Goal: Task Accomplishment & Management: Use online tool/utility

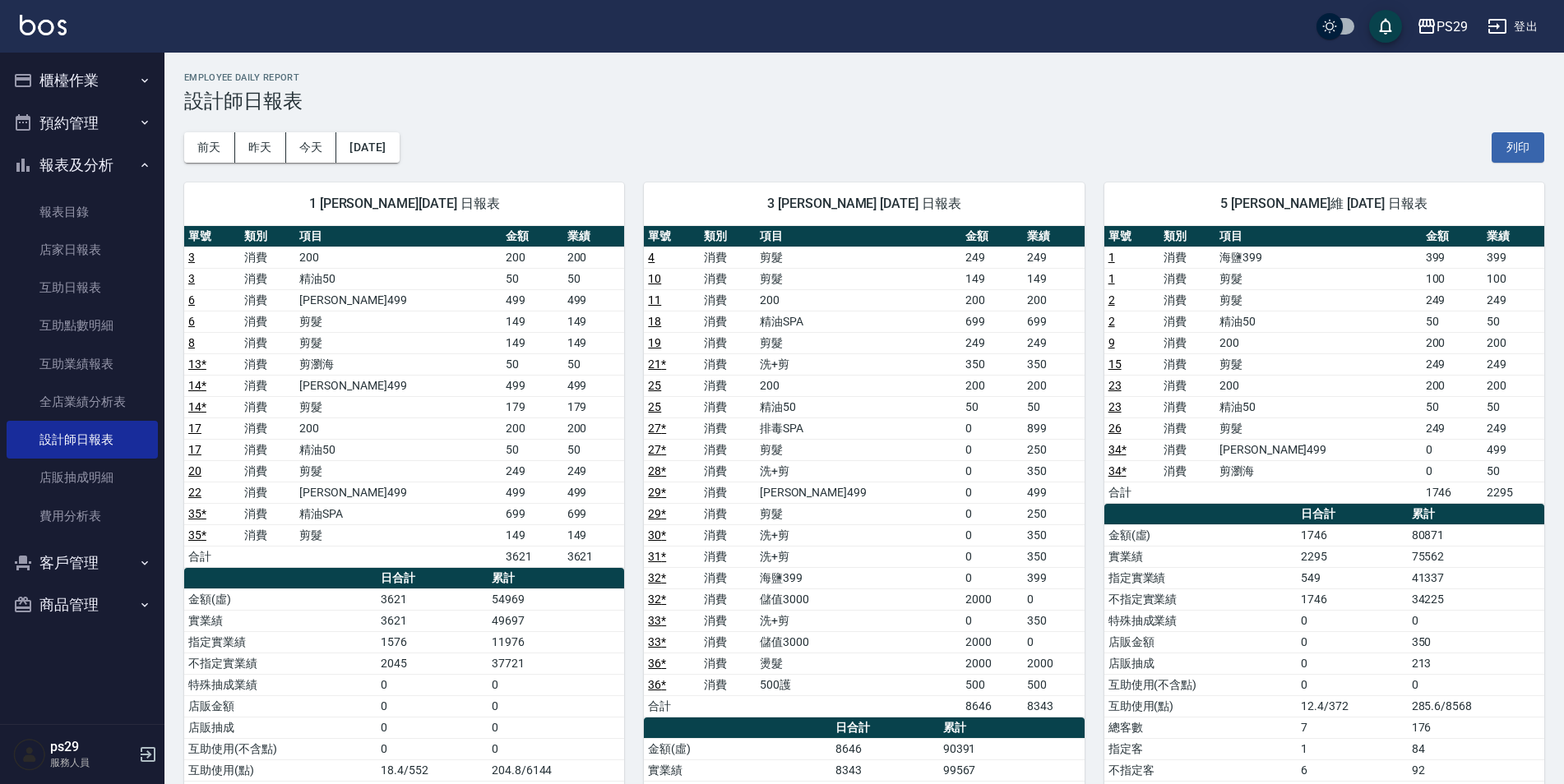
click at [58, 13] on div "PS29 登出" at bounding box center [782, 26] width 1564 height 53
click at [102, 251] on link "店家日報表" at bounding box center [82, 250] width 151 height 38
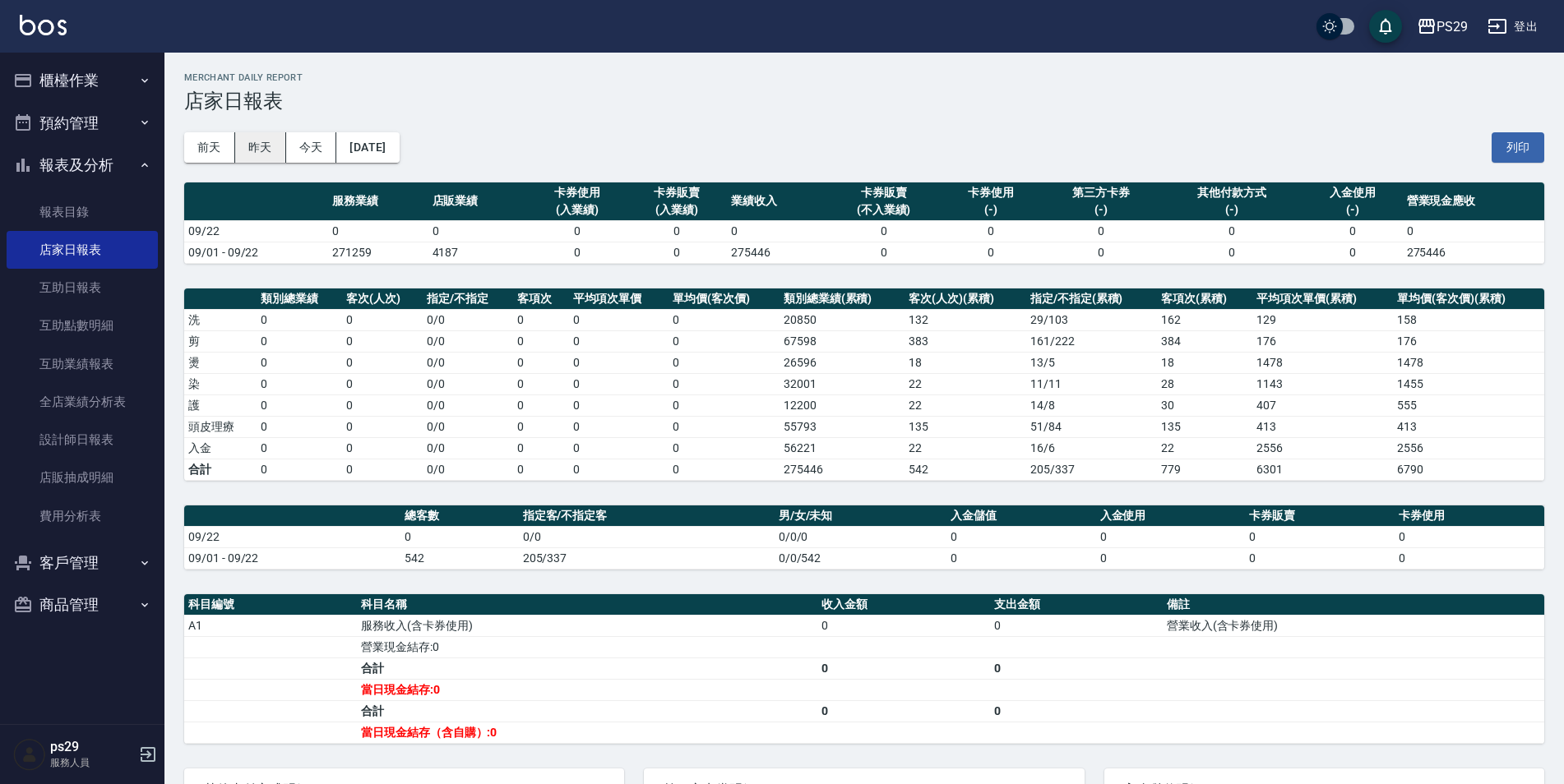
click at [262, 160] on button "昨天" at bounding box center [261, 147] width 51 height 31
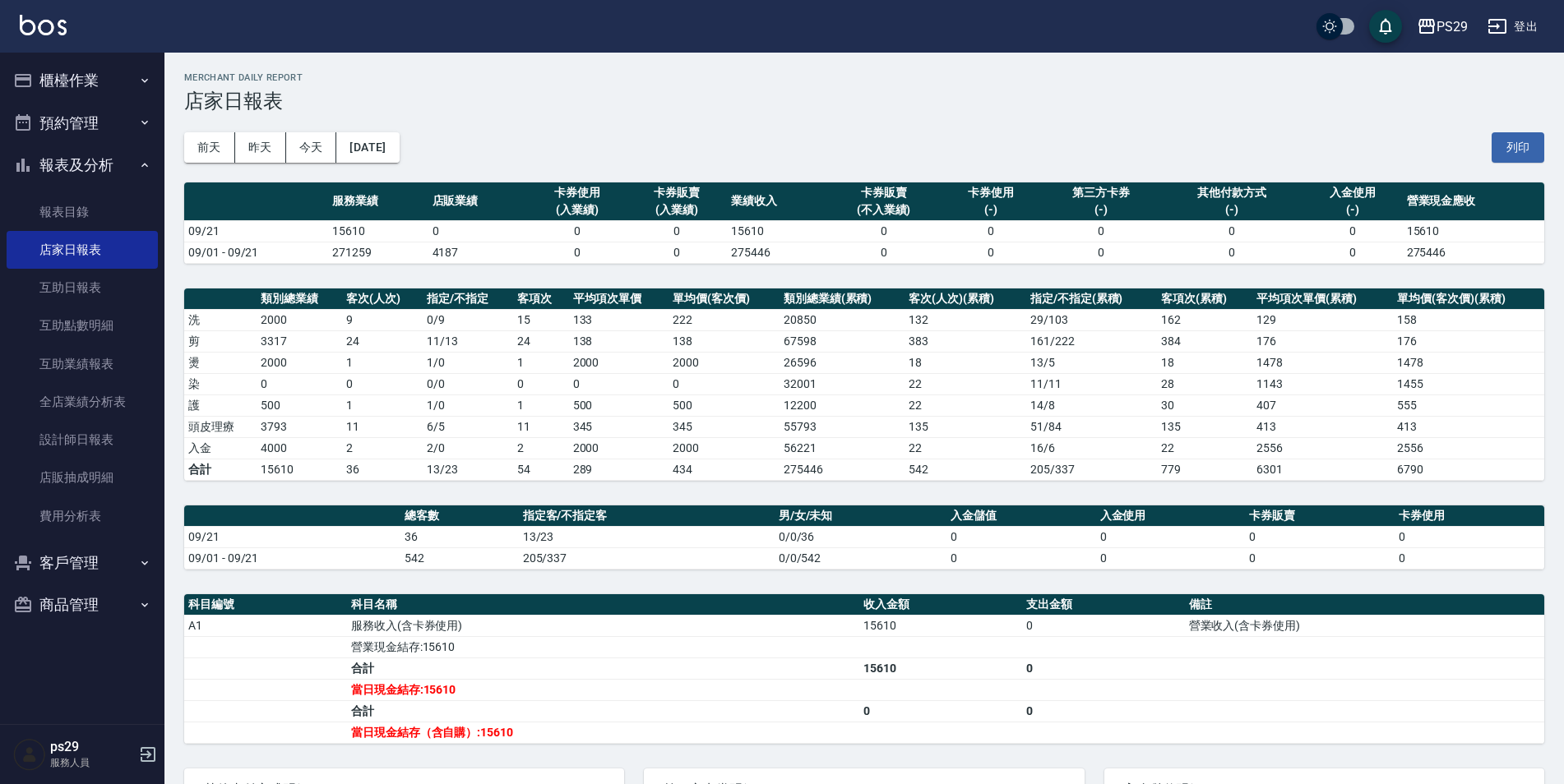
click at [56, 24] on img at bounding box center [43, 24] width 47 height 21
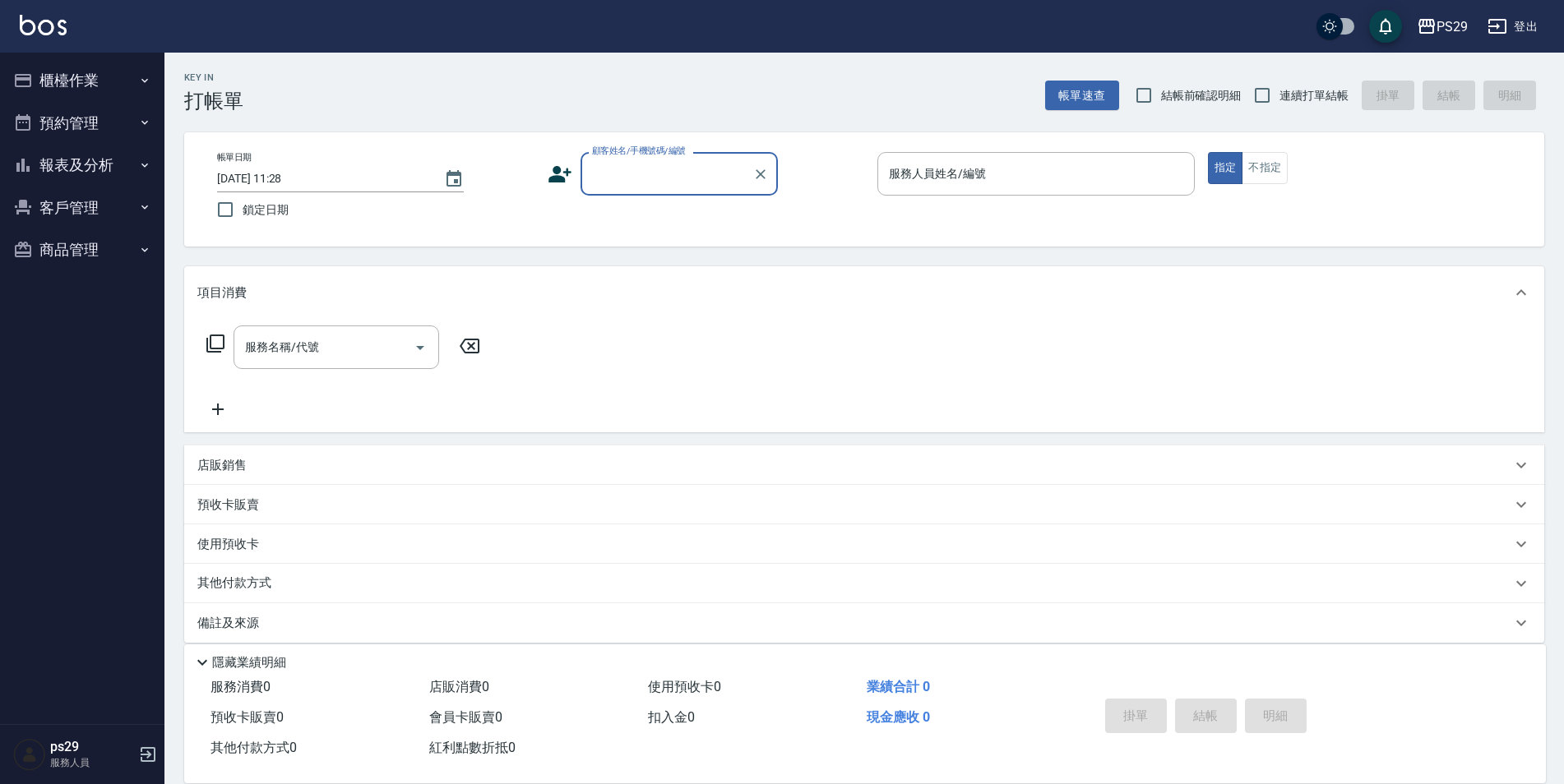
click at [51, 29] on img at bounding box center [43, 24] width 47 height 21
click at [68, 18] on div "PS29 登出" at bounding box center [782, 26] width 1564 height 53
click at [62, 24] on img at bounding box center [43, 24] width 47 height 21
click at [71, 16] on div "PS29 登出" at bounding box center [782, 26] width 1564 height 53
click at [66, 17] on img at bounding box center [43, 24] width 47 height 21
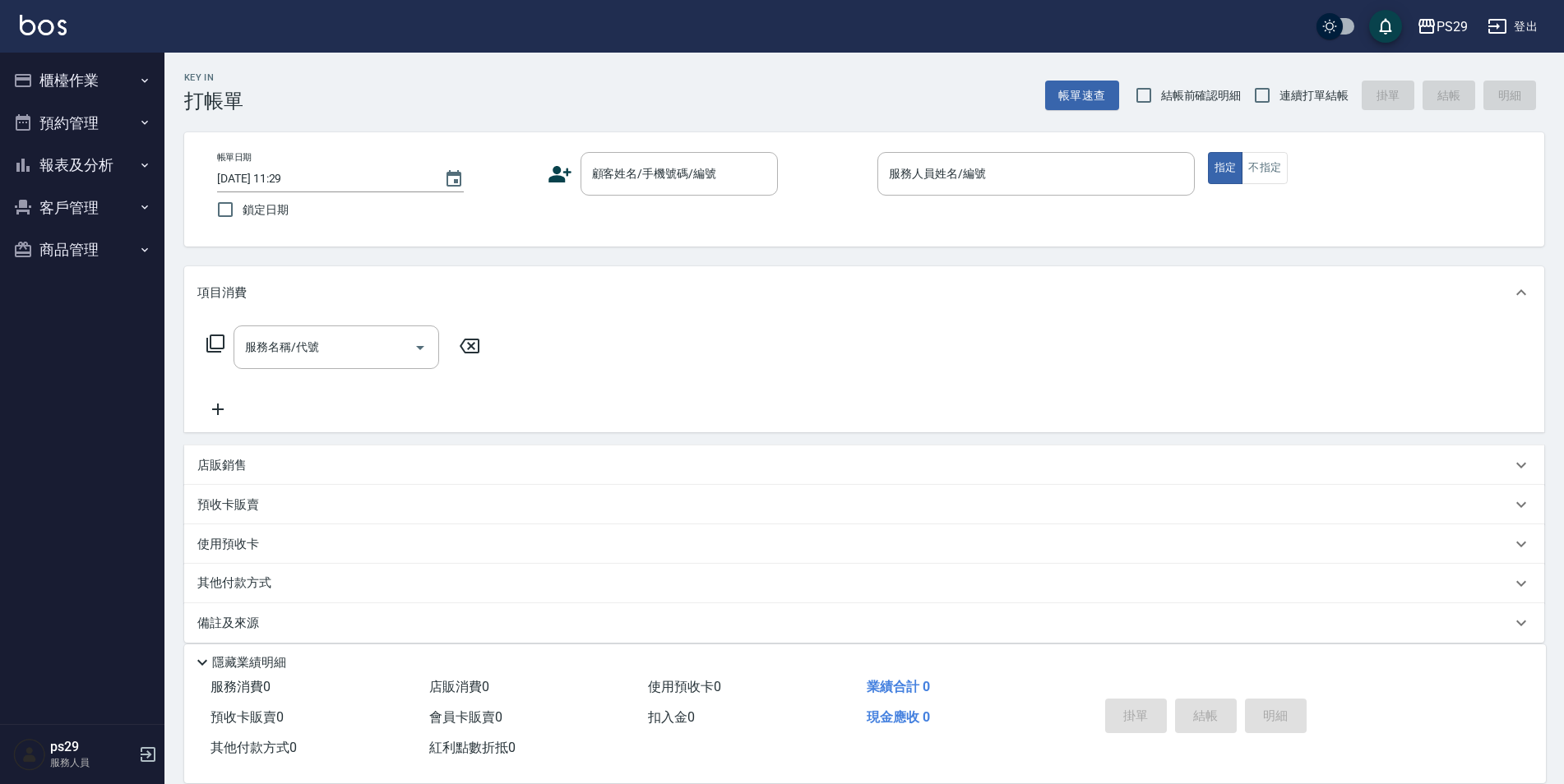
click at [68, 25] on div "PS29 登出" at bounding box center [782, 26] width 1564 height 53
click at [51, 31] on img at bounding box center [43, 24] width 47 height 21
click at [54, 22] on img at bounding box center [43, 24] width 47 height 21
click at [131, 92] on button "櫃檯作業" at bounding box center [82, 81] width 151 height 43
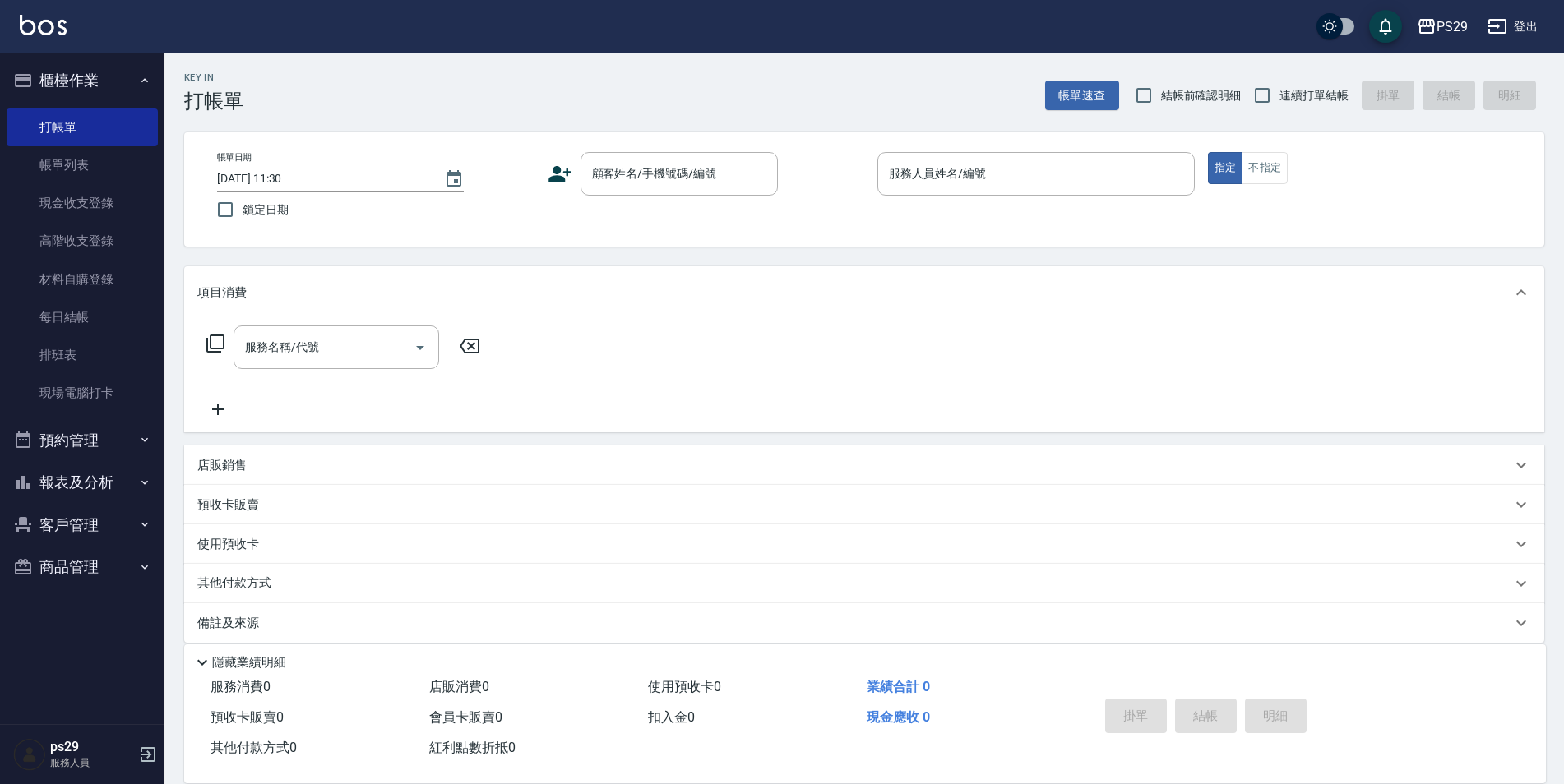
click at [131, 92] on button "櫃檯作業" at bounding box center [82, 81] width 151 height 43
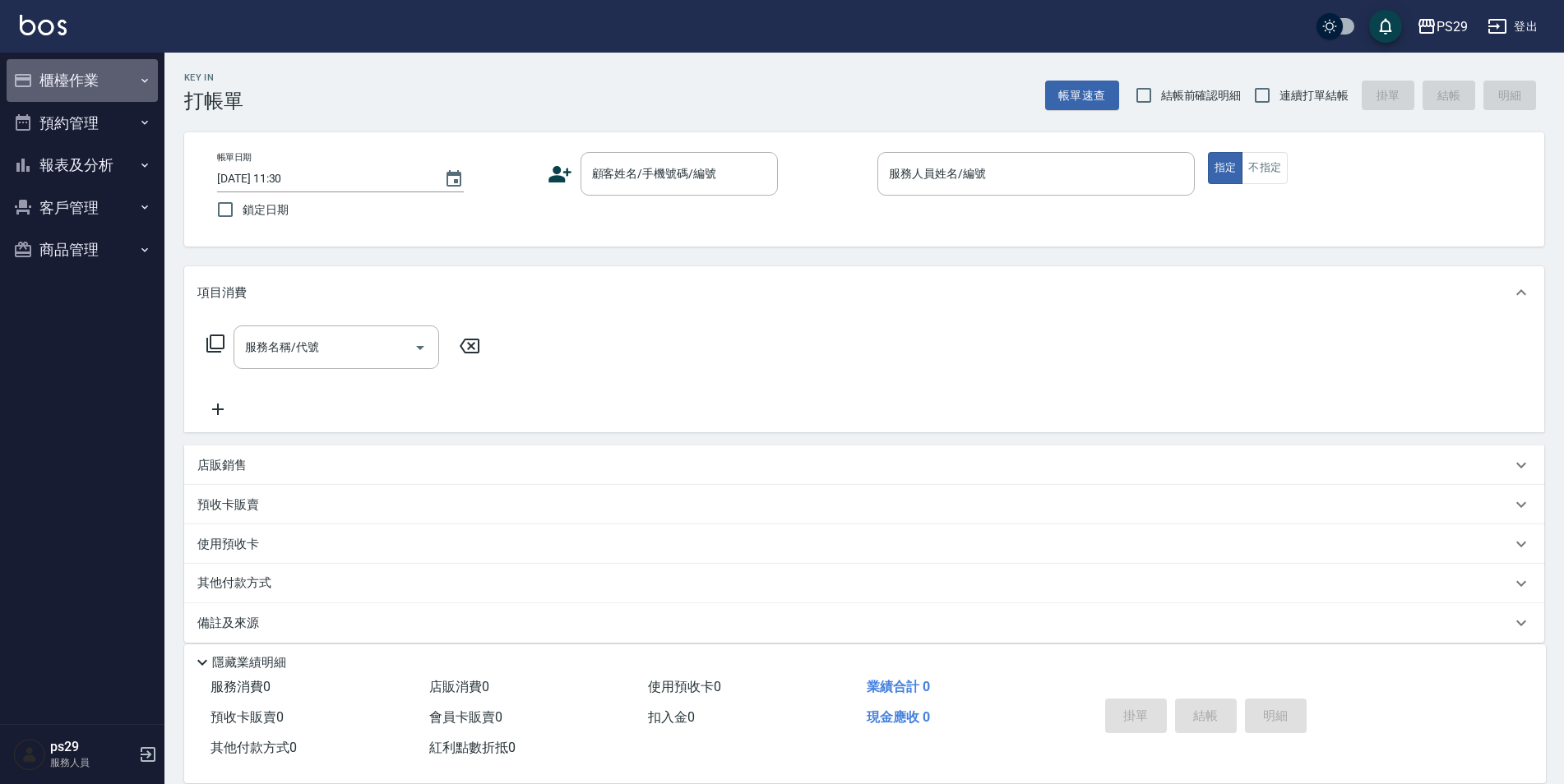
click at [132, 92] on button "櫃檯作業" at bounding box center [82, 81] width 151 height 43
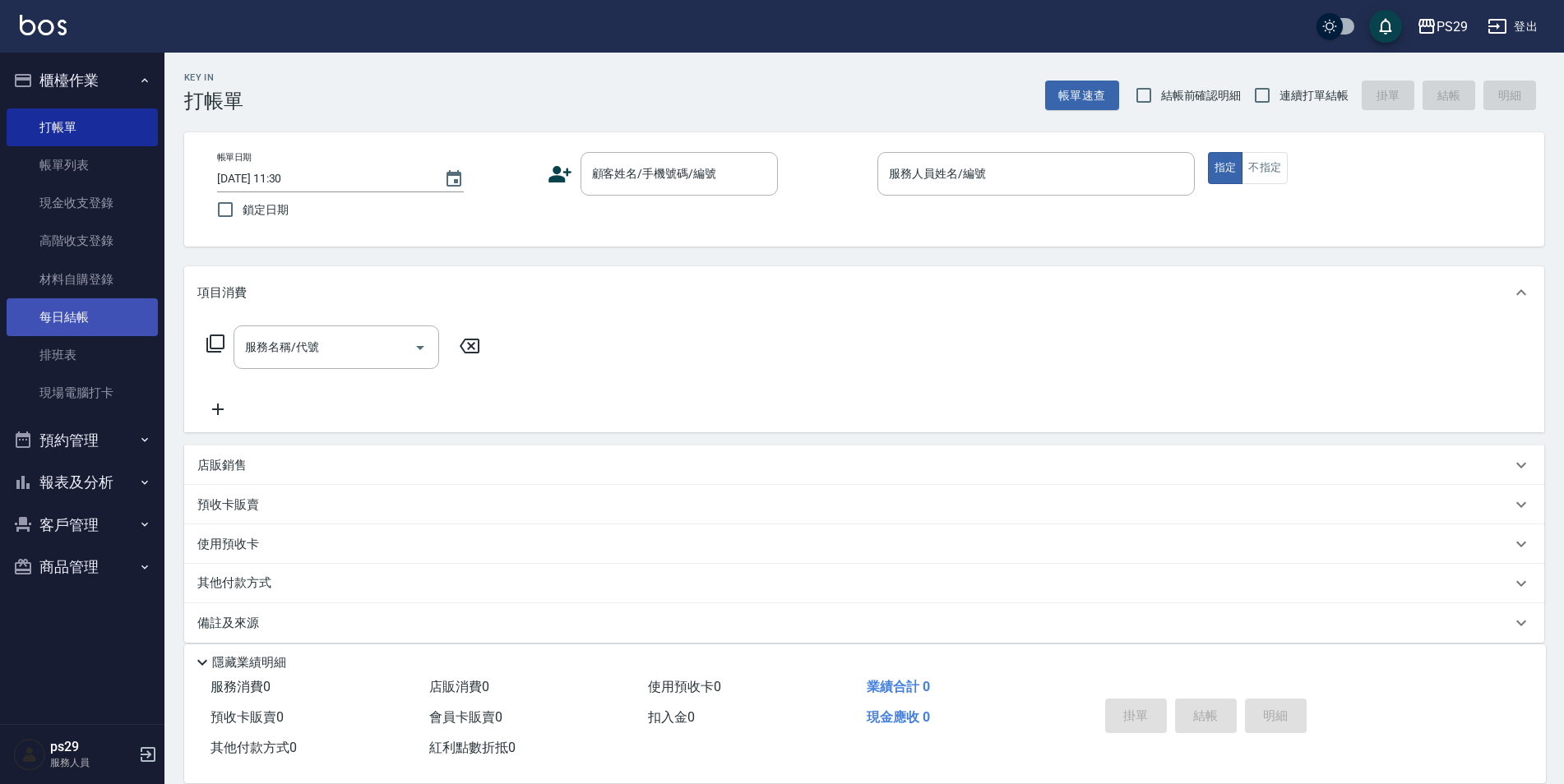
click at [93, 324] on link "每日結帳" at bounding box center [82, 317] width 151 height 38
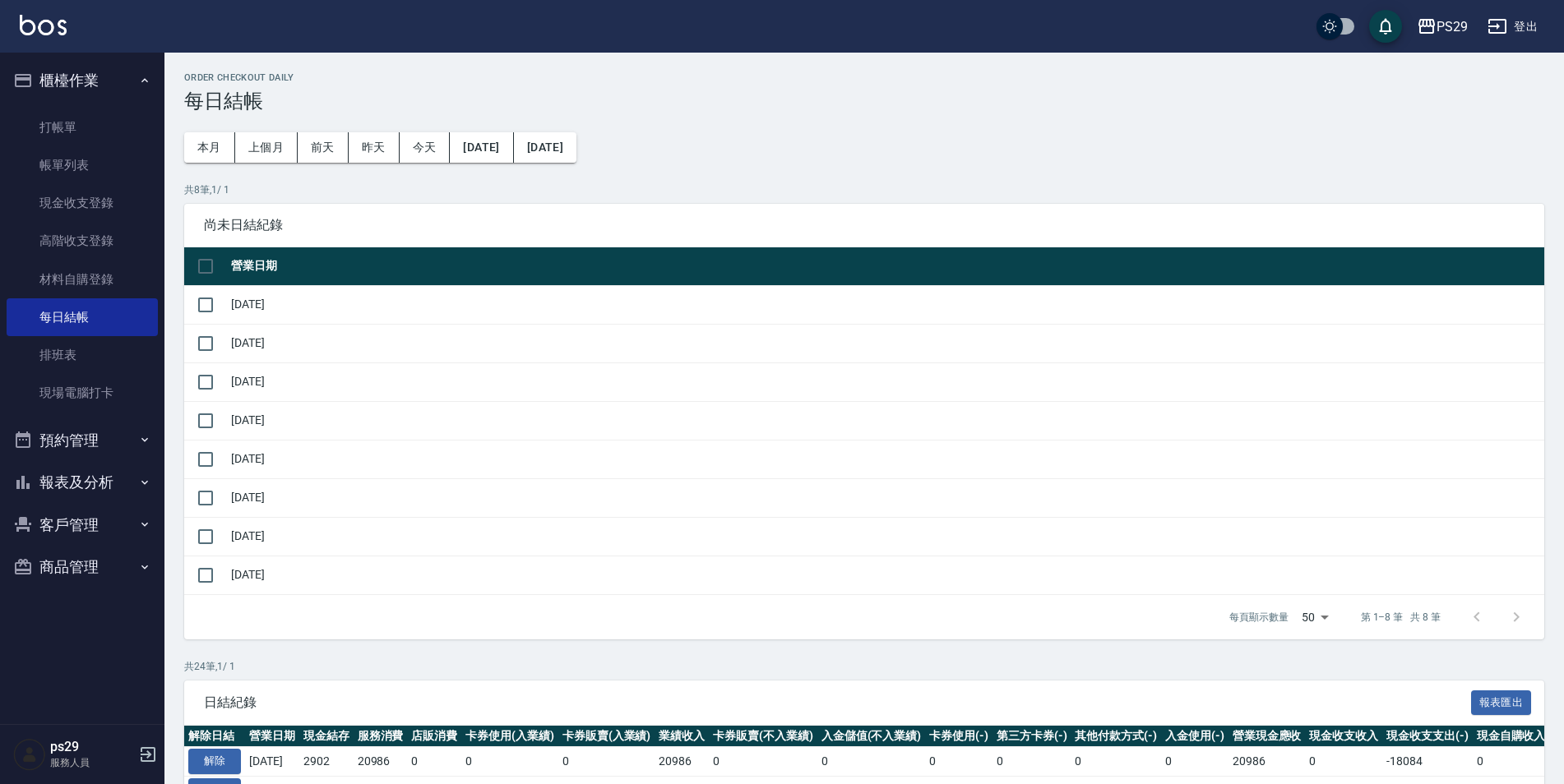
click at [131, 87] on button "櫃檯作業" at bounding box center [82, 81] width 151 height 43
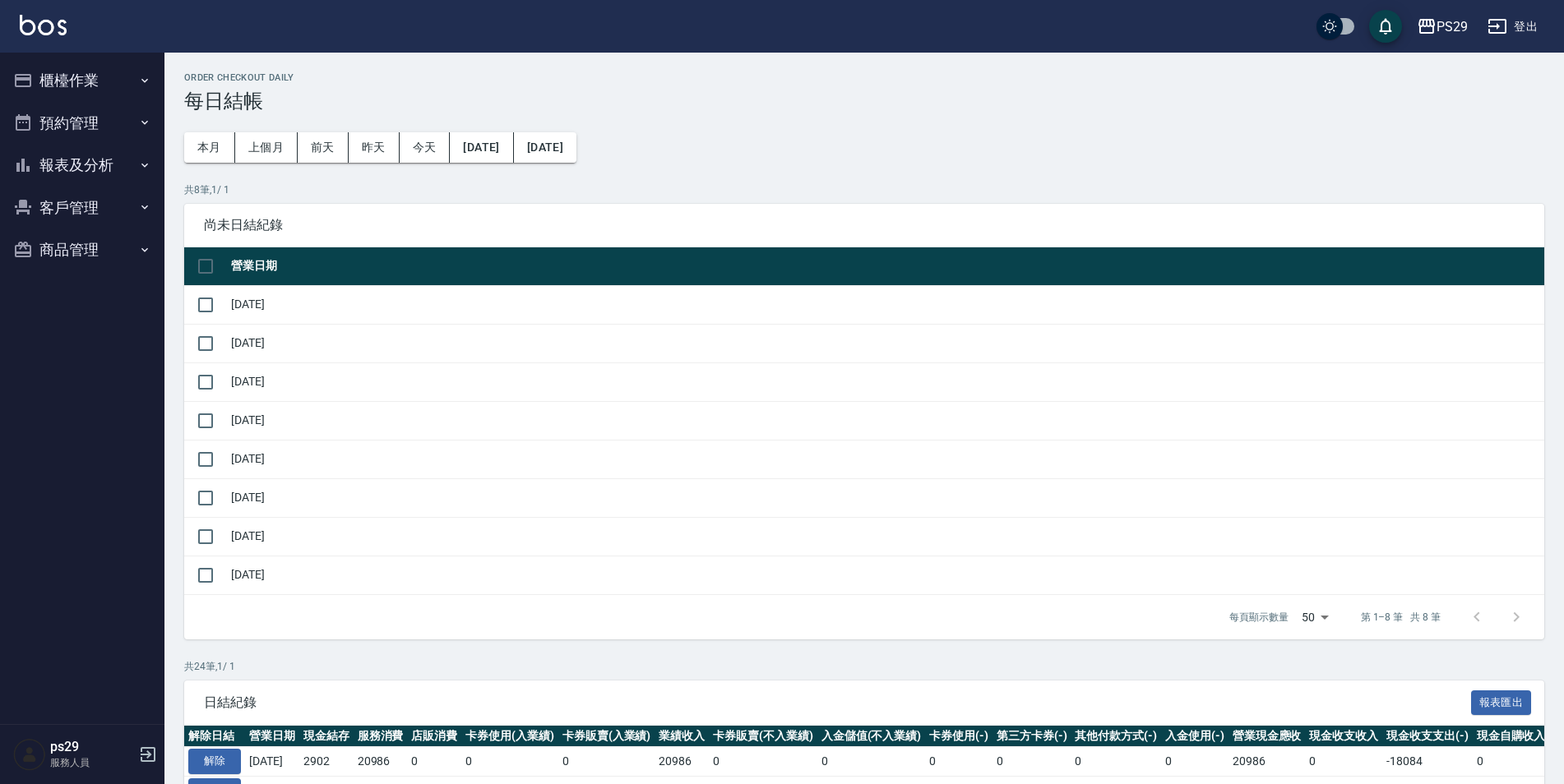
click at [122, 173] on button "報表及分析" at bounding box center [82, 165] width 151 height 43
click at [115, 163] on button "報表及分析" at bounding box center [82, 165] width 151 height 43
drag, startPoint x: 117, startPoint y: 160, endPoint x: 134, endPoint y: 137, distance: 28.6
click at [133, 141] on ul "櫃檯作業 打帳單 帳單列表 現金收支登錄 高階收支登錄 材料自購登錄 每日結帳 排班表 現場電腦打卡 預約管理 預約管理 單日預約紀錄 單週預約紀錄 報表及分…" at bounding box center [82, 165] width 151 height 225
click at [127, 163] on button "報表及分析" at bounding box center [82, 165] width 151 height 43
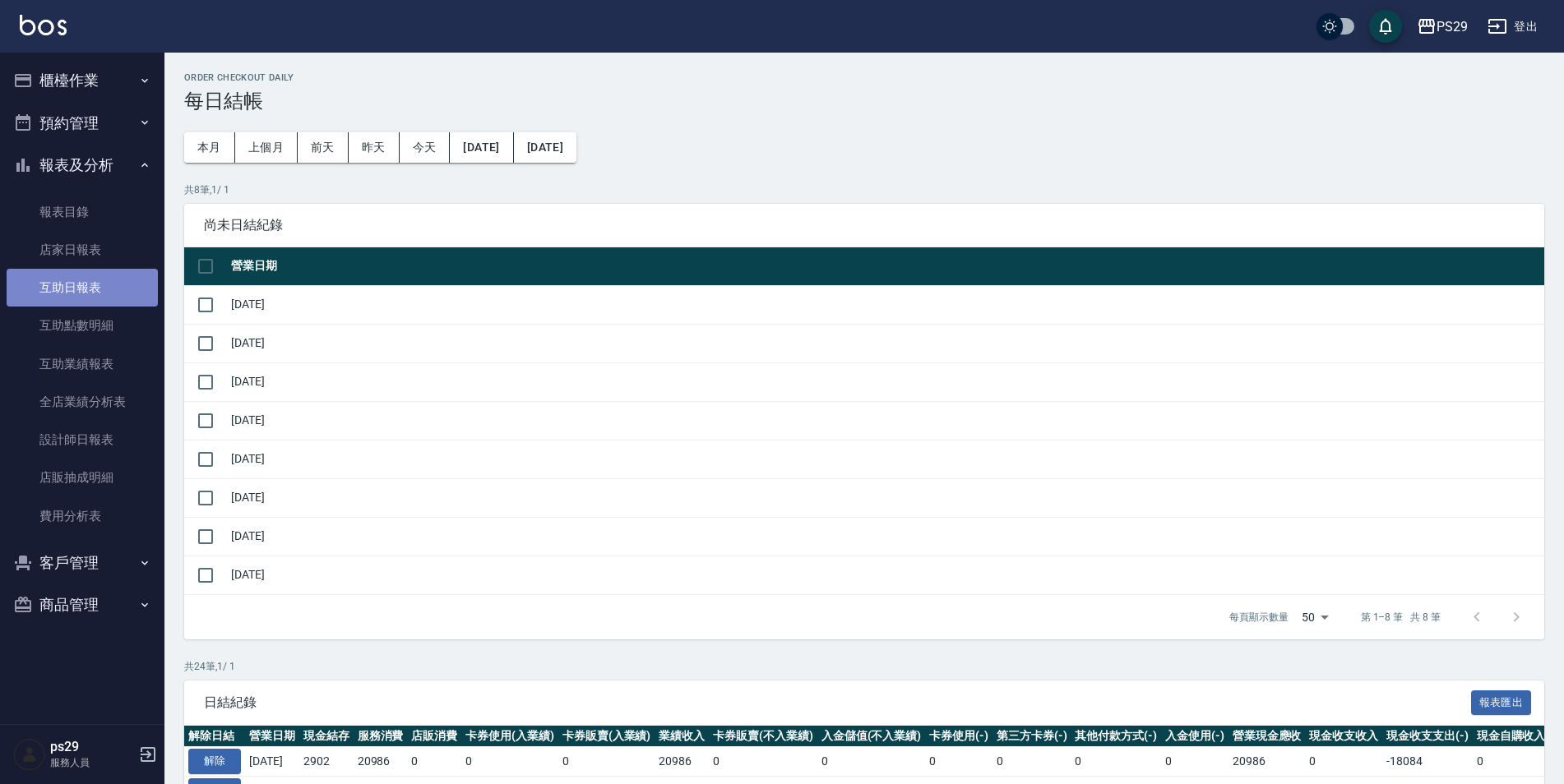
click at [73, 295] on link "互助日報表" at bounding box center [82, 287] width 151 height 38
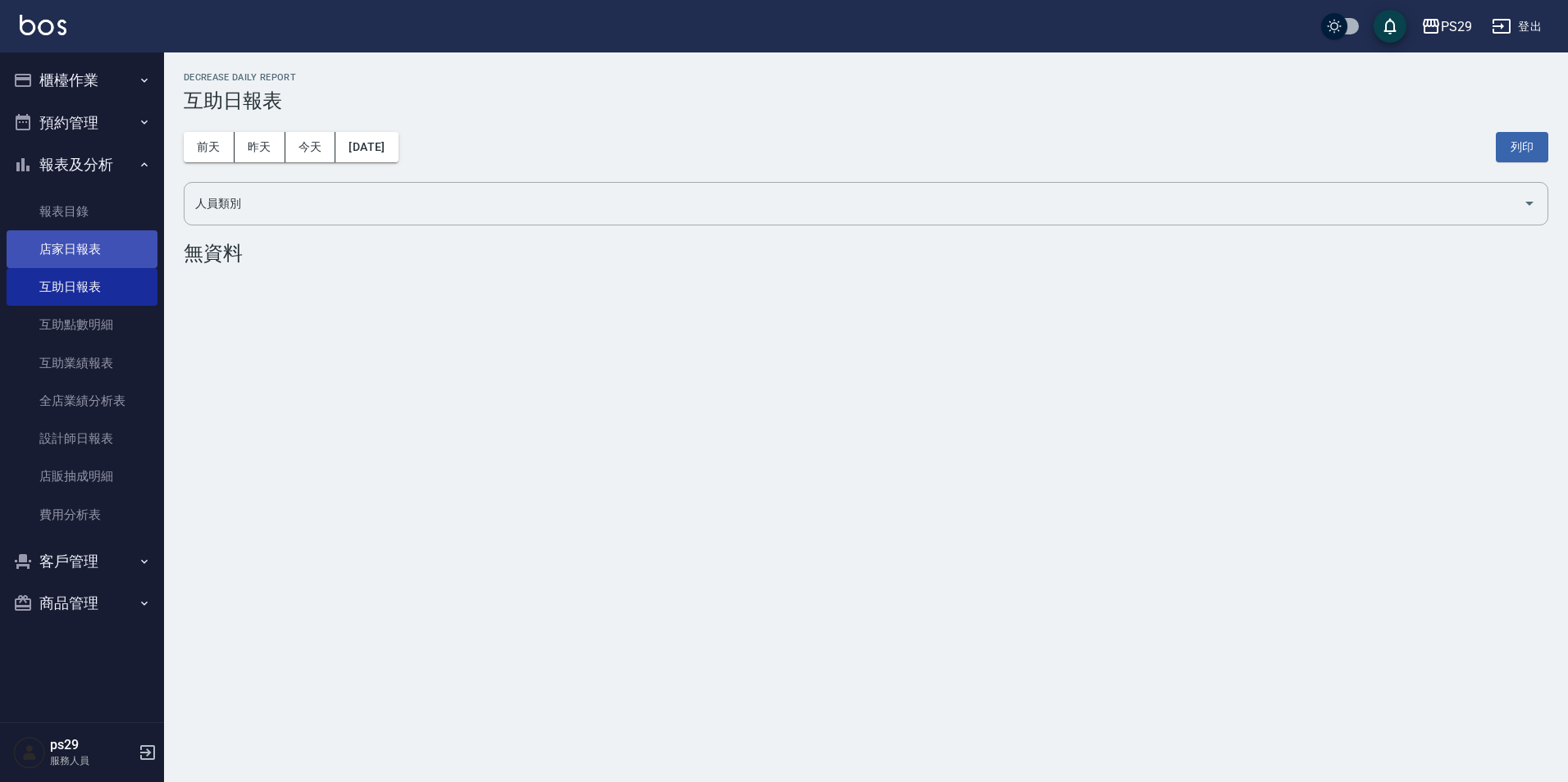
click at [82, 236] on link "店家日報表" at bounding box center [82, 249] width 151 height 38
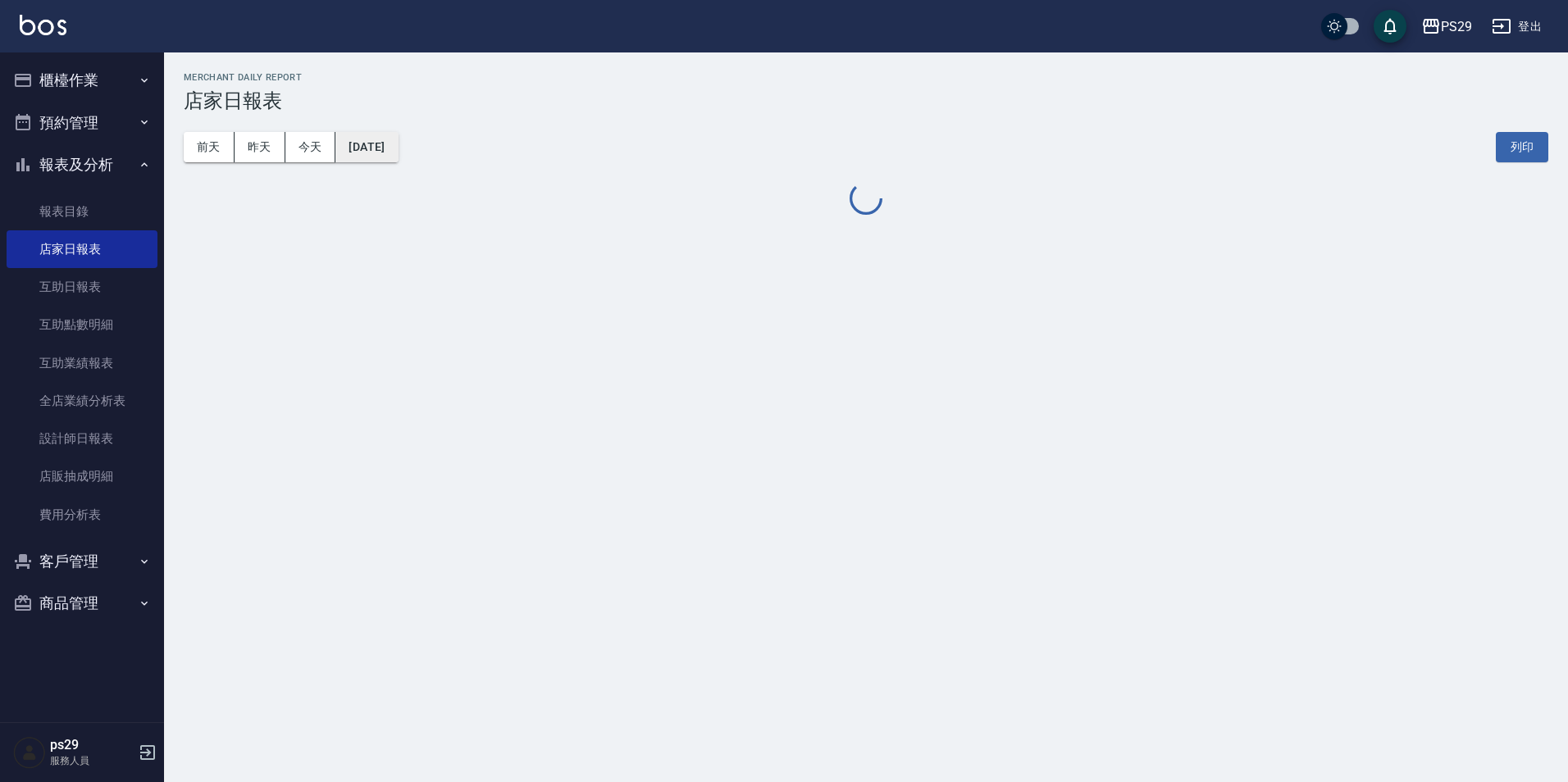
click at [370, 161] on button "[DATE]" at bounding box center [366, 147] width 63 height 30
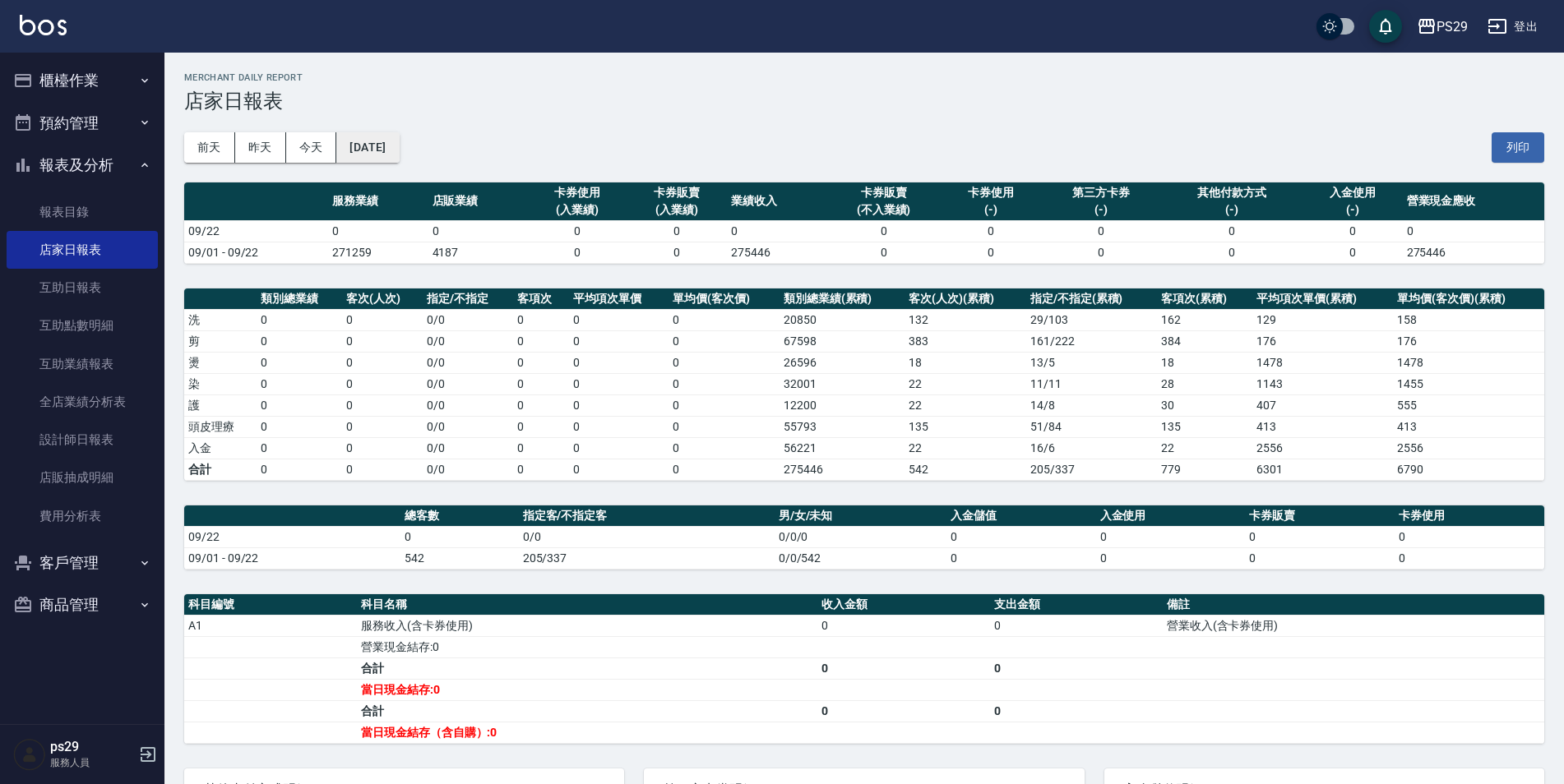
click at [376, 141] on button "[DATE]" at bounding box center [367, 147] width 63 height 31
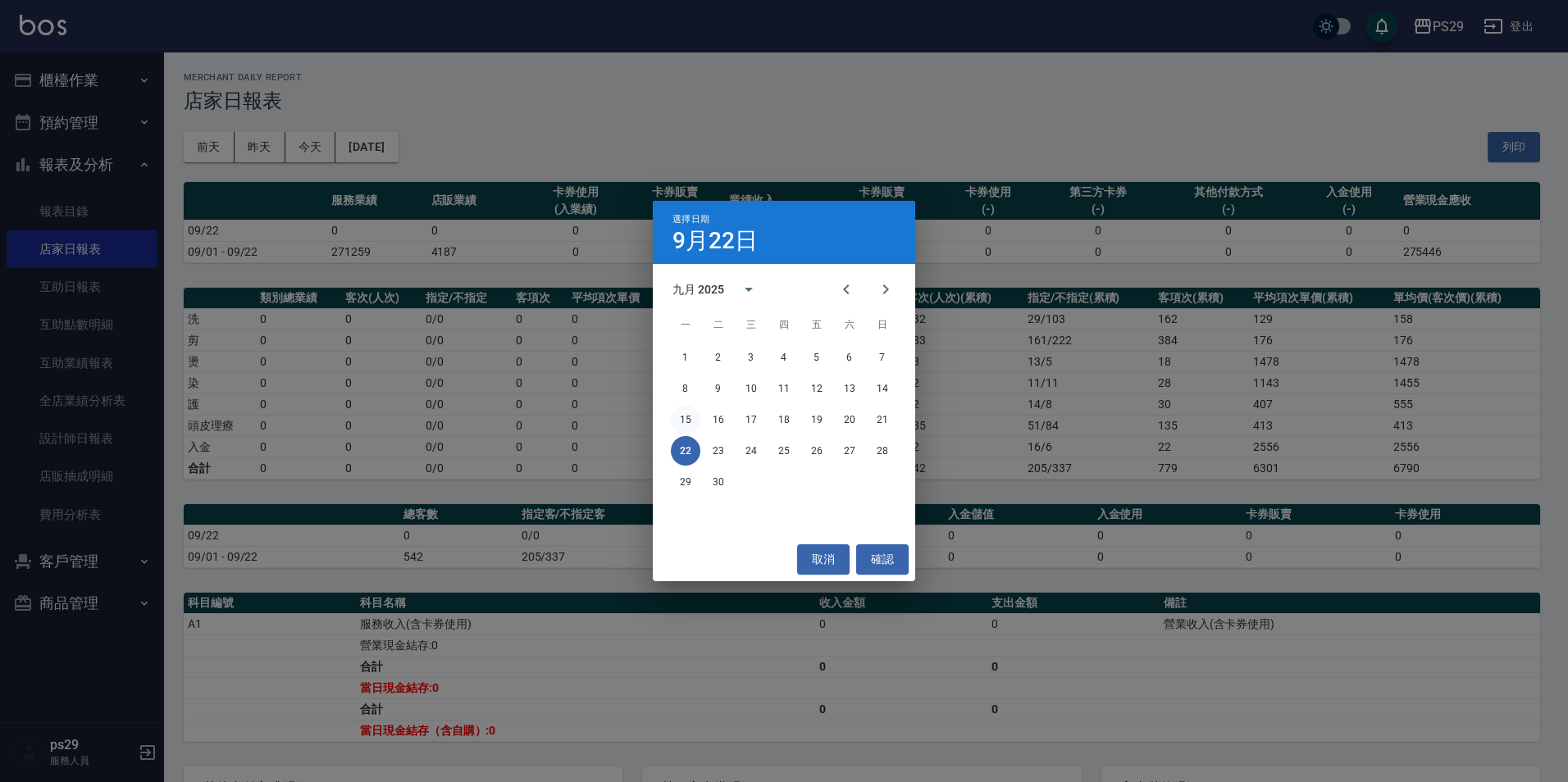
click at [692, 425] on button "15" at bounding box center [685, 419] width 30 height 30
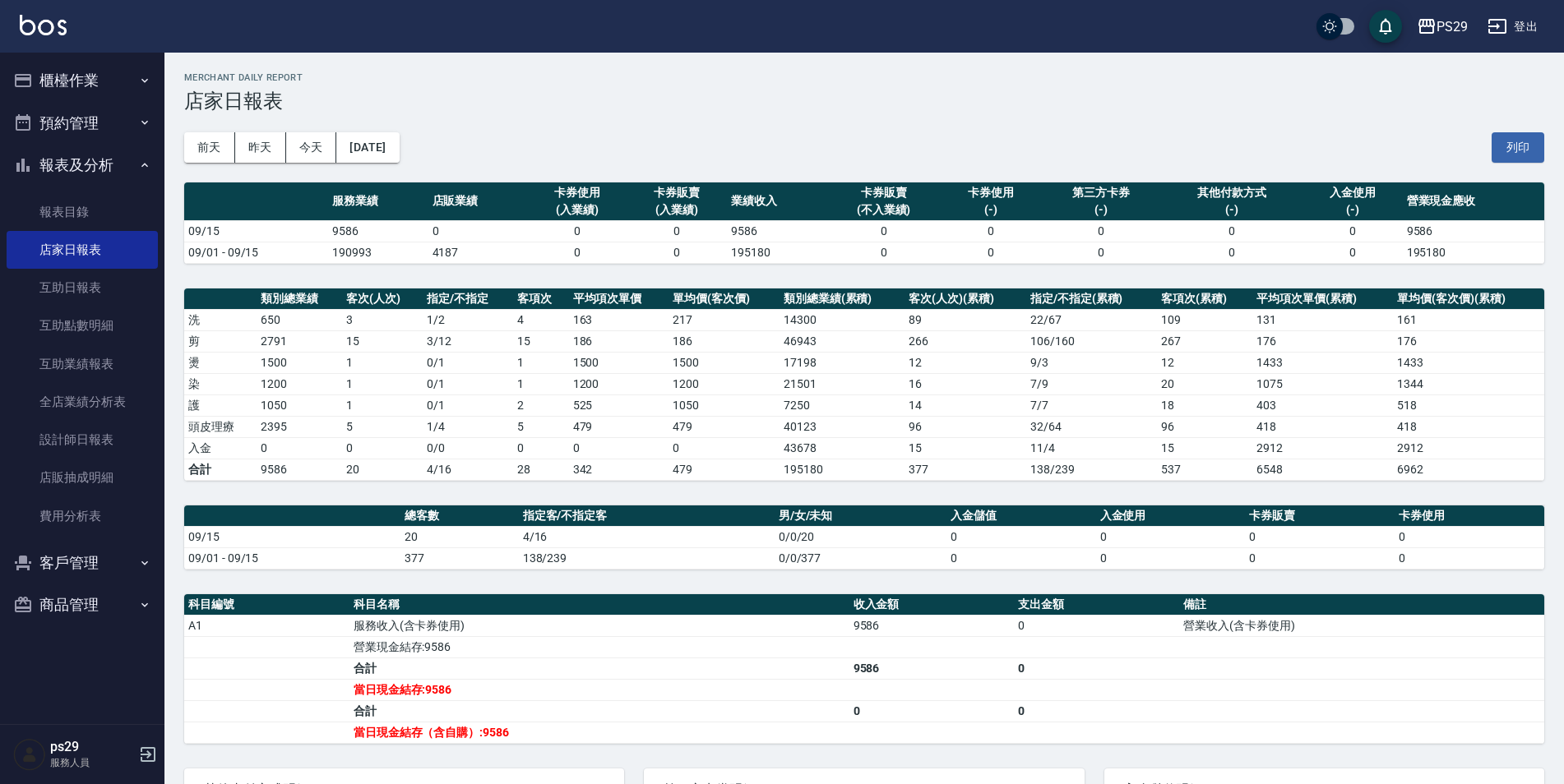
click at [392, 145] on button "[DATE]" at bounding box center [367, 147] width 63 height 31
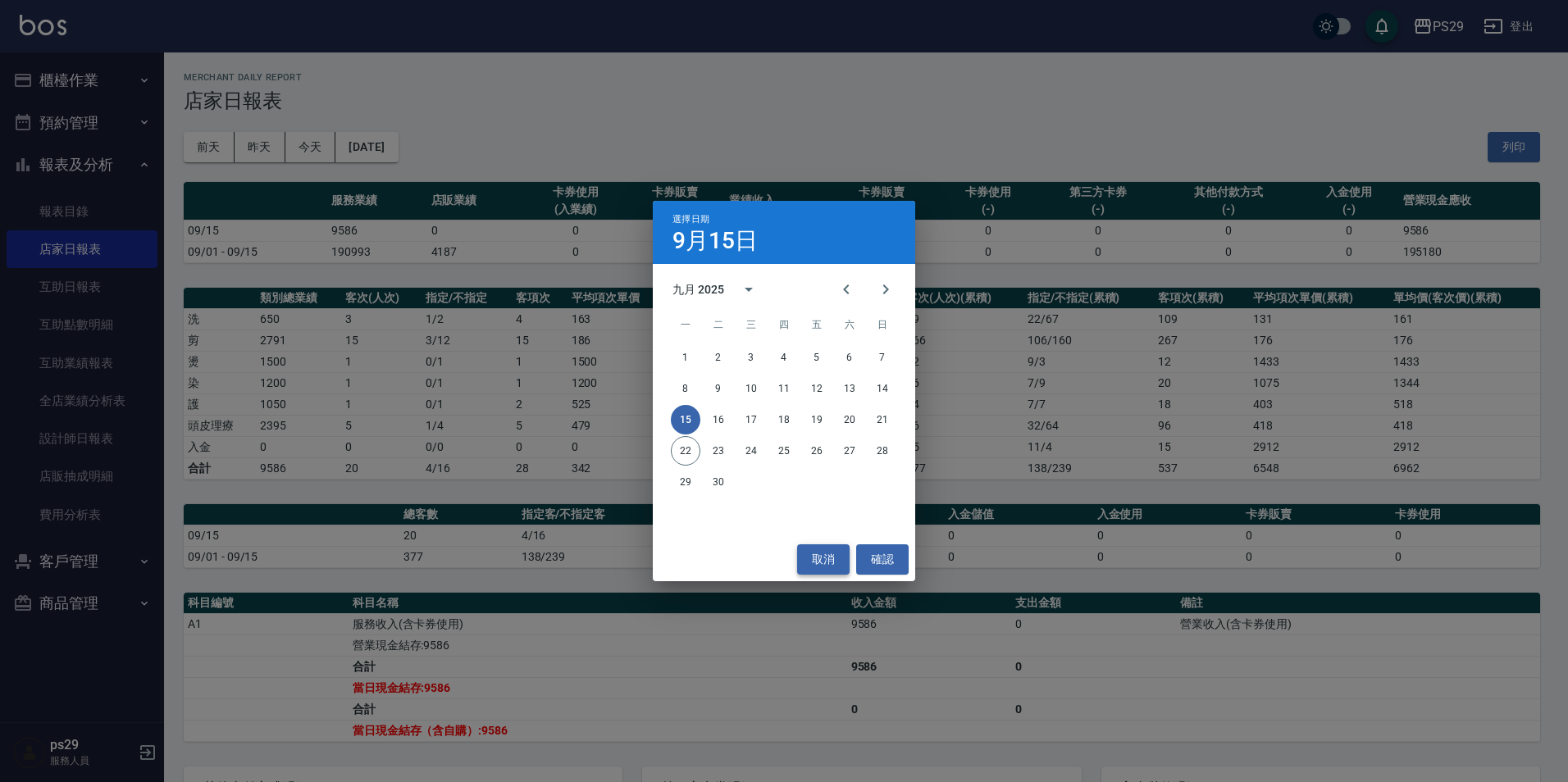
click at [818, 557] on button "取消" at bounding box center [823, 560] width 53 height 30
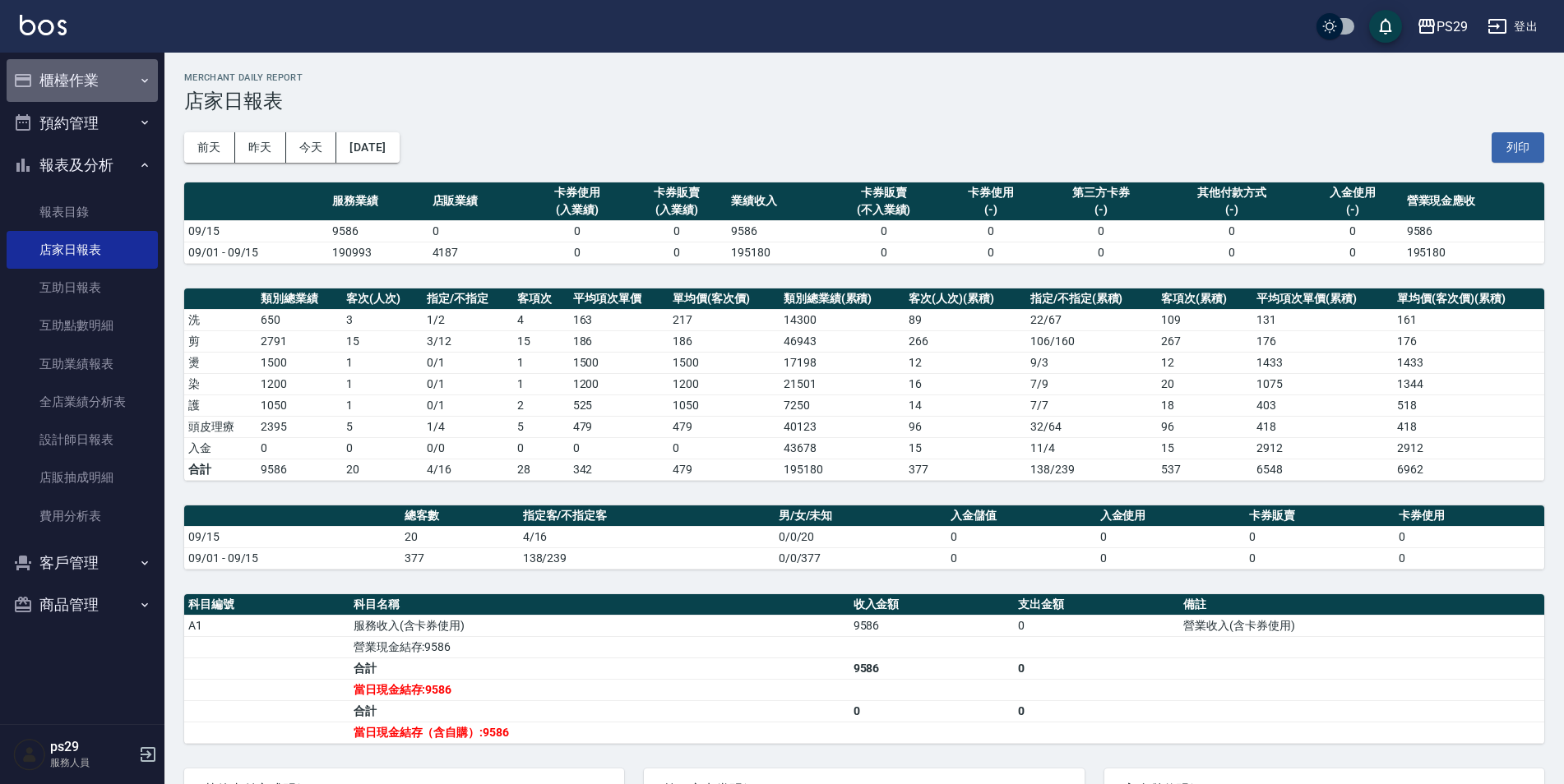
click at [128, 91] on button "櫃檯作業" at bounding box center [82, 81] width 151 height 43
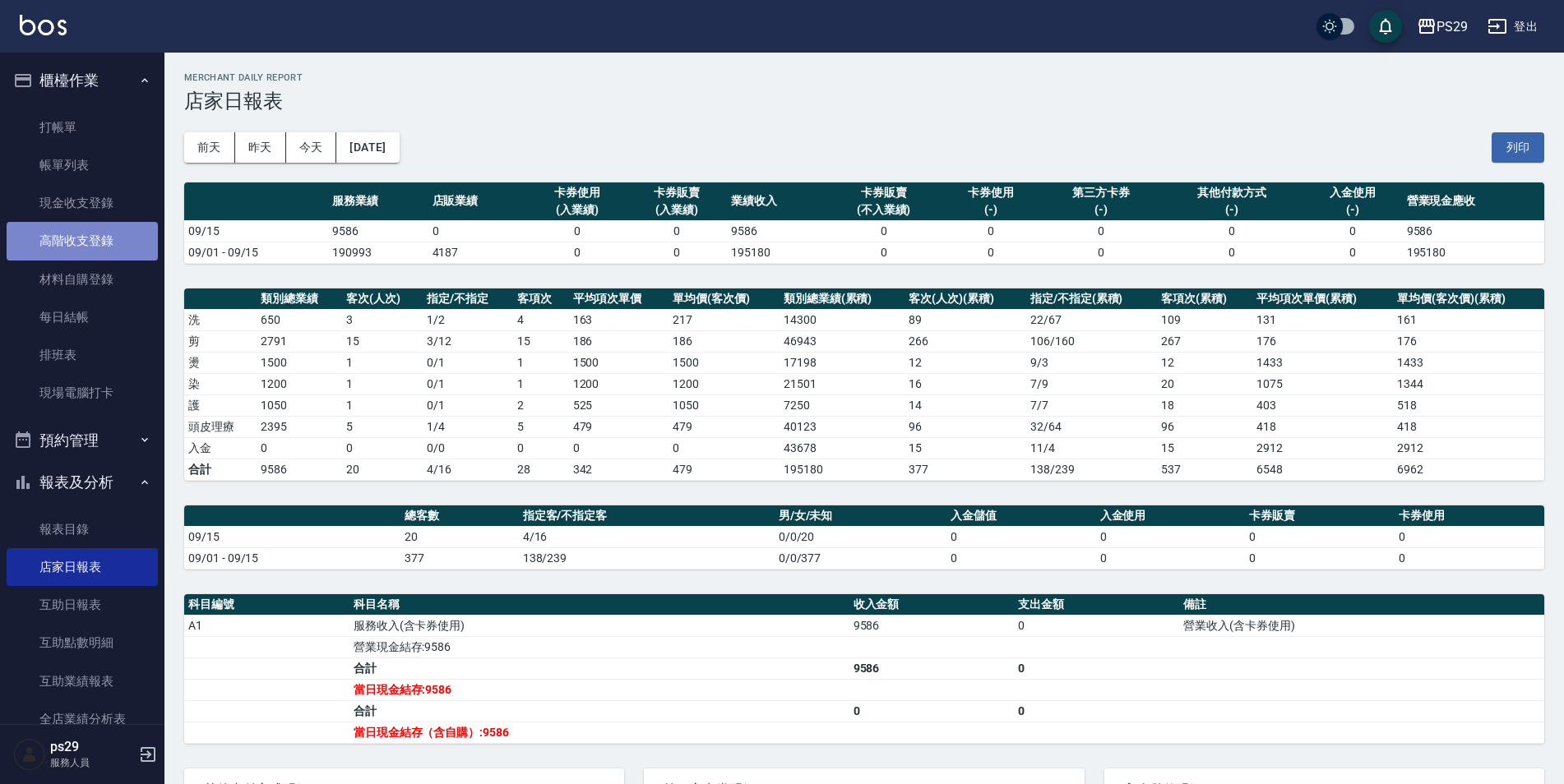
click at [119, 229] on link "高階收支登錄" at bounding box center [82, 241] width 151 height 38
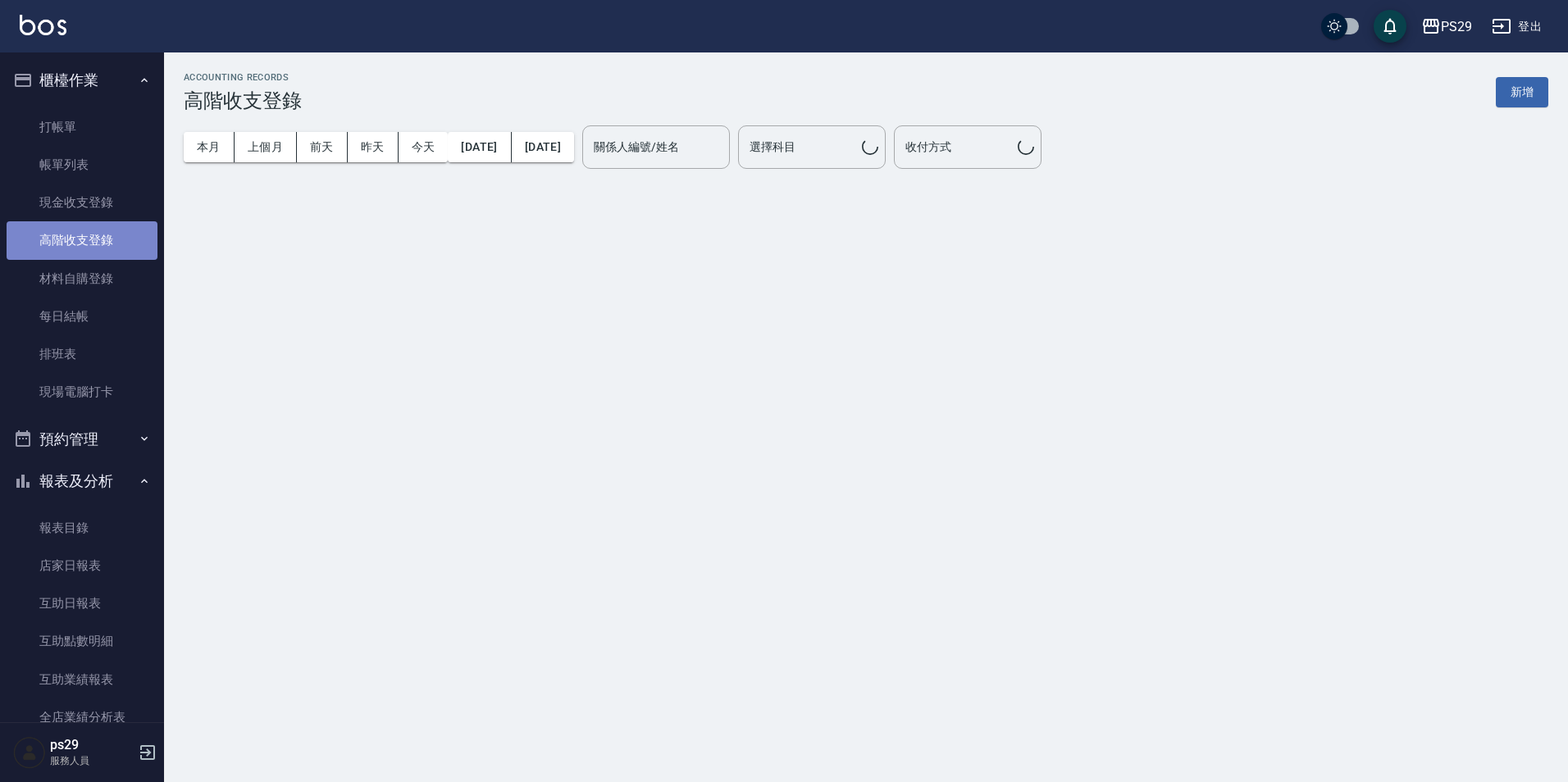
click at [115, 221] on link "高階收支登錄" at bounding box center [82, 240] width 151 height 38
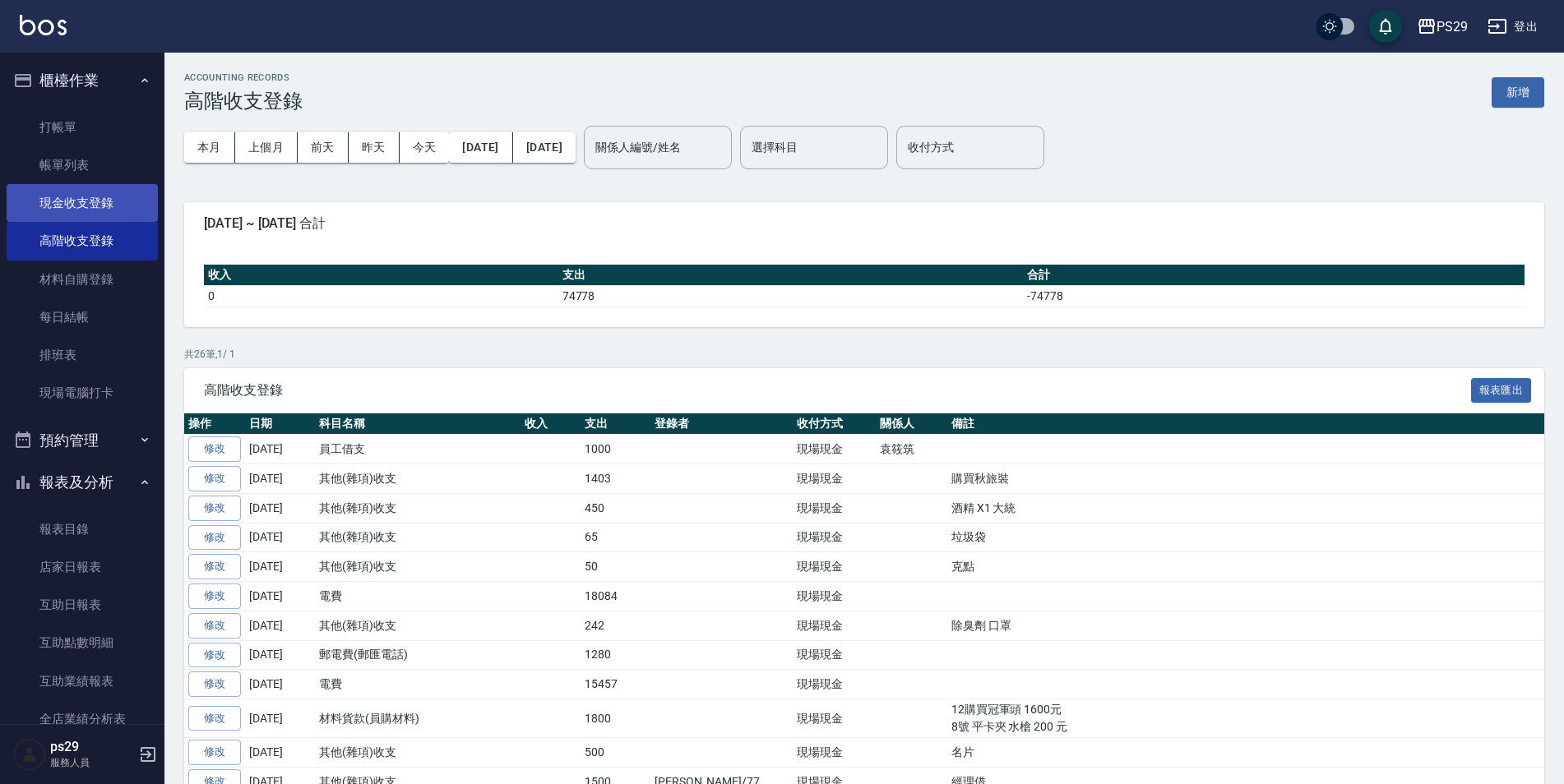
click at [111, 210] on link "現金收支登錄" at bounding box center [82, 203] width 151 height 38
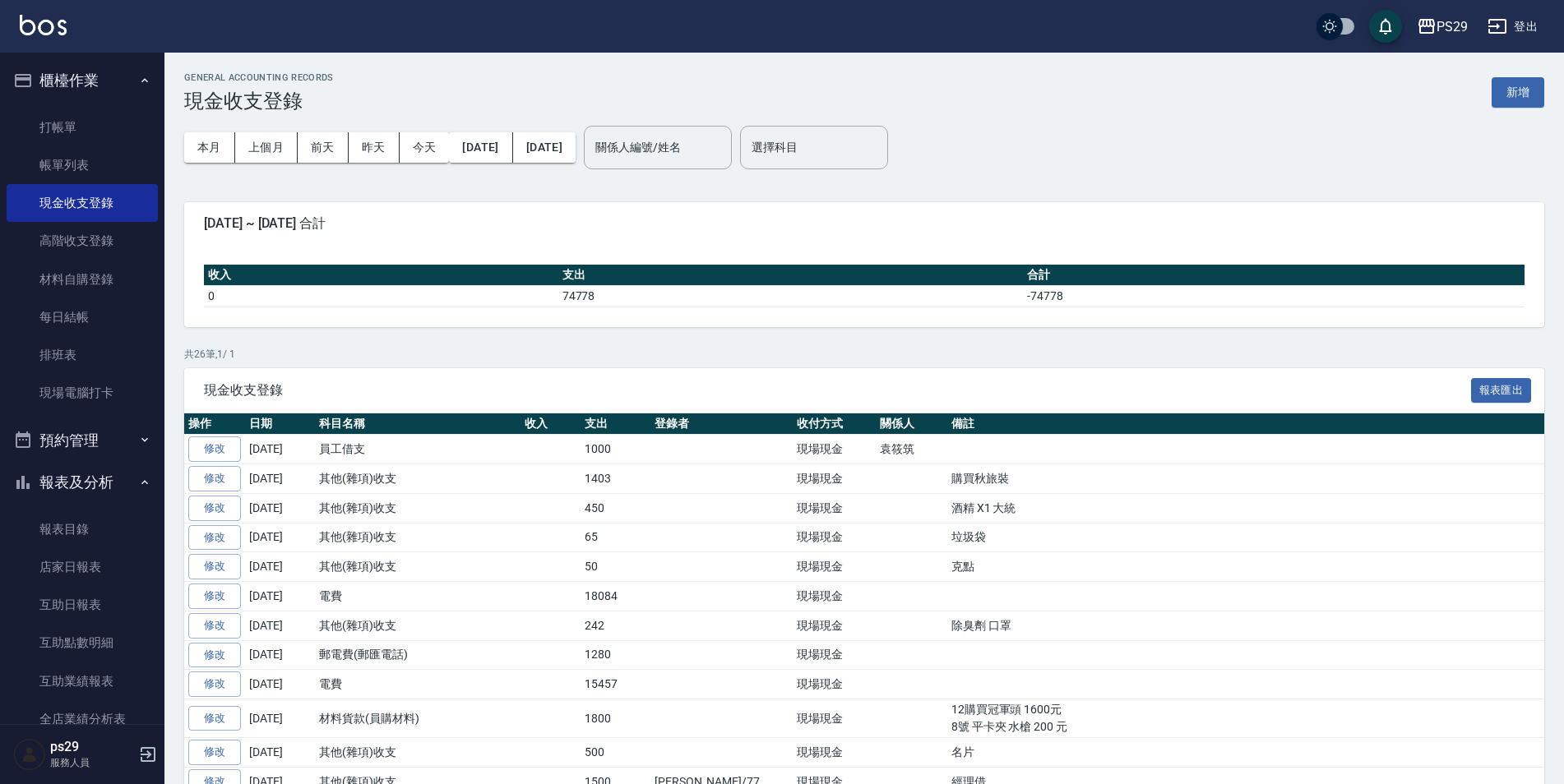
click at [1539, 103] on button "新增" at bounding box center [1517, 92] width 53 height 31
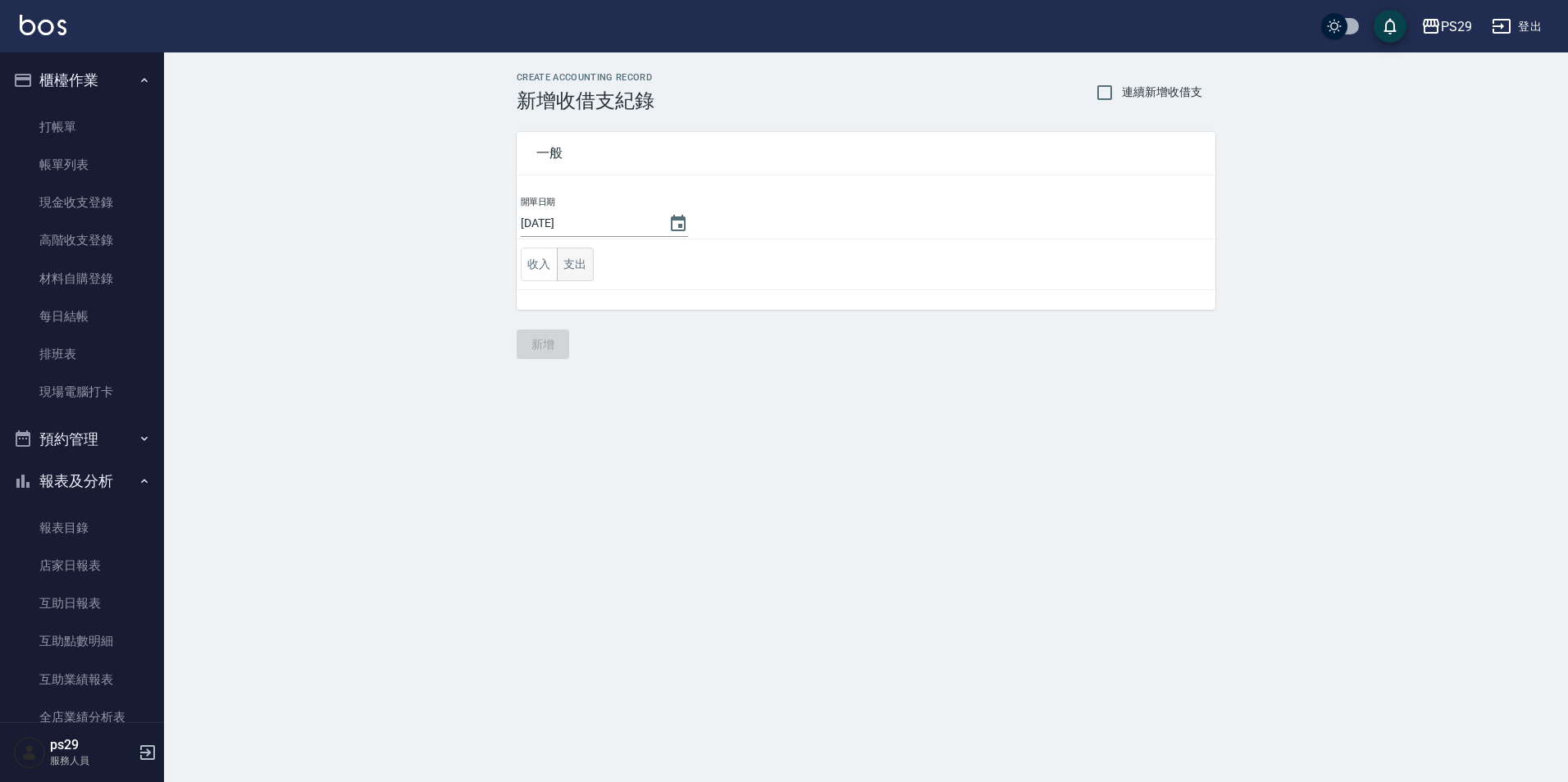
click at [598, 264] on td "收入 支出" at bounding box center [866, 264] width 699 height 51
click at [567, 268] on button "支出" at bounding box center [574, 264] width 37 height 34
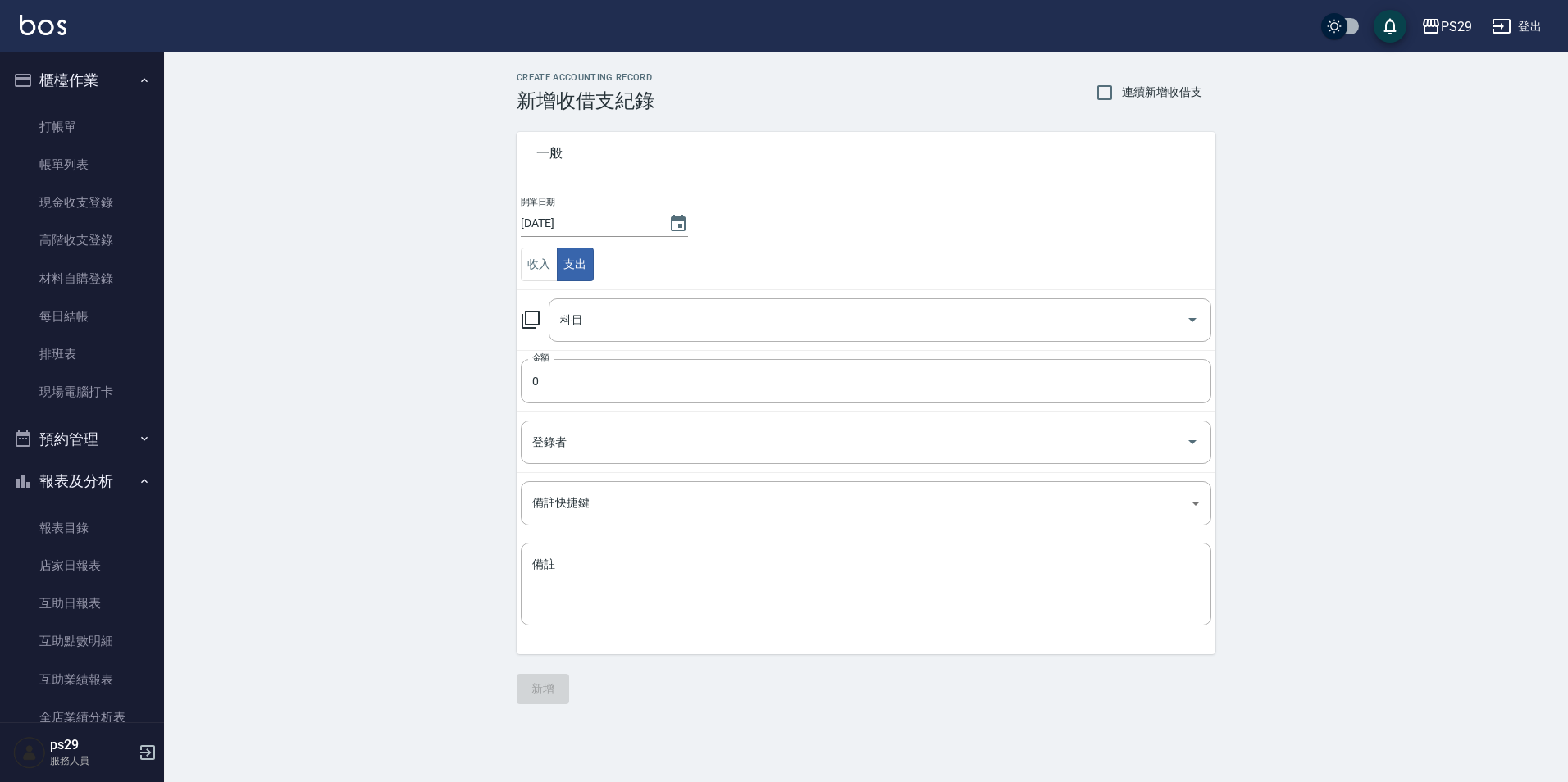
click at [671, 351] on td "金額 0 金額" at bounding box center [866, 381] width 699 height 62
click at [663, 335] on div "科目" at bounding box center [880, 320] width 663 height 44
click at [649, 336] on div "科目" at bounding box center [880, 320] width 663 height 44
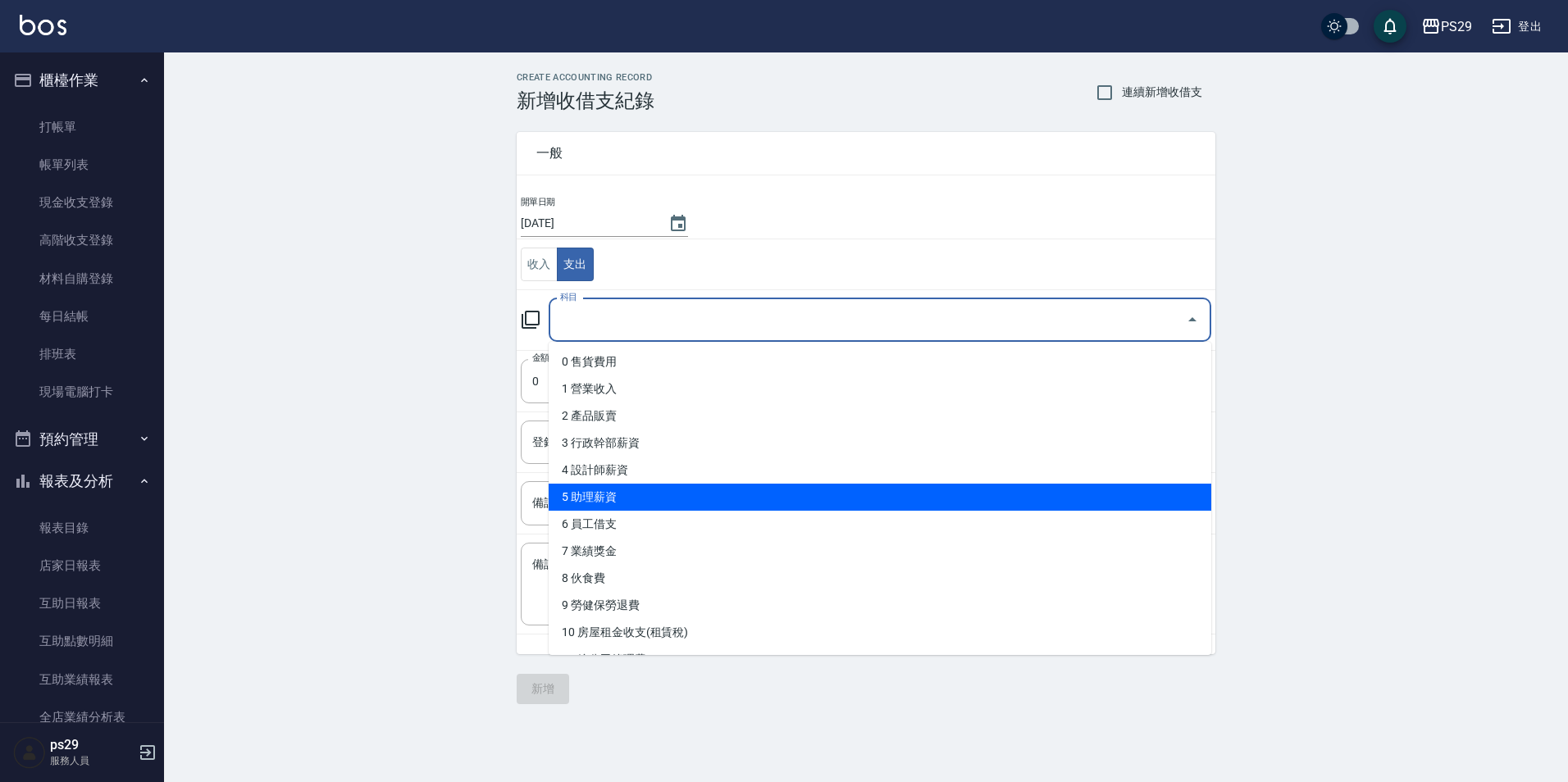
click at [629, 498] on li "5 助理薪資" at bounding box center [880, 497] width 663 height 27
type input "5 助理薪資"
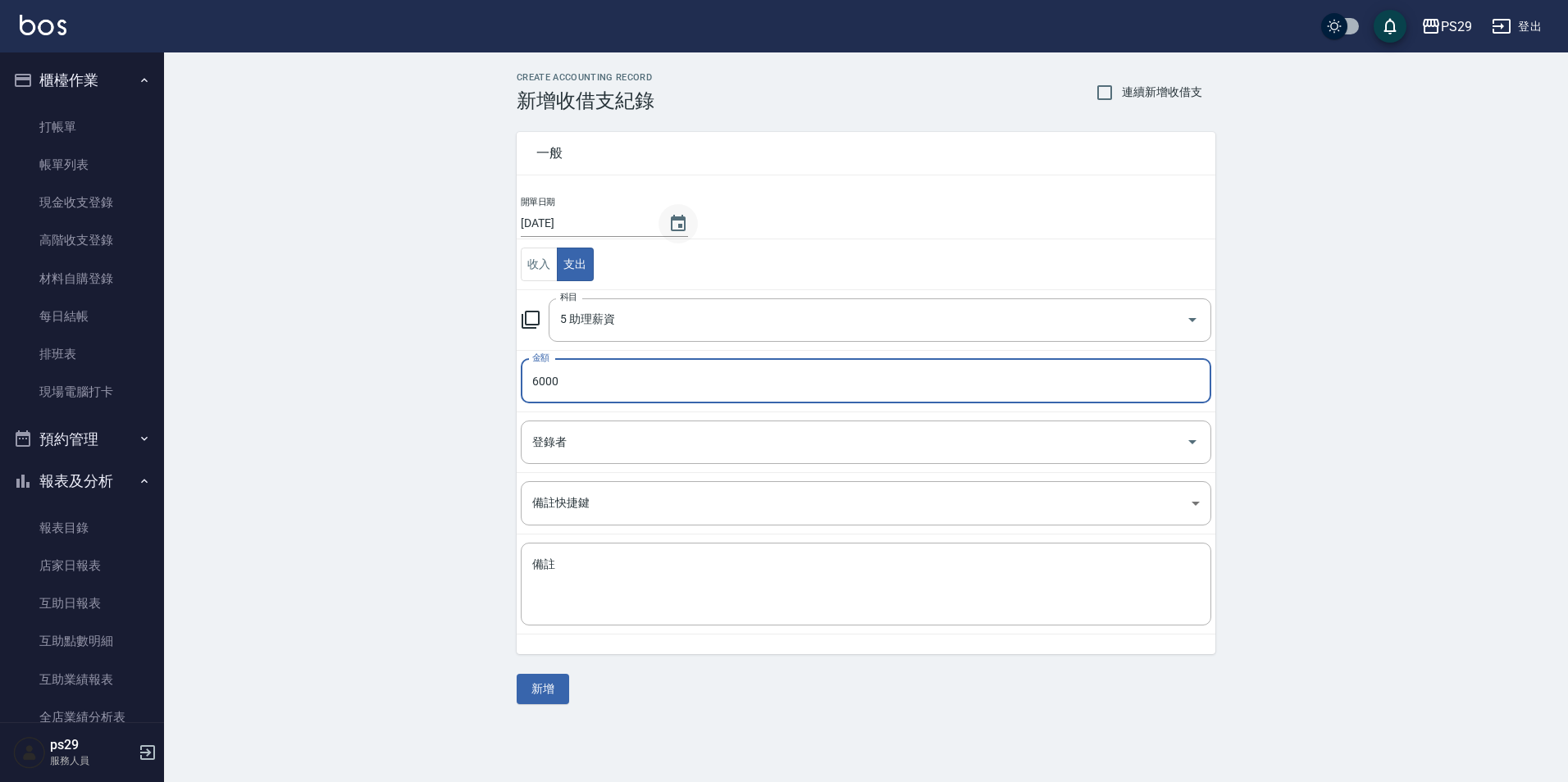
type input "6000"
click at [685, 233] on button "Choose date, selected date is 2025-09-22" at bounding box center [678, 224] width 39 height 39
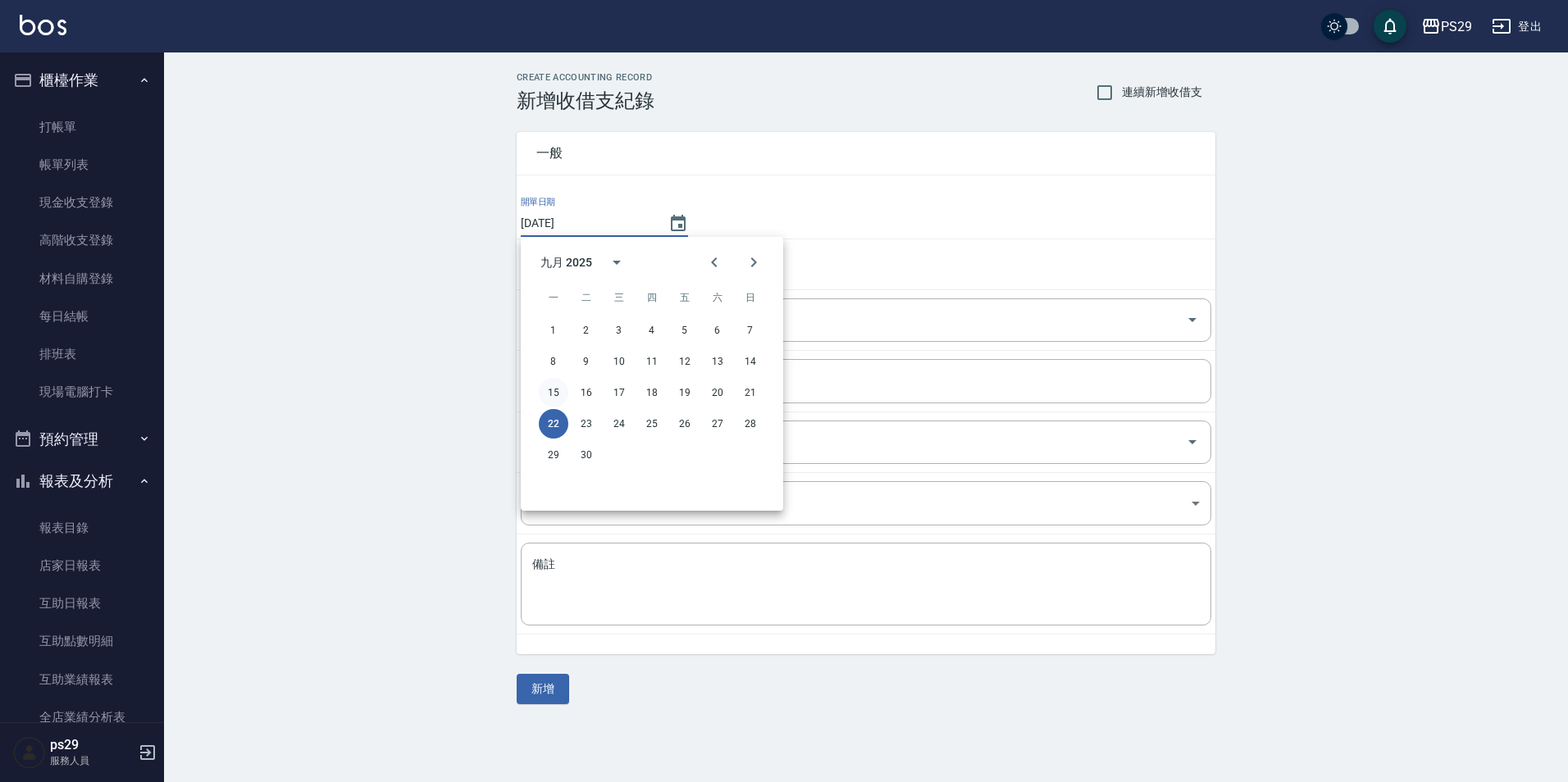
click at [557, 394] on button "15" at bounding box center [553, 392] width 30 height 30
type input "[DATE]"
drag, startPoint x: 608, startPoint y: 589, endPoint x: 609, endPoint y: 508, distance: 81.0
click at [609, 586] on textarea "備註" at bounding box center [866, 584] width 668 height 56
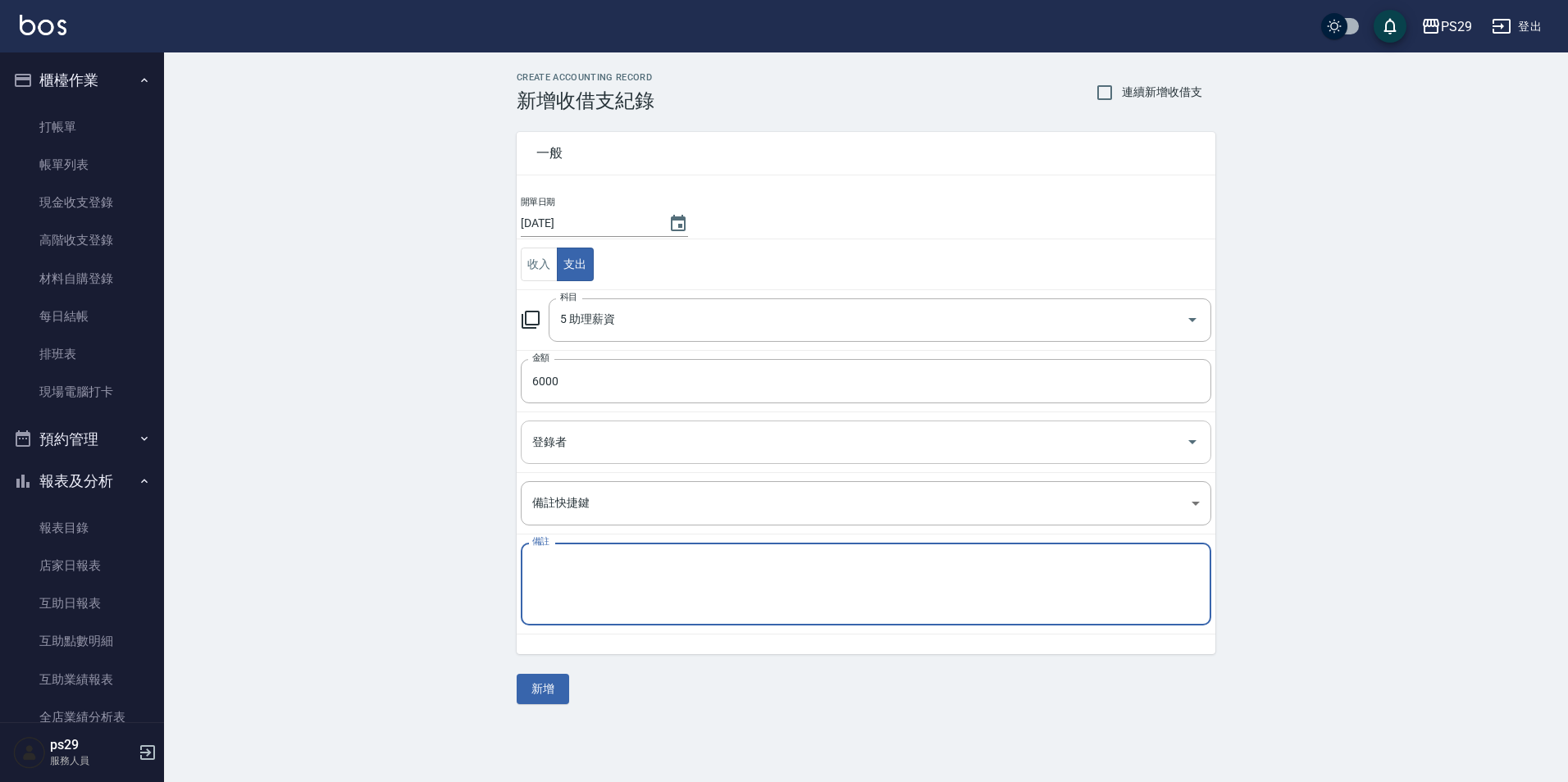
click at [624, 460] on div "登錄者" at bounding box center [866, 443] width 691 height 44
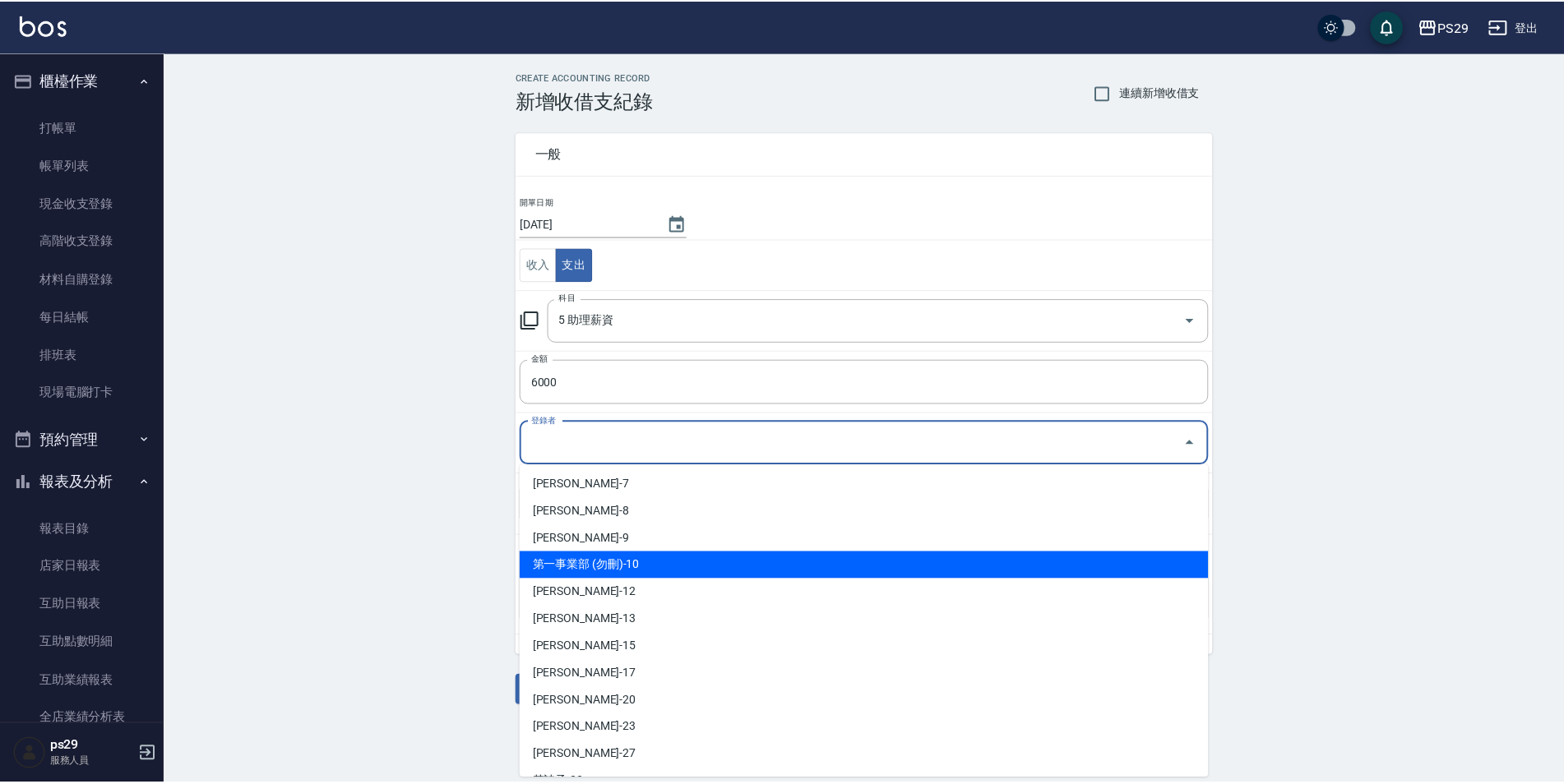
scroll to position [164, 0]
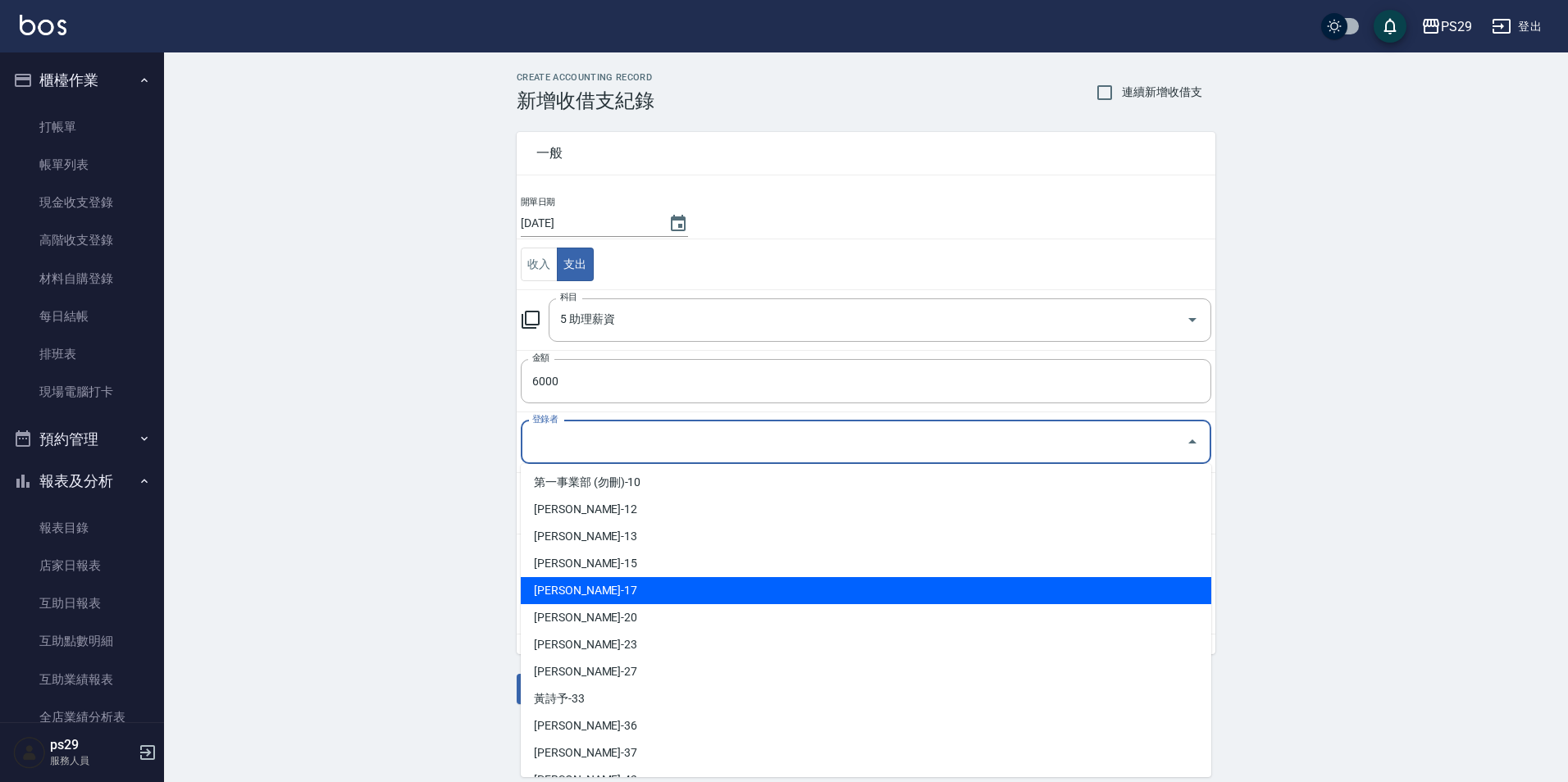
click at [605, 566] on li "[PERSON_NAME]-15" at bounding box center [866, 563] width 691 height 27
type input "[PERSON_NAME]-15"
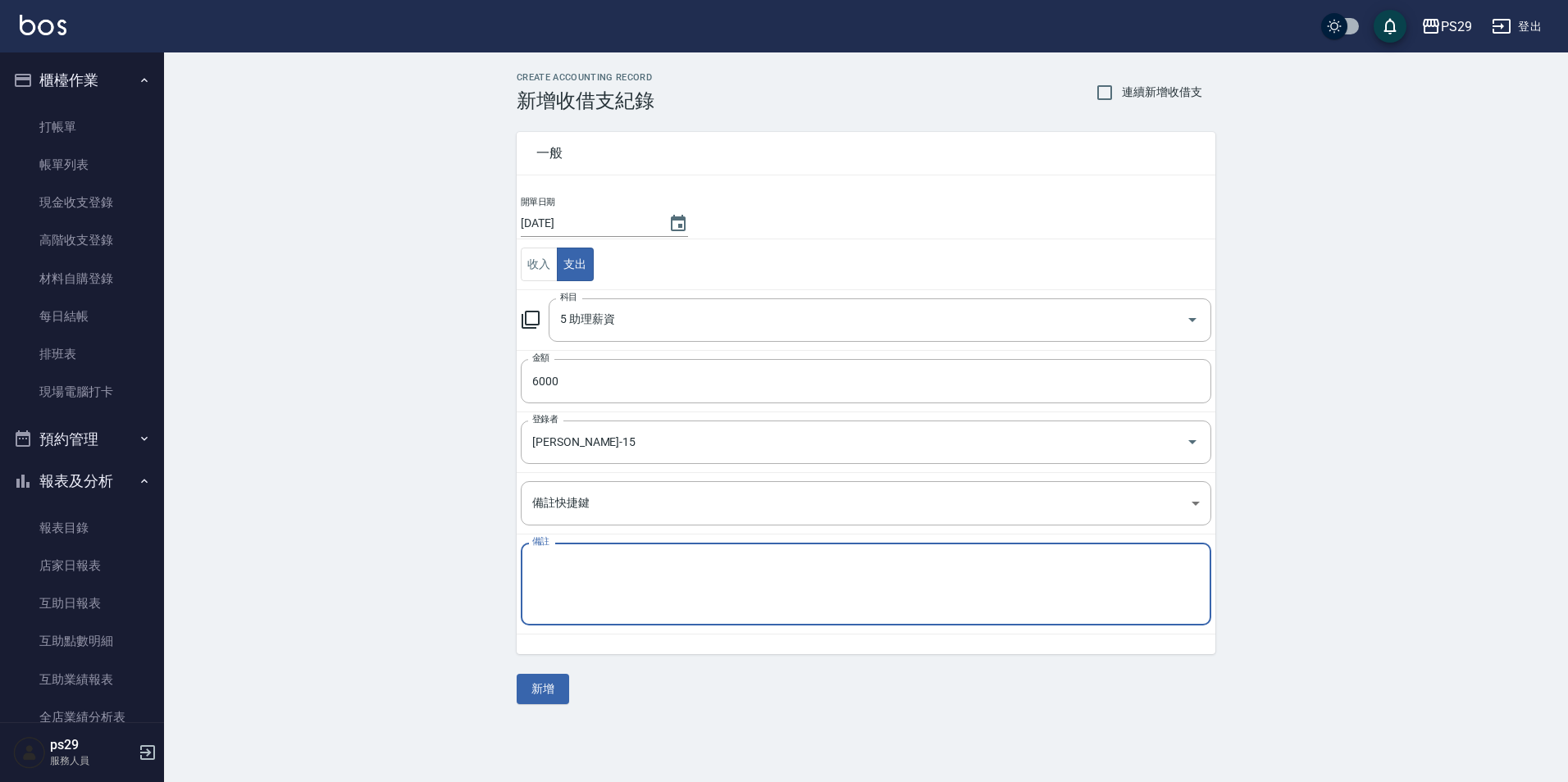
click at [605, 602] on textarea "備註" at bounding box center [866, 584] width 668 height 56
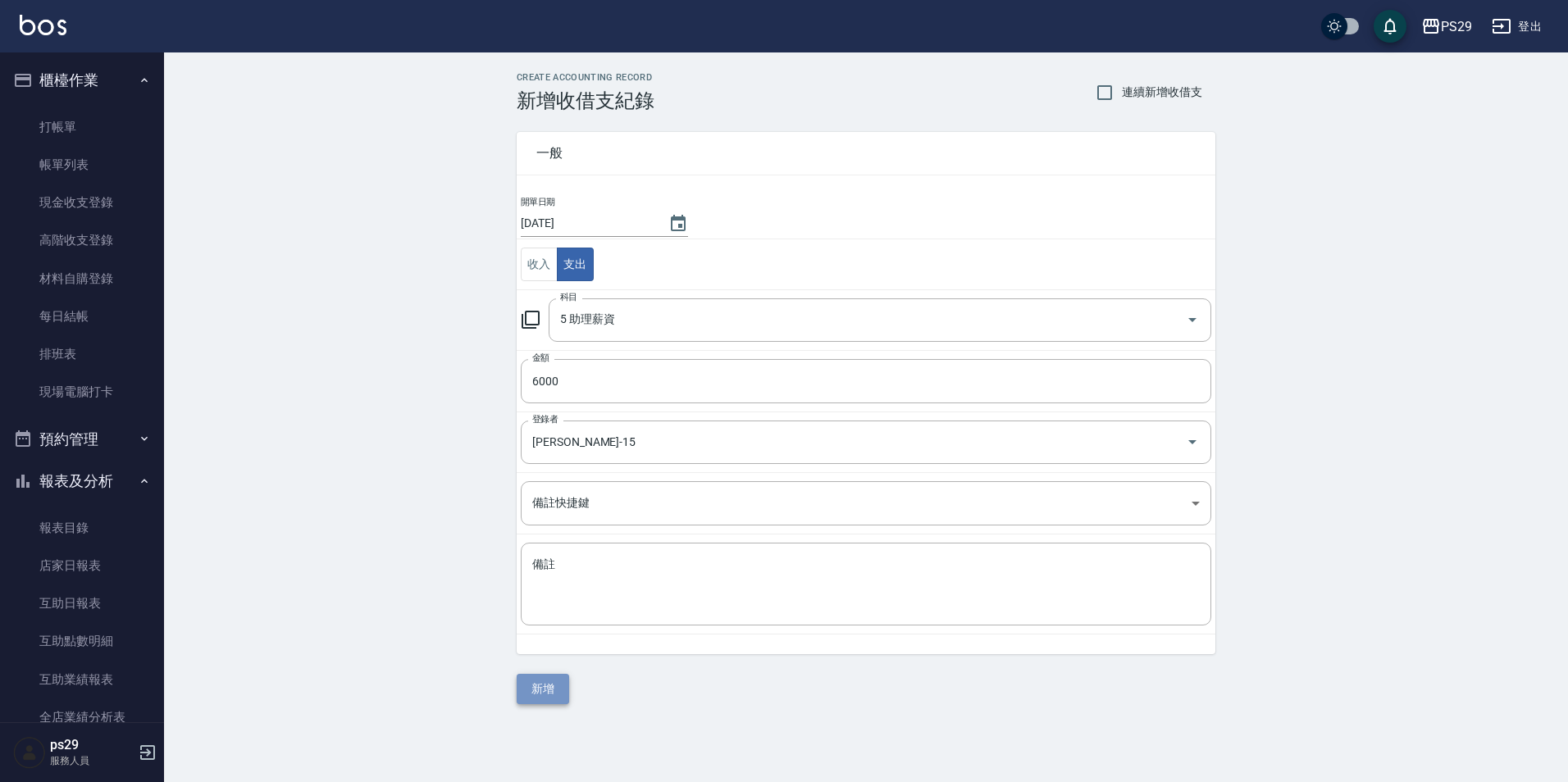
click at [537, 685] on button "新增" at bounding box center [543, 689] width 53 height 30
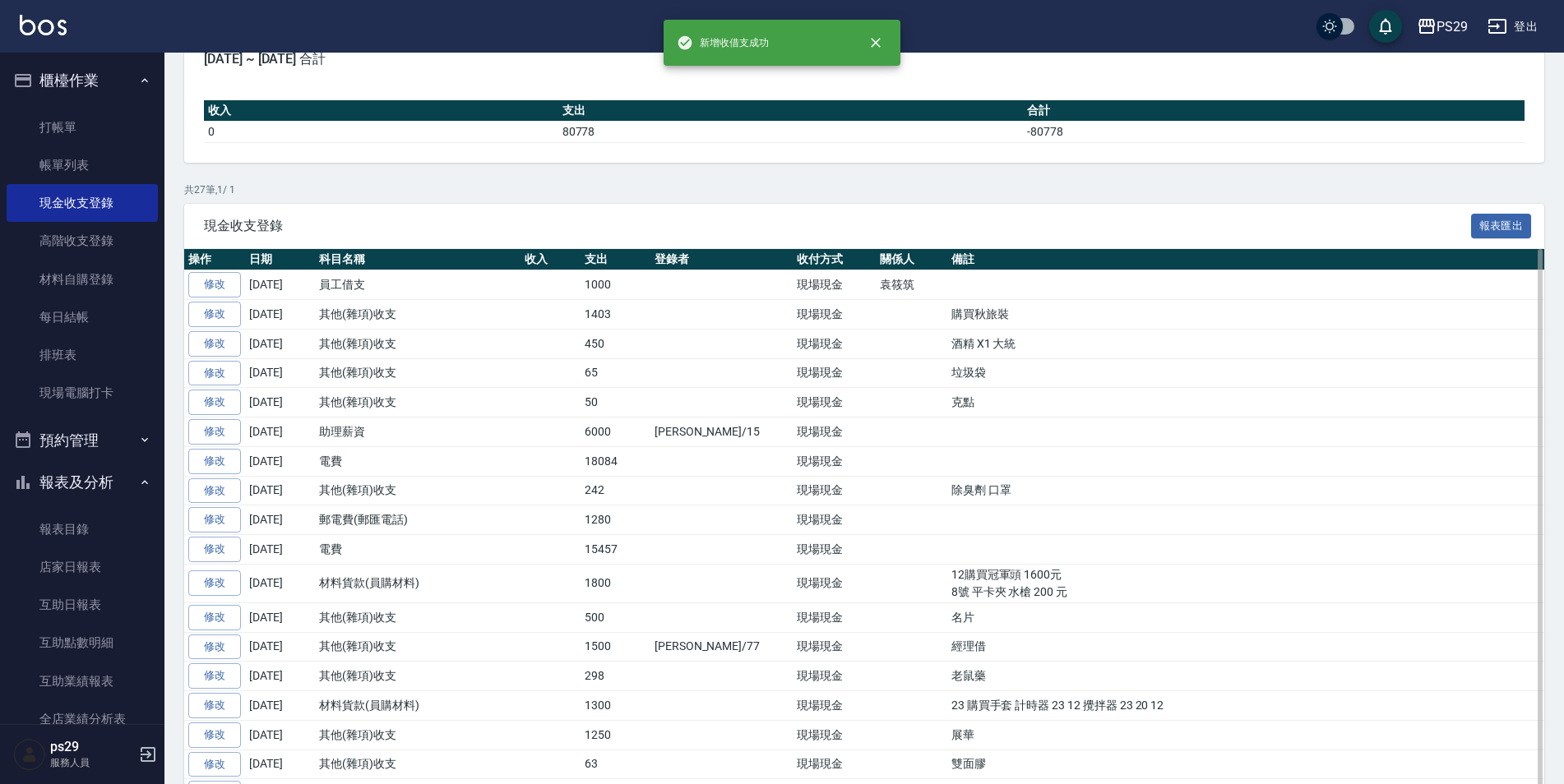
scroll to position [247, 0]
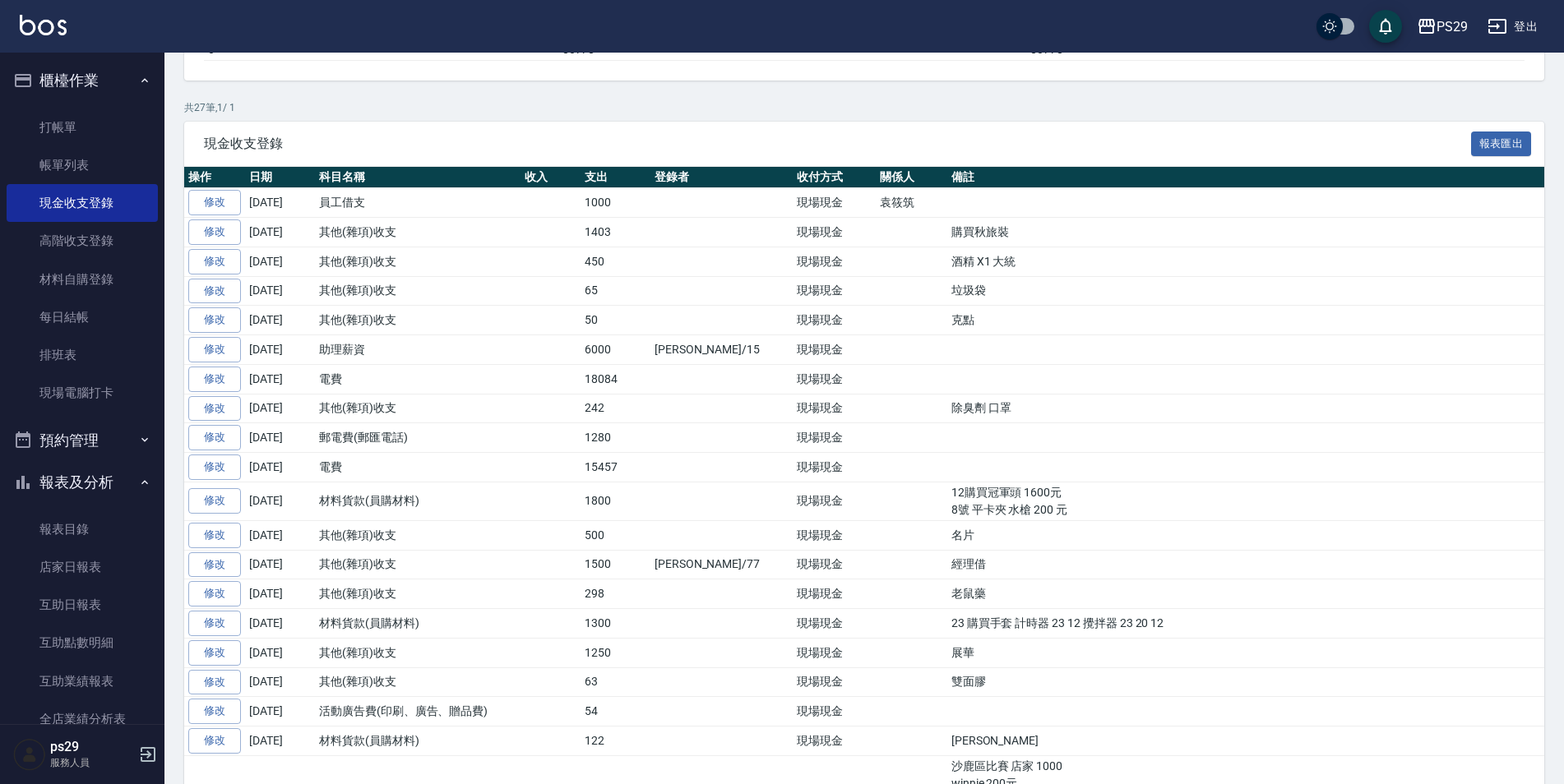
click at [93, 81] on button "櫃檯作業" at bounding box center [82, 81] width 151 height 43
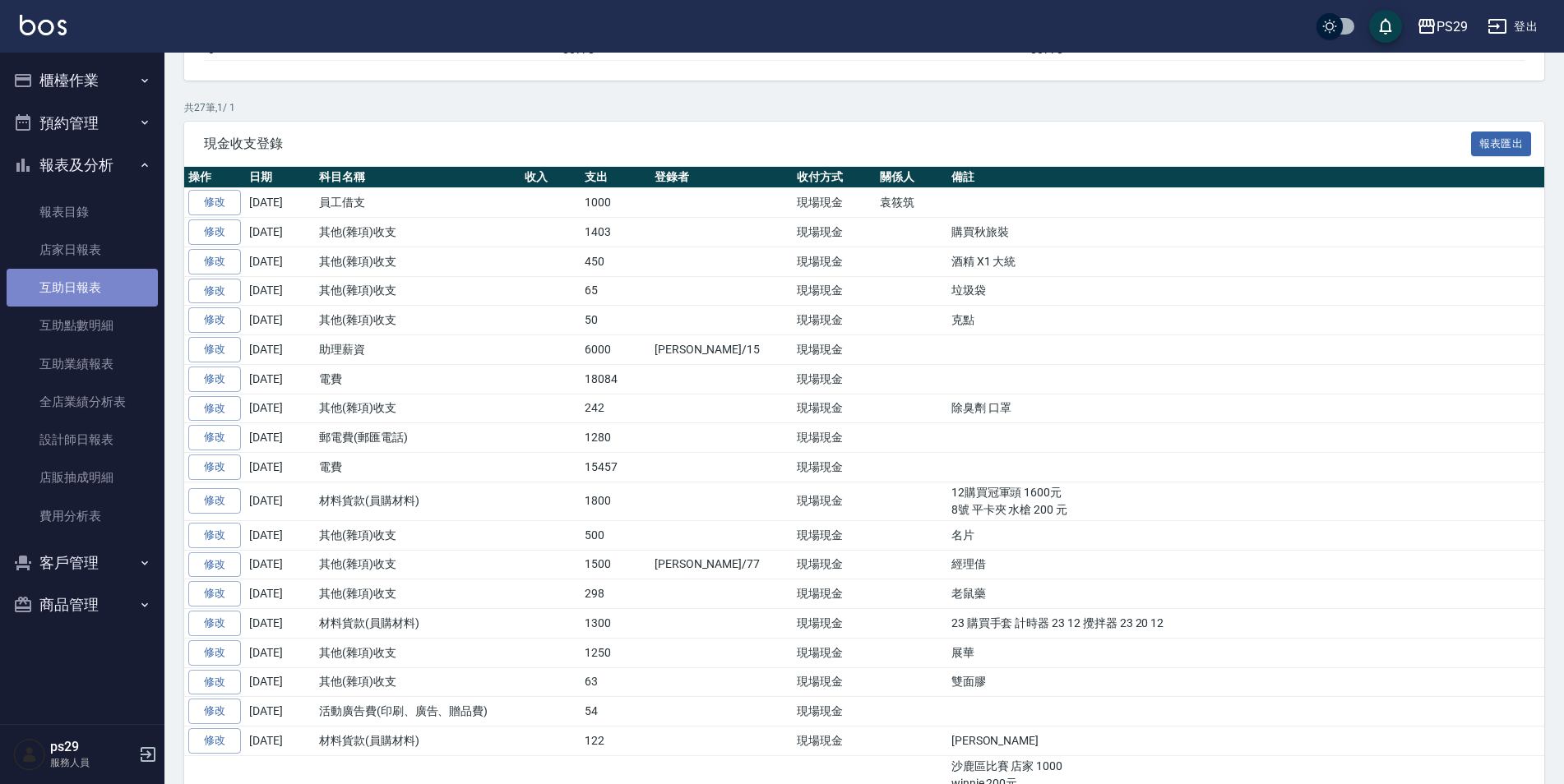
click at [102, 269] on link "互助日報表" at bounding box center [82, 287] width 151 height 38
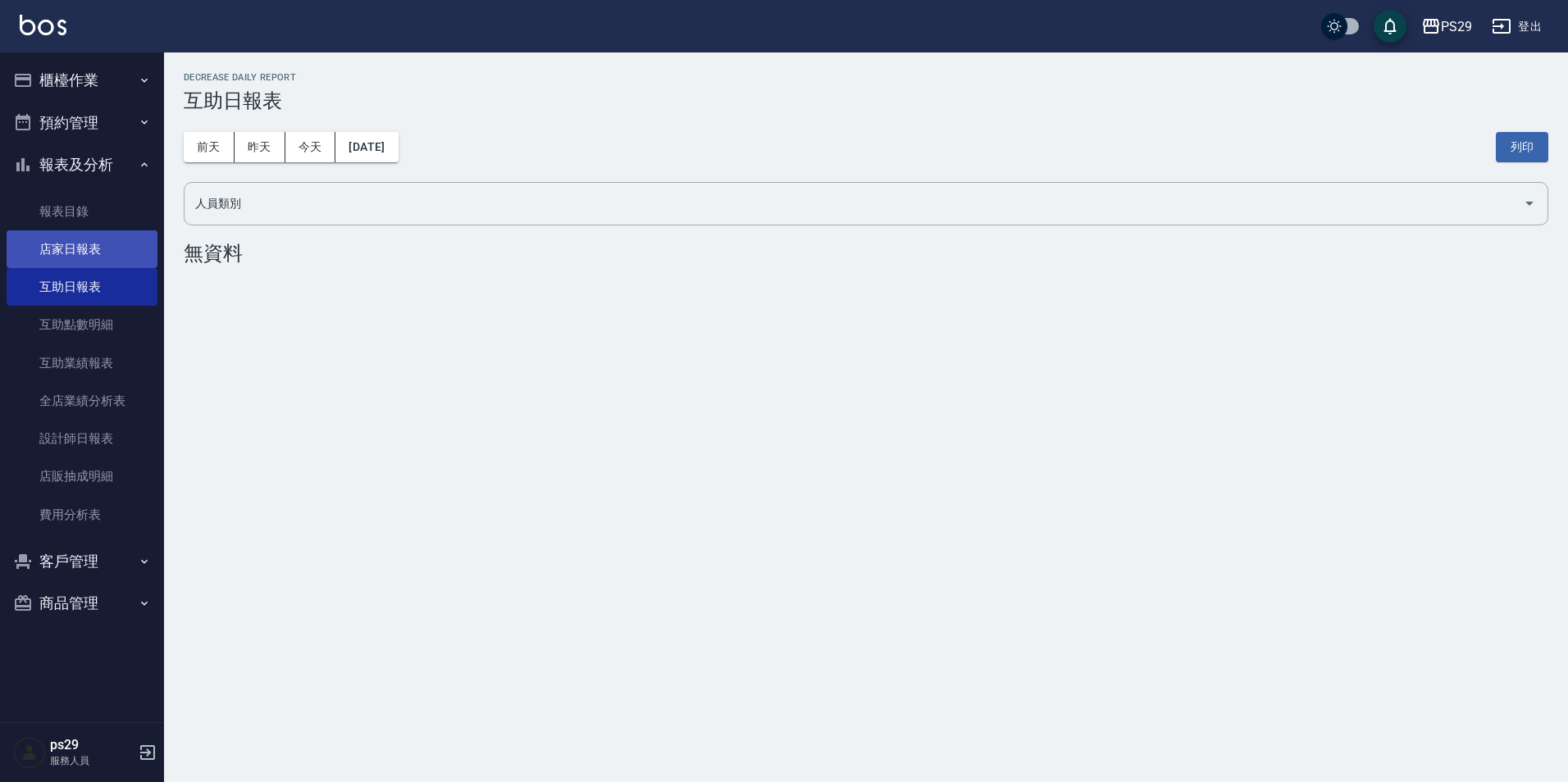
click at [104, 251] on link "店家日報表" at bounding box center [82, 249] width 151 height 38
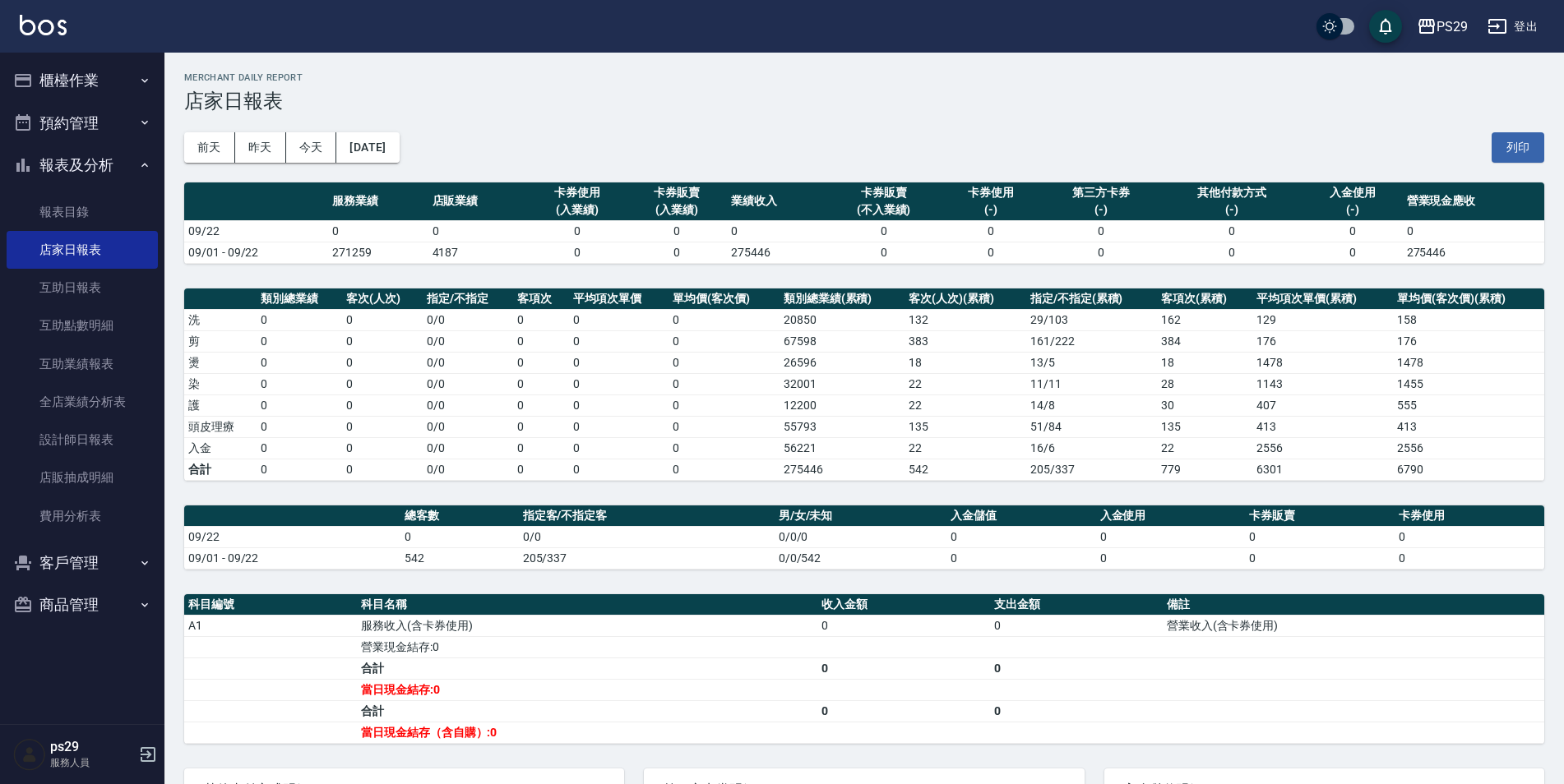
click at [114, 174] on button "報表及分析" at bounding box center [82, 165] width 151 height 43
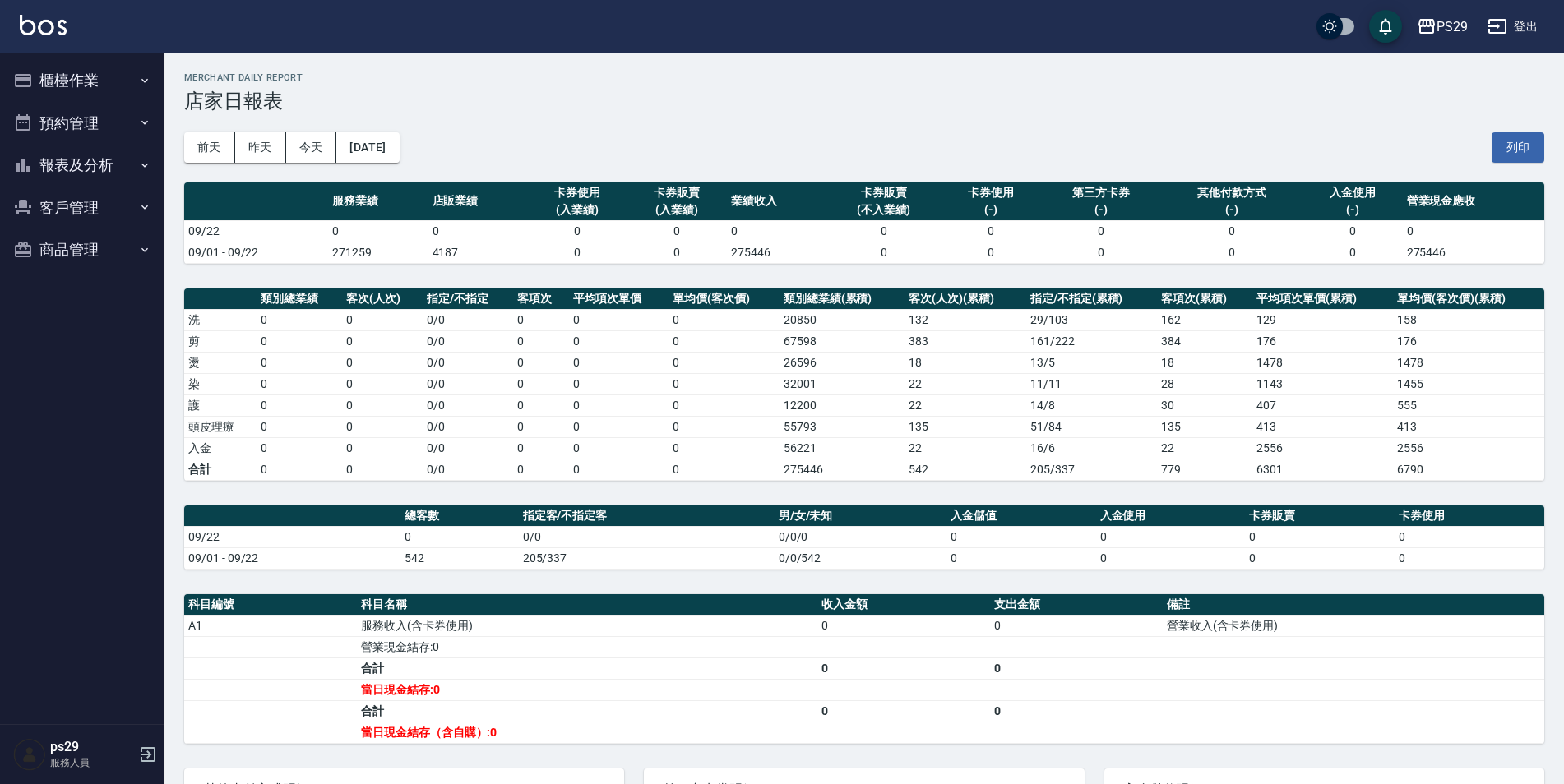
click at [119, 94] on button "櫃檯作業" at bounding box center [82, 81] width 151 height 43
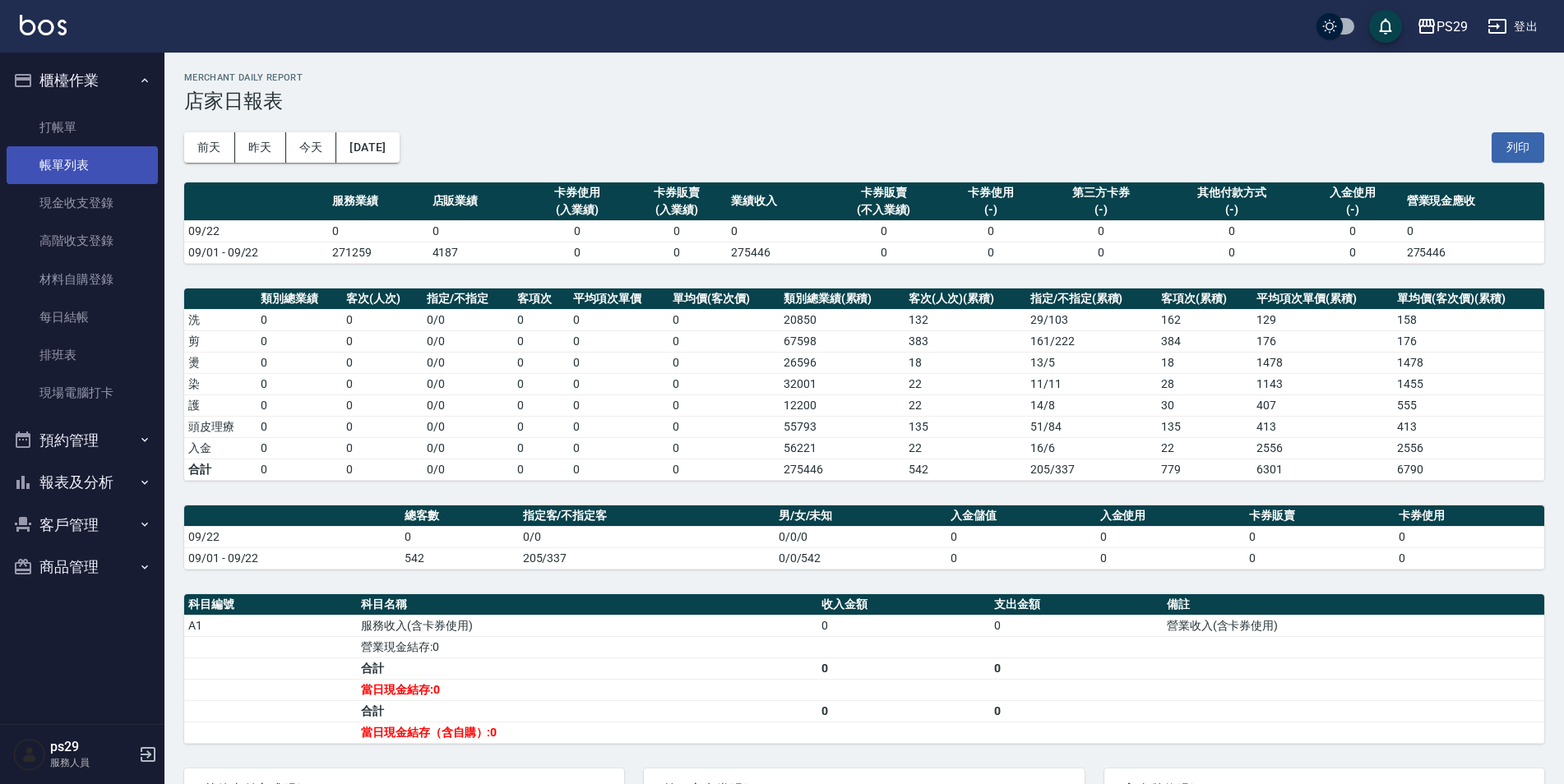
click at [96, 179] on link "帳單列表" at bounding box center [82, 165] width 151 height 38
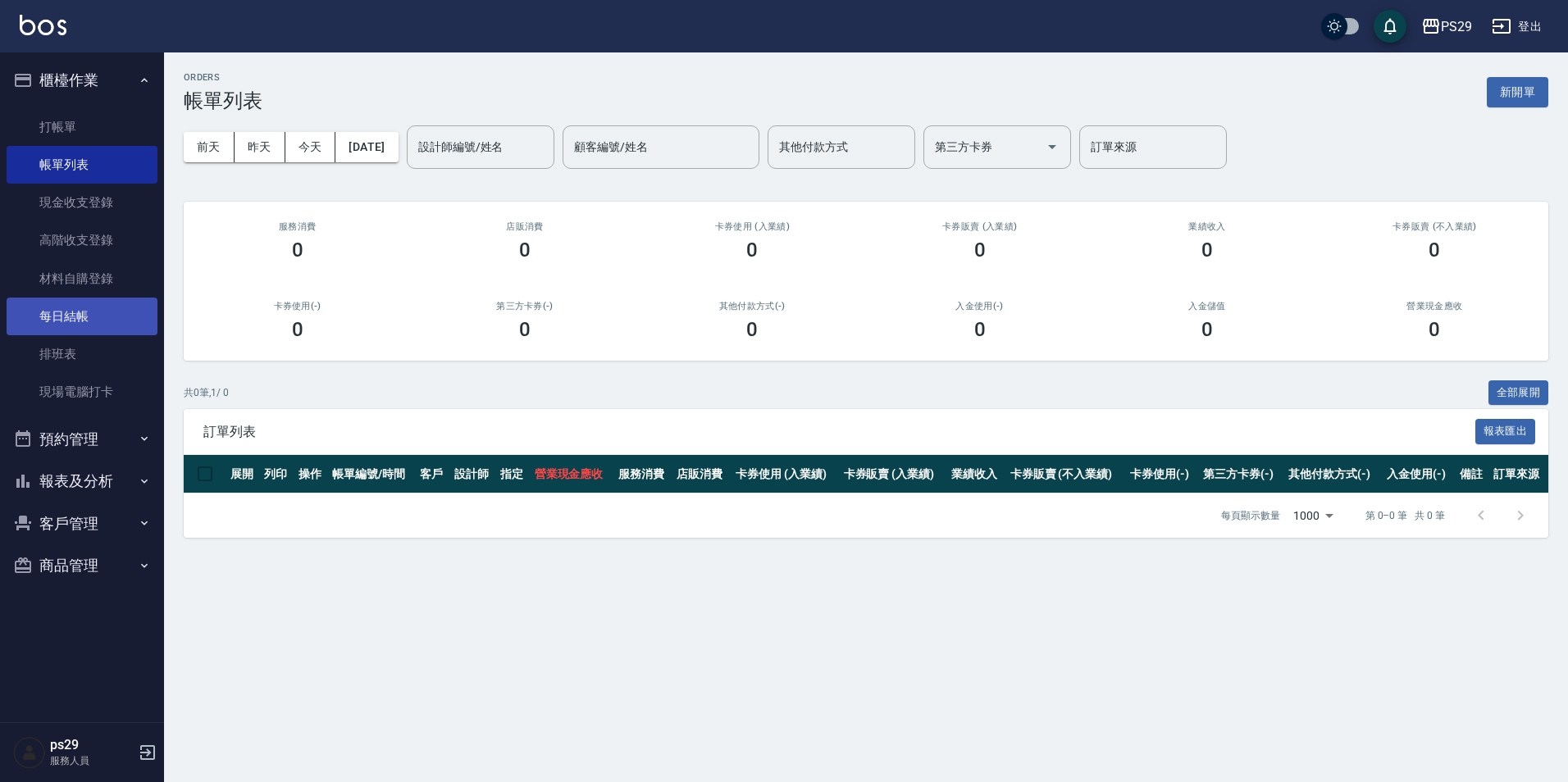
click at [82, 315] on link "每日結帳" at bounding box center [82, 316] width 151 height 38
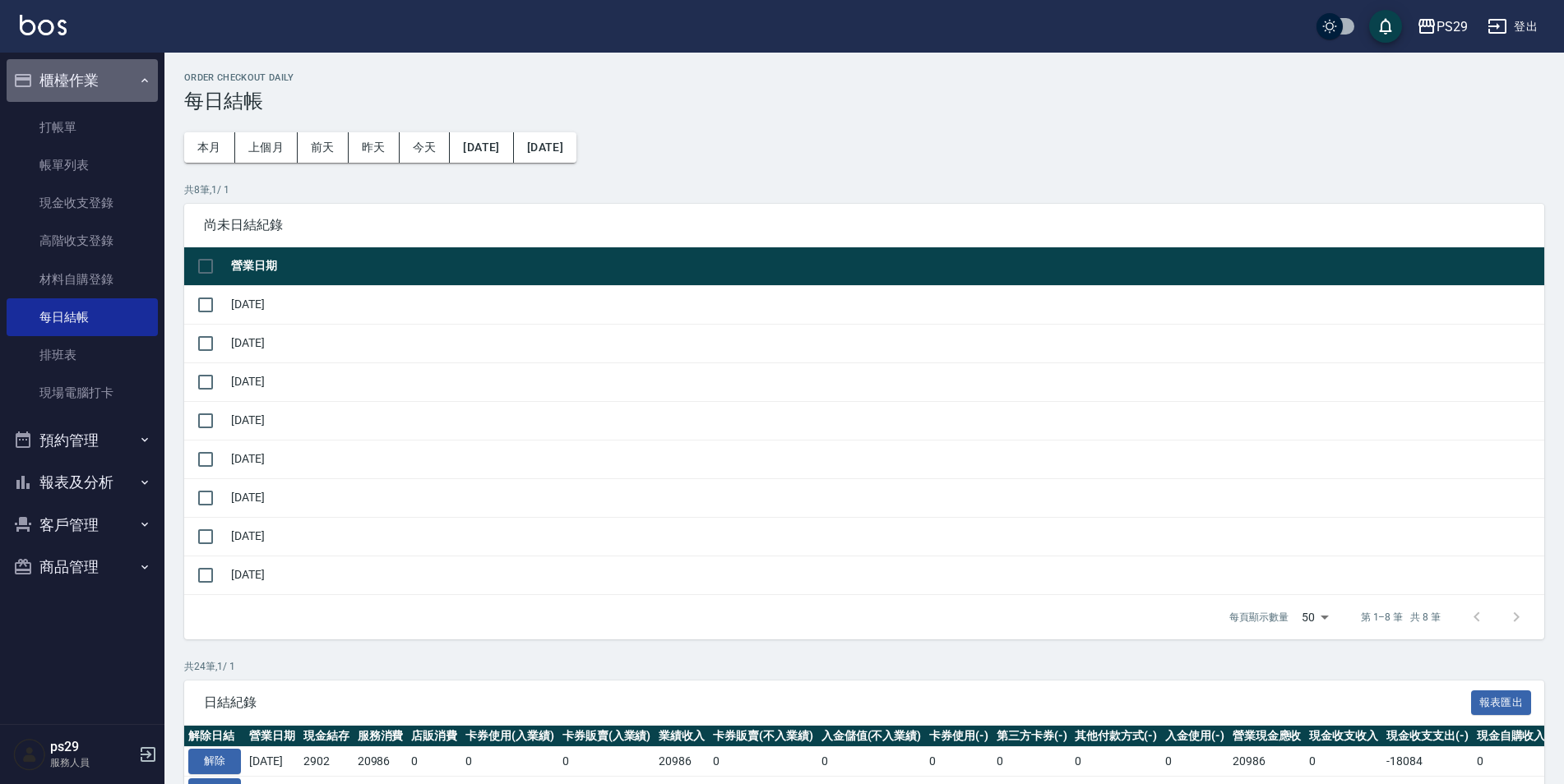
click at [112, 86] on button "櫃檯作業" at bounding box center [82, 81] width 151 height 43
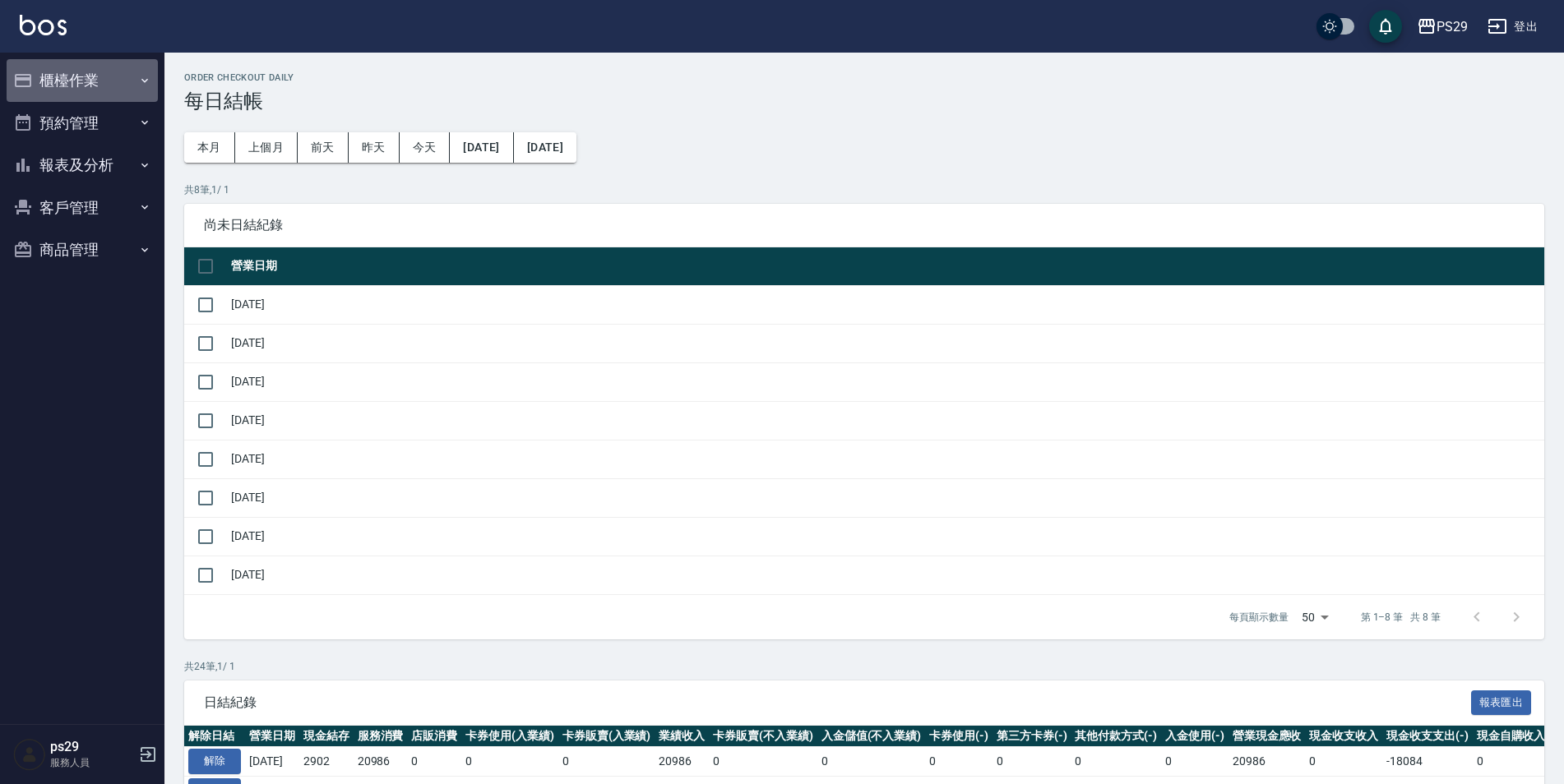
click at [114, 90] on button "櫃檯作業" at bounding box center [82, 81] width 151 height 43
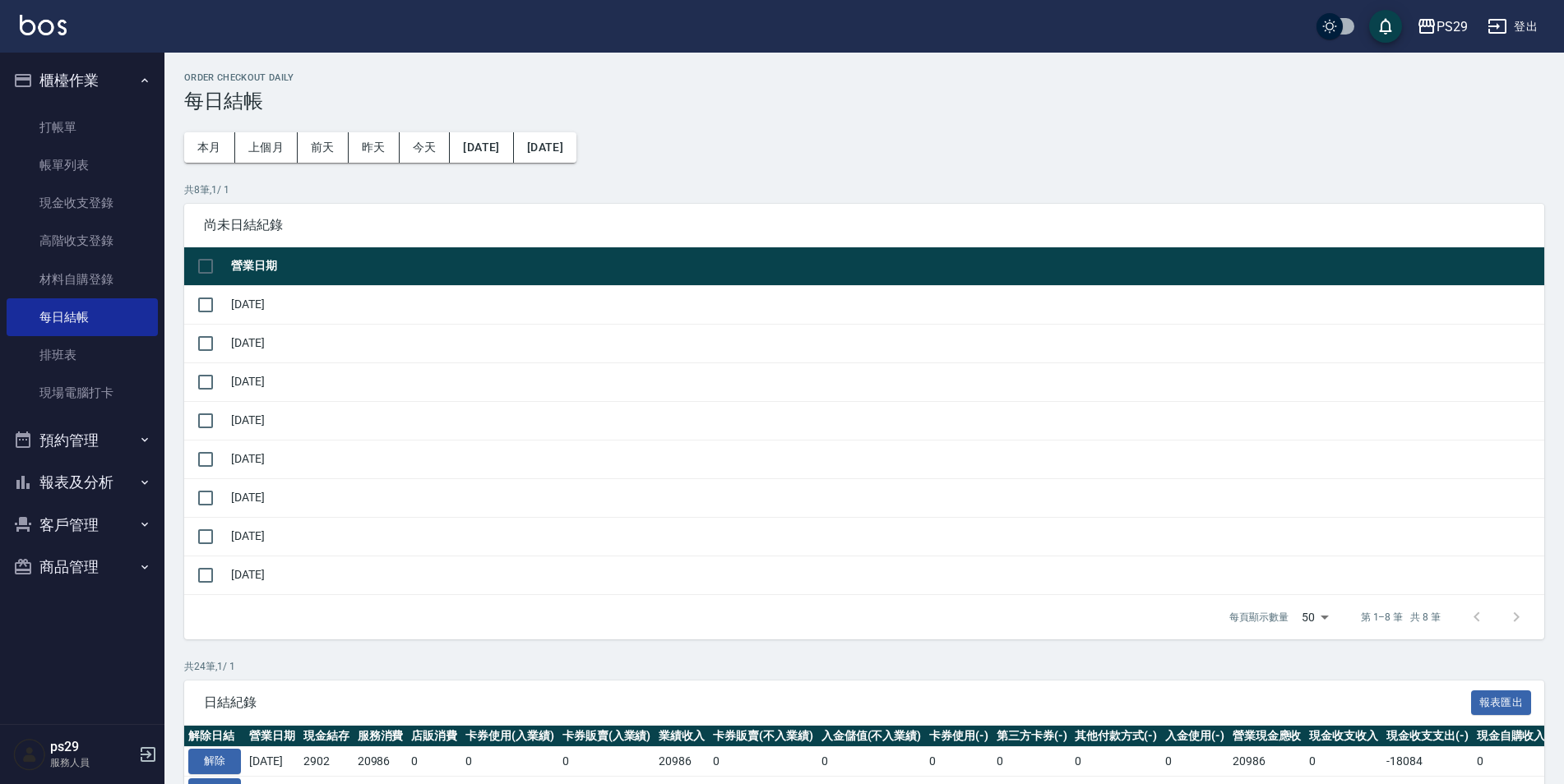
click at [137, 87] on button "櫃檯作業" at bounding box center [82, 81] width 151 height 43
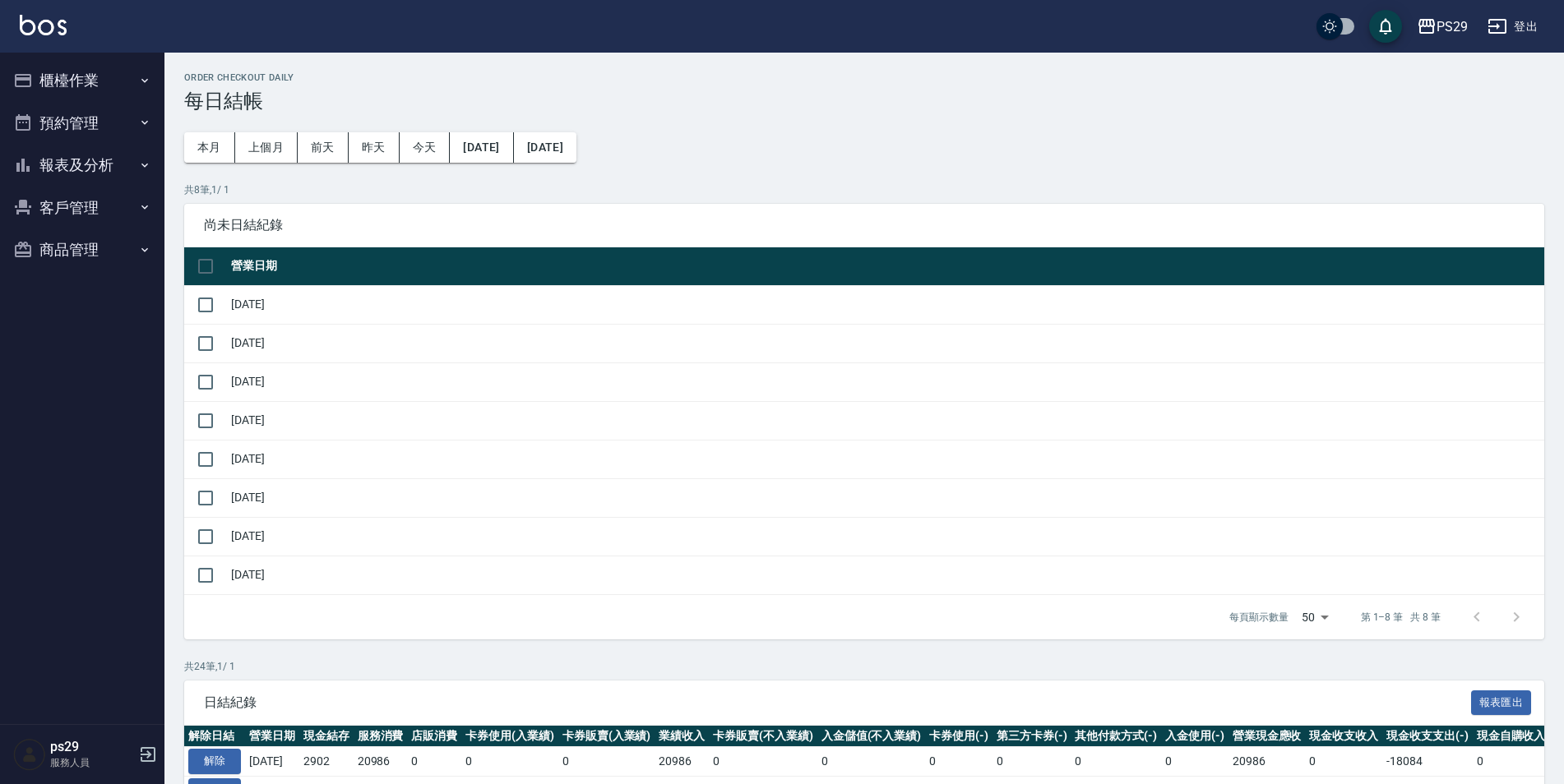
click at [137, 90] on button "櫃檯作業" at bounding box center [82, 81] width 151 height 43
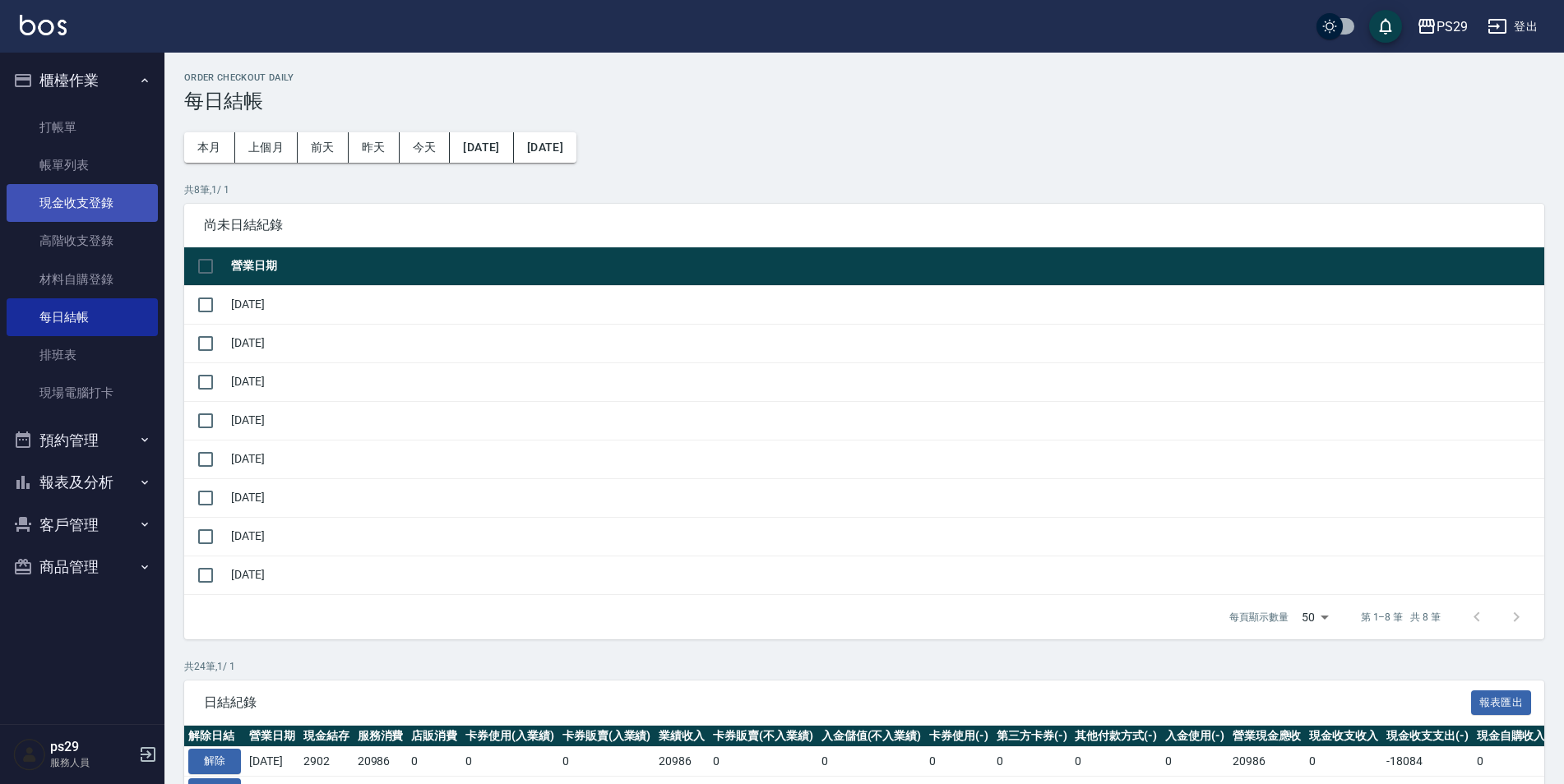
click at [88, 207] on link "現金收支登錄" at bounding box center [82, 203] width 151 height 38
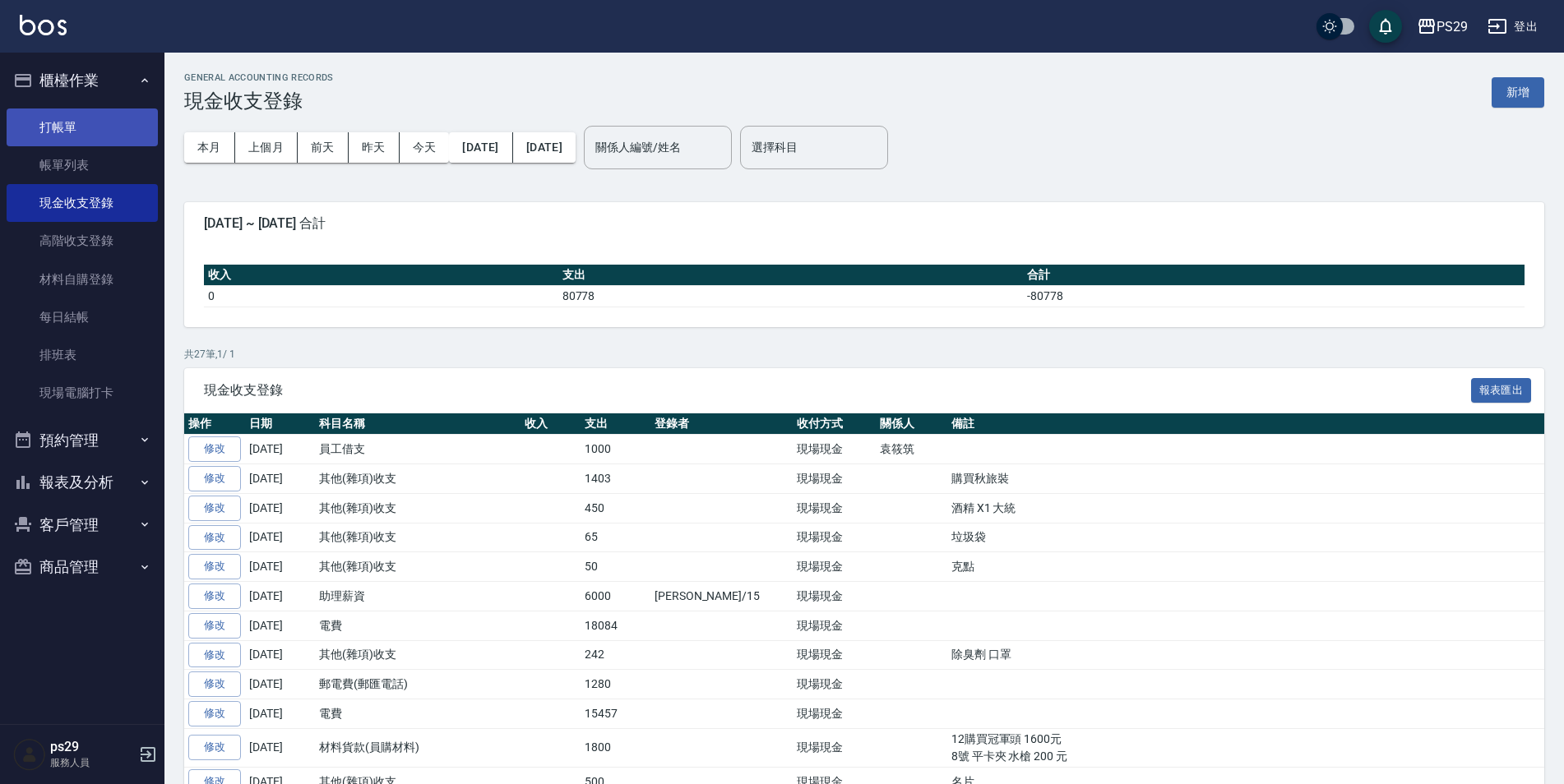
click at [130, 110] on link "打帳單" at bounding box center [82, 128] width 151 height 38
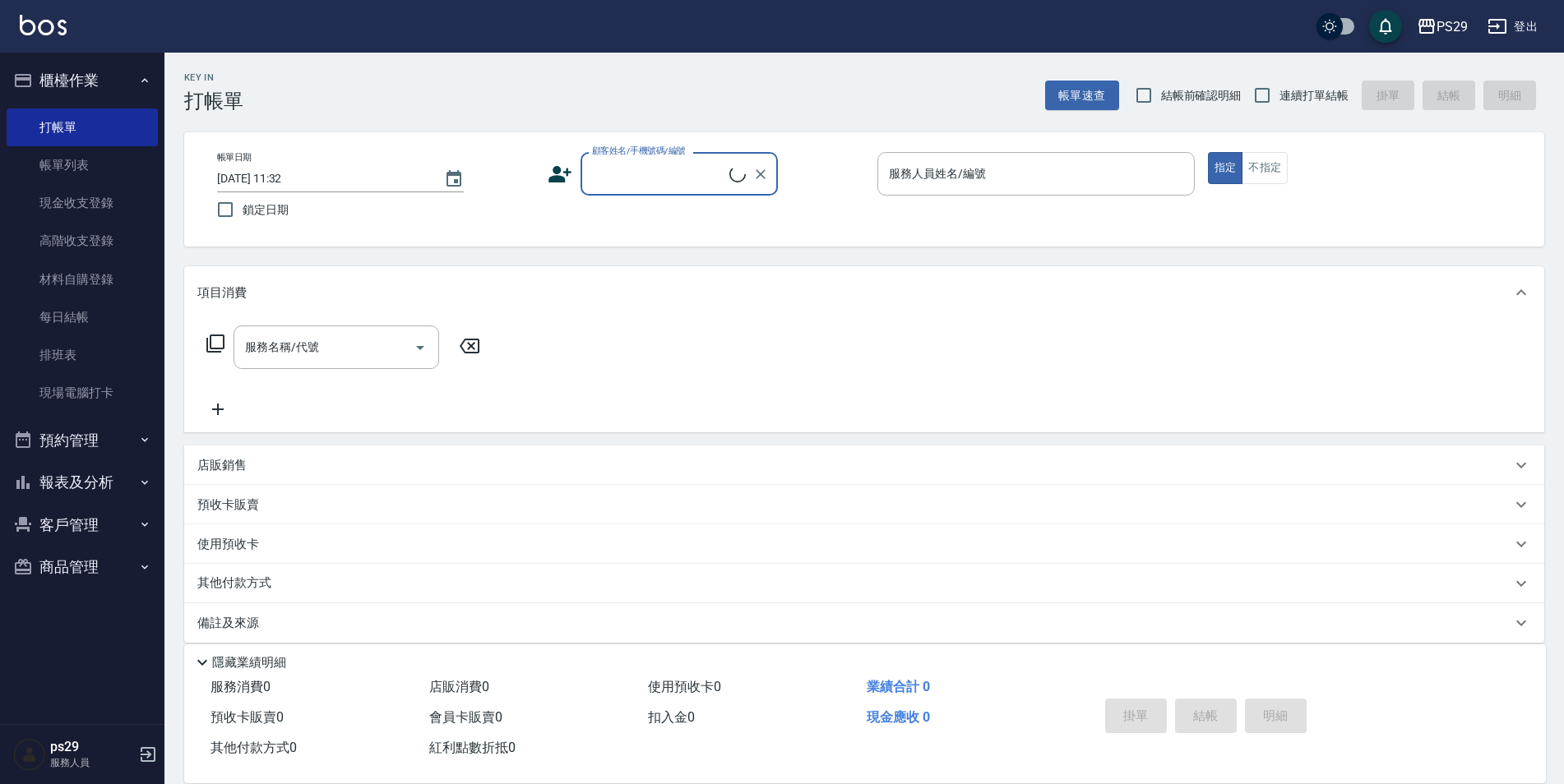
click at [142, 82] on icon "button" at bounding box center [144, 80] width 6 height 4
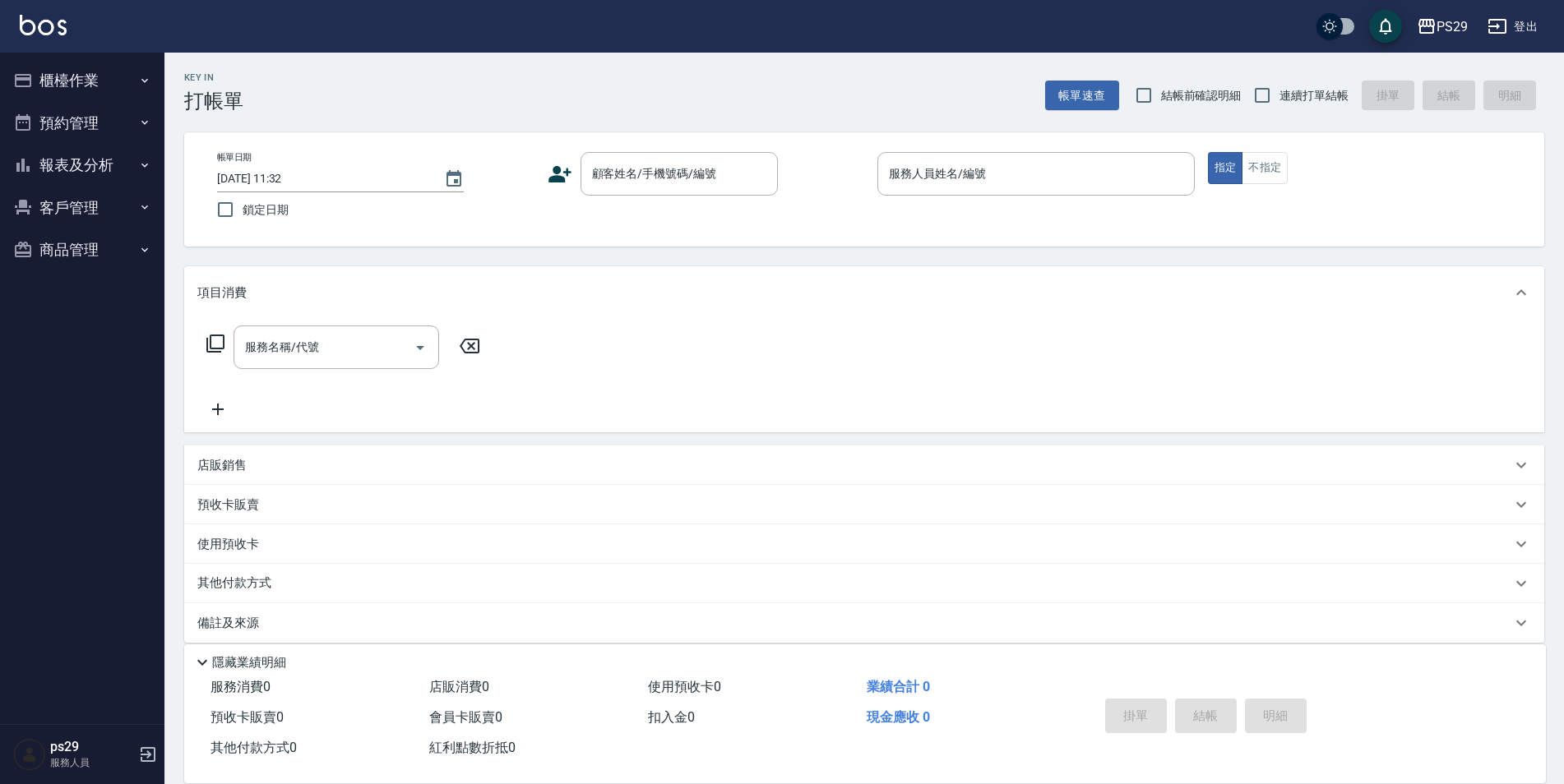
click at [128, 164] on button "報表及分析" at bounding box center [82, 165] width 151 height 43
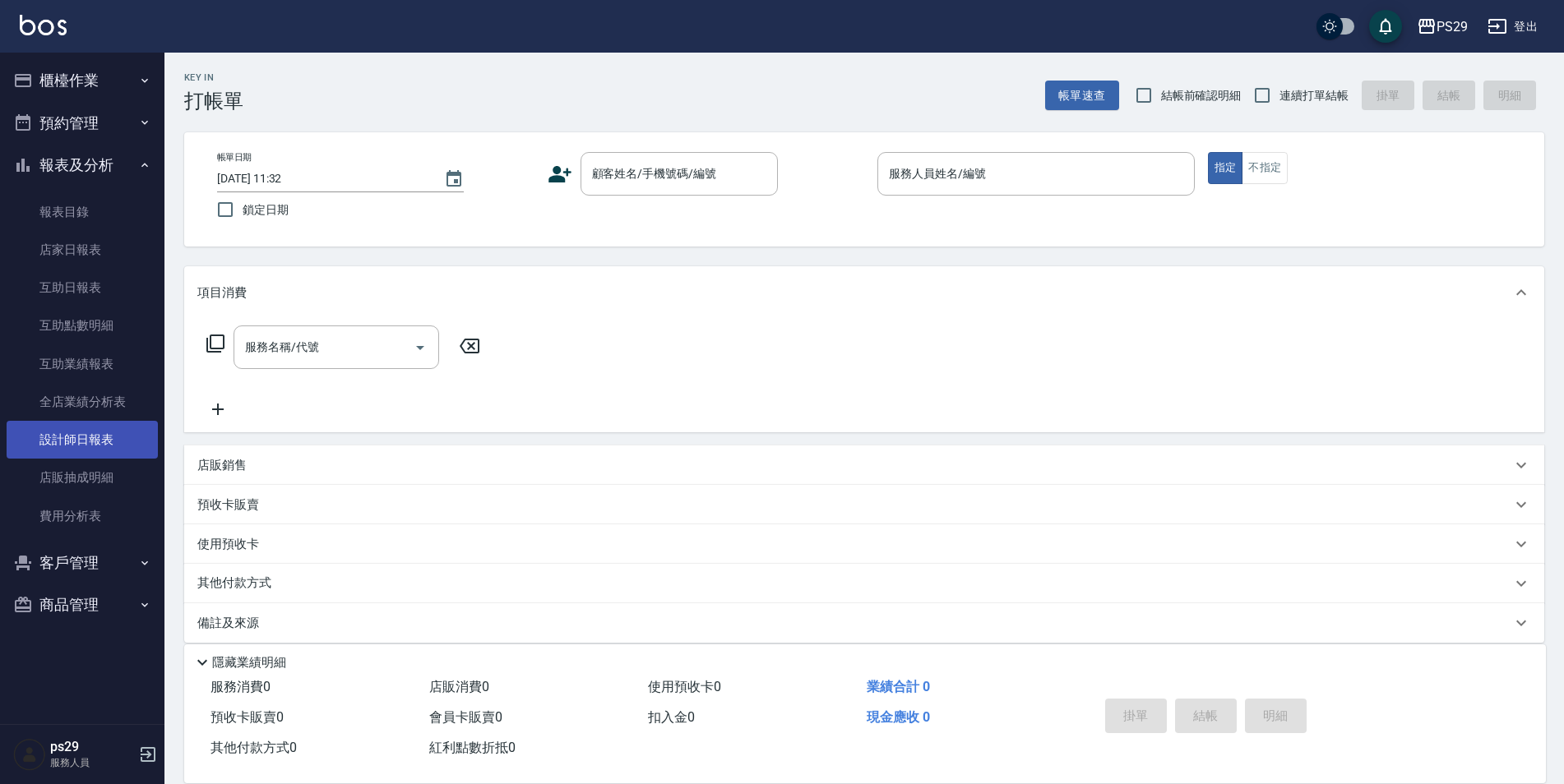
click at [88, 434] on link "設計師日報表" at bounding box center [82, 440] width 151 height 38
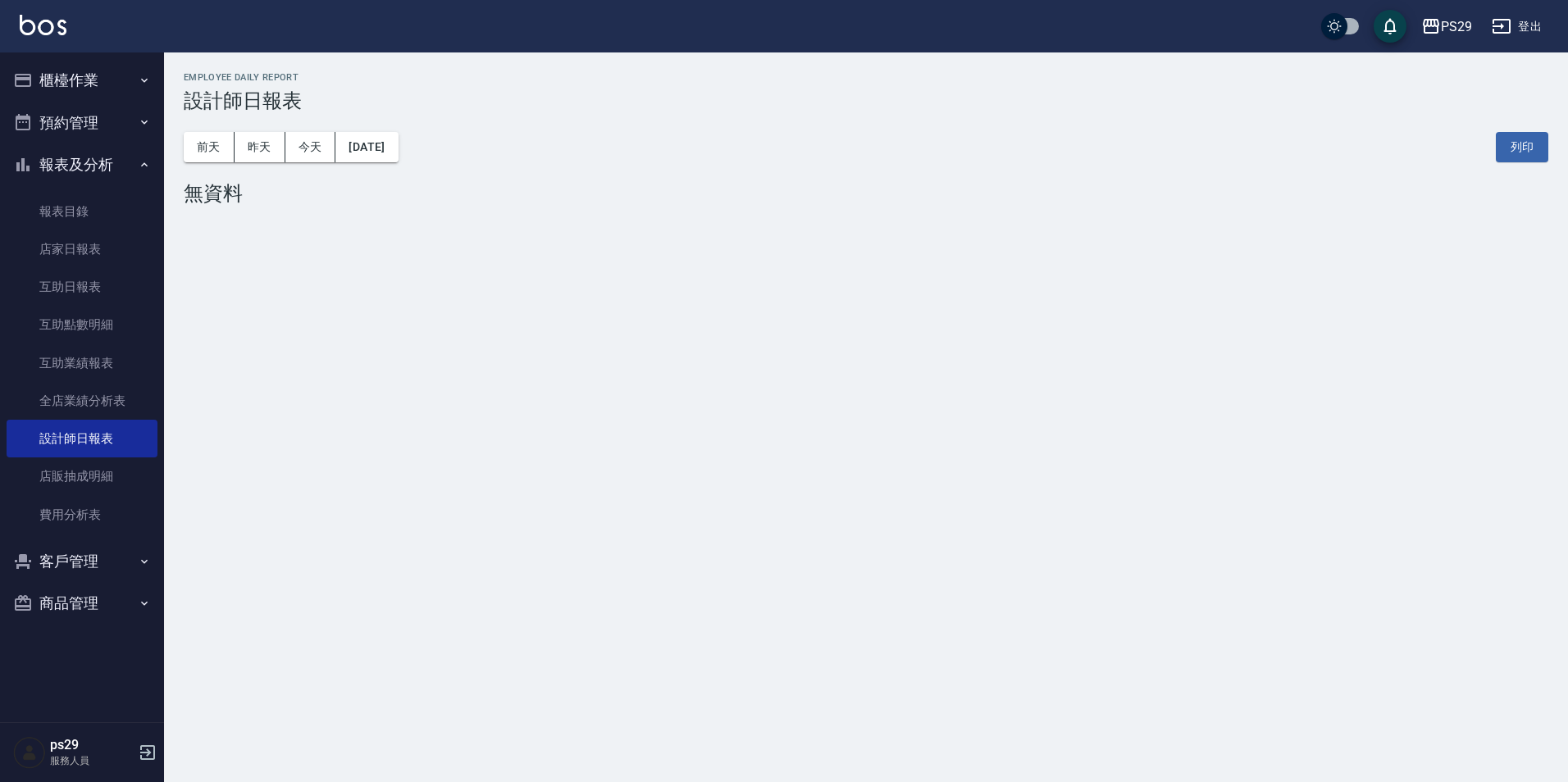
click at [96, 159] on button "報表及分析" at bounding box center [82, 165] width 151 height 43
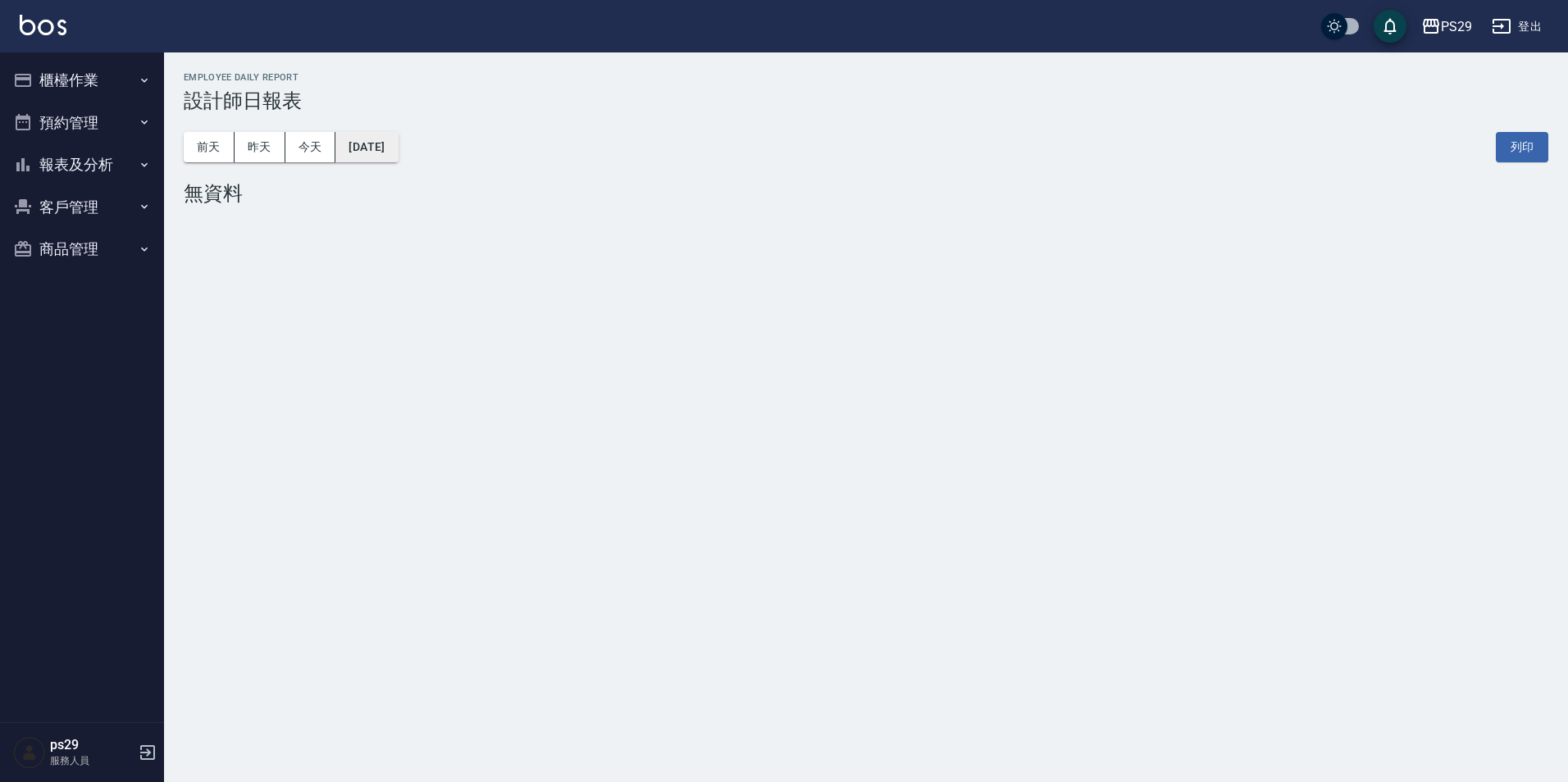
click at [347, 146] on button "[DATE]" at bounding box center [366, 147] width 63 height 30
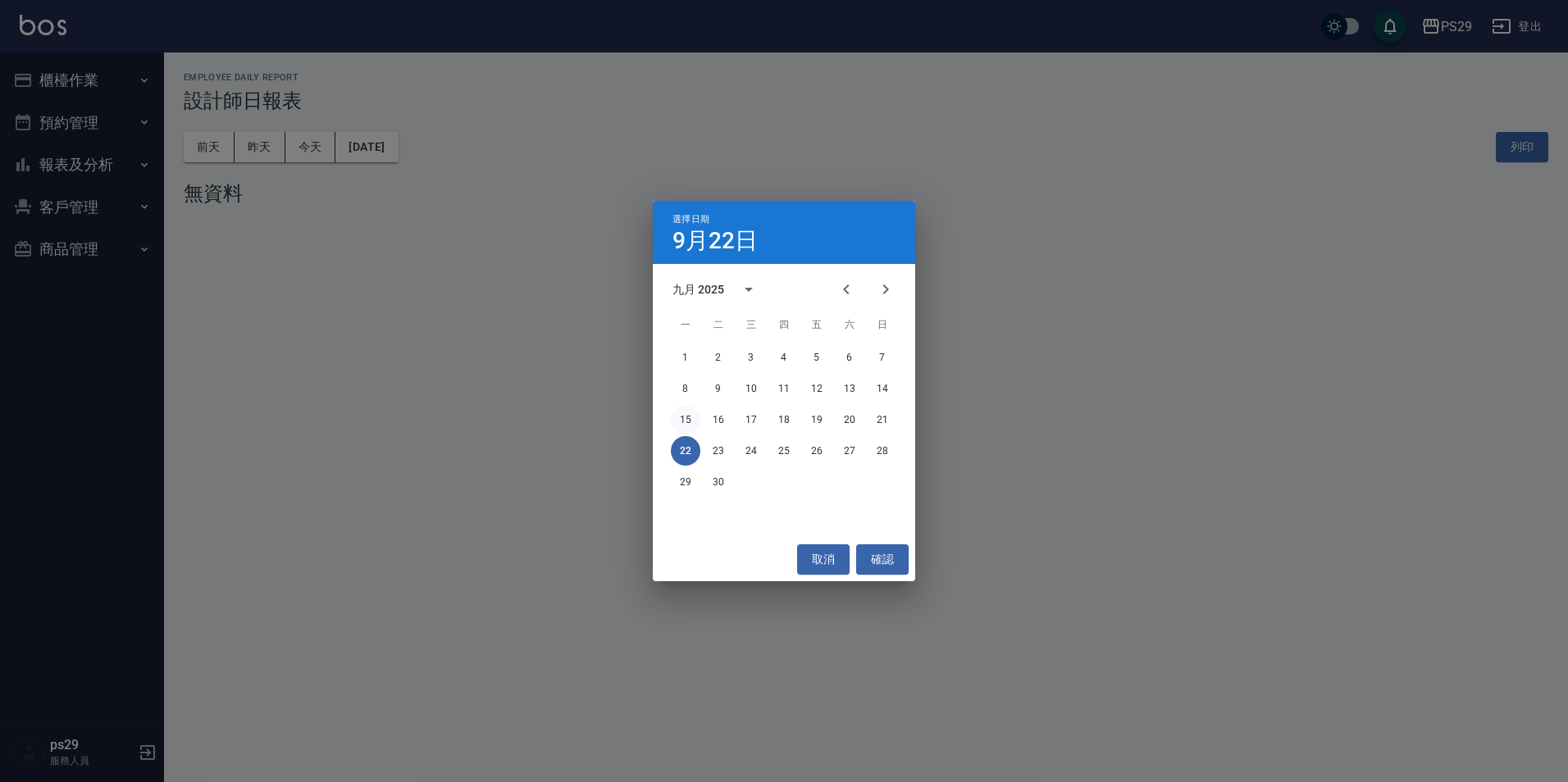
click at [698, 417] on button "15" at bounding box center [685, 419] width 30 height 30
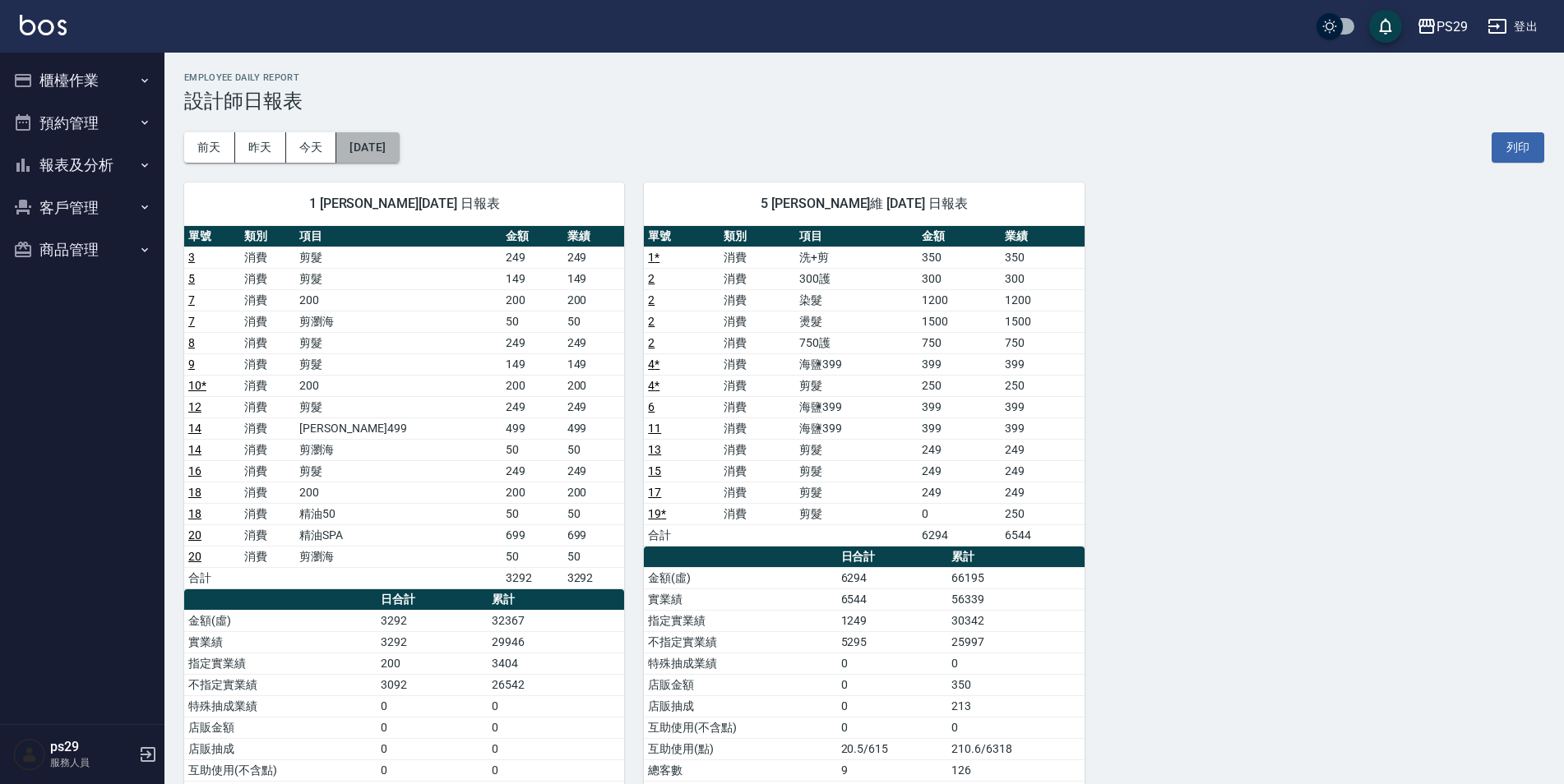
click at [398, 151] on button "[DATE]" at bounding box center [367, 147] width 63 height 31
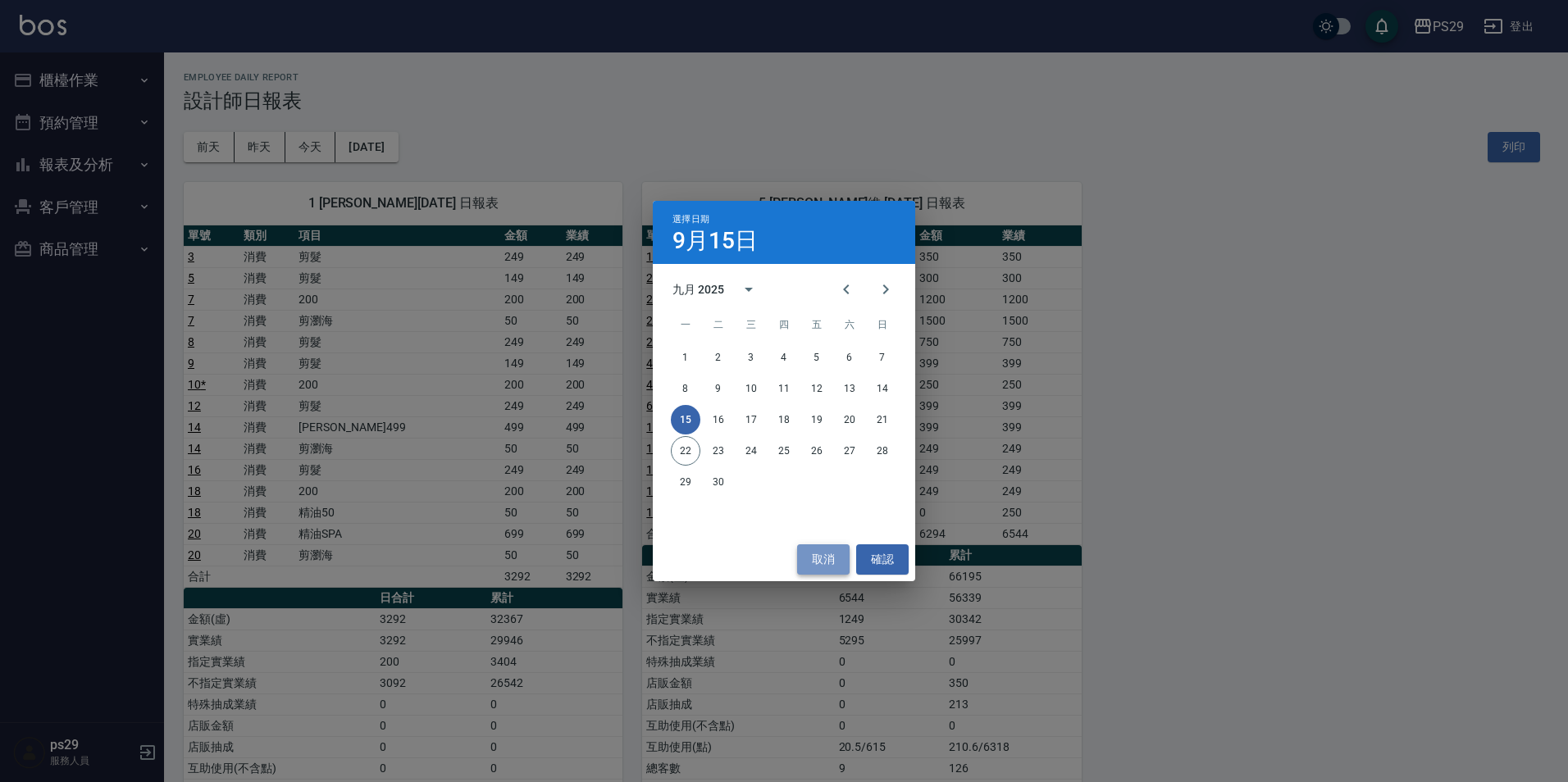
click at [810, 553] on button "取消" at bounding box center [823, 560] width 53 height 30
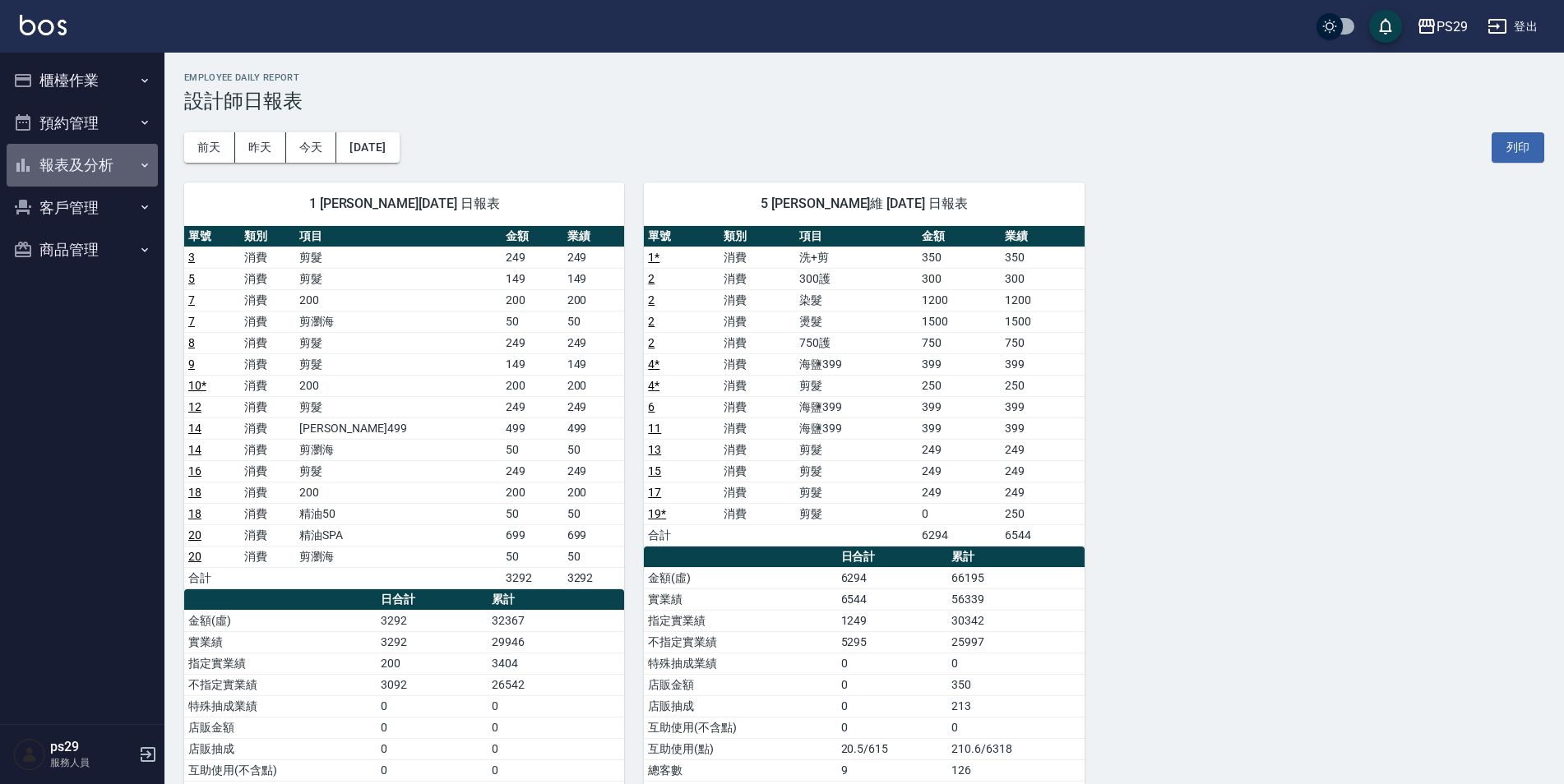
click at [99, 167] on button "報表及分析" at bounding box center [82, 165] width 151 height 43
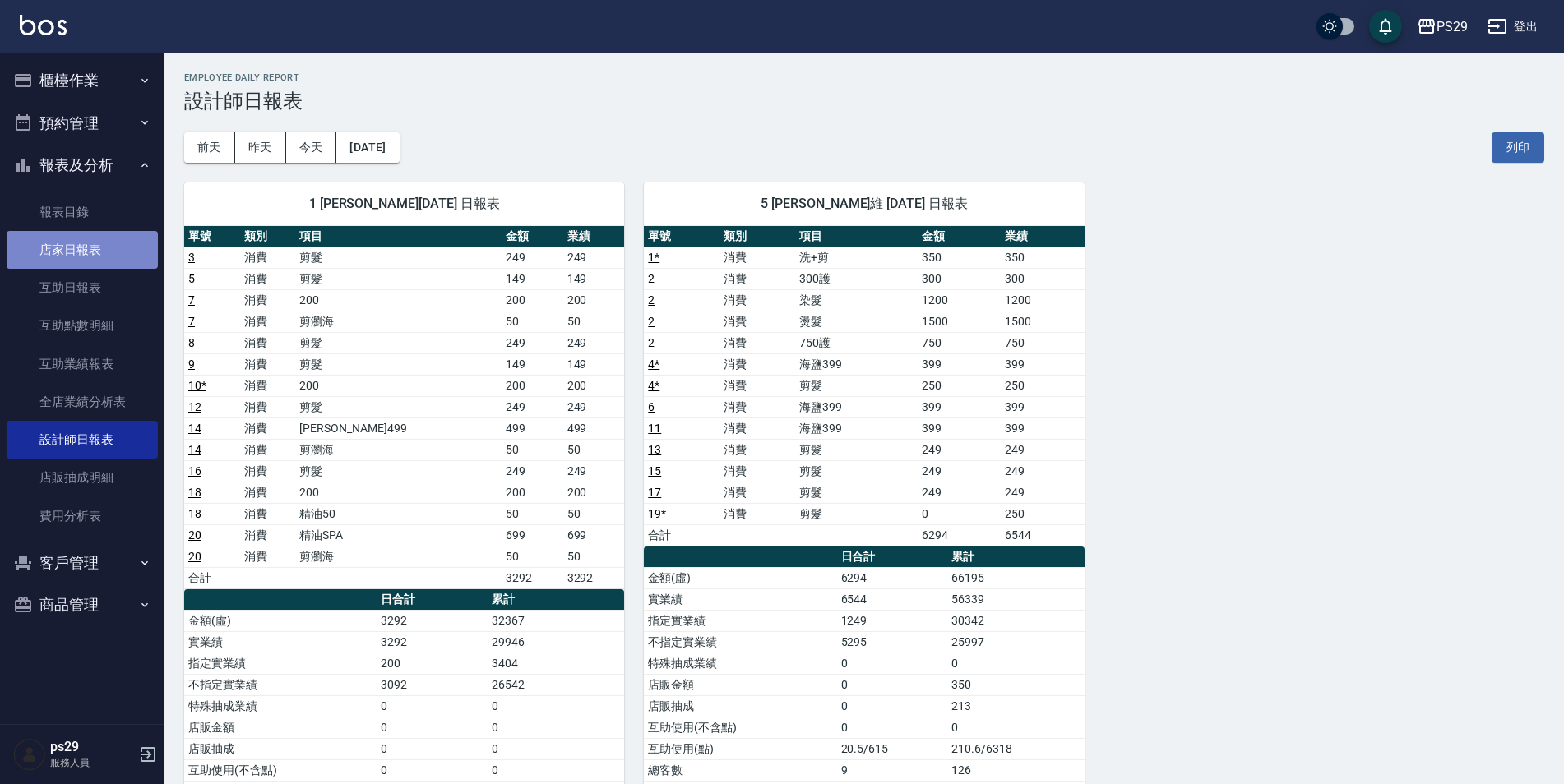
click at [102, 255] on link "店家日報表" at bounding box center [82, 250] width 151 height 38
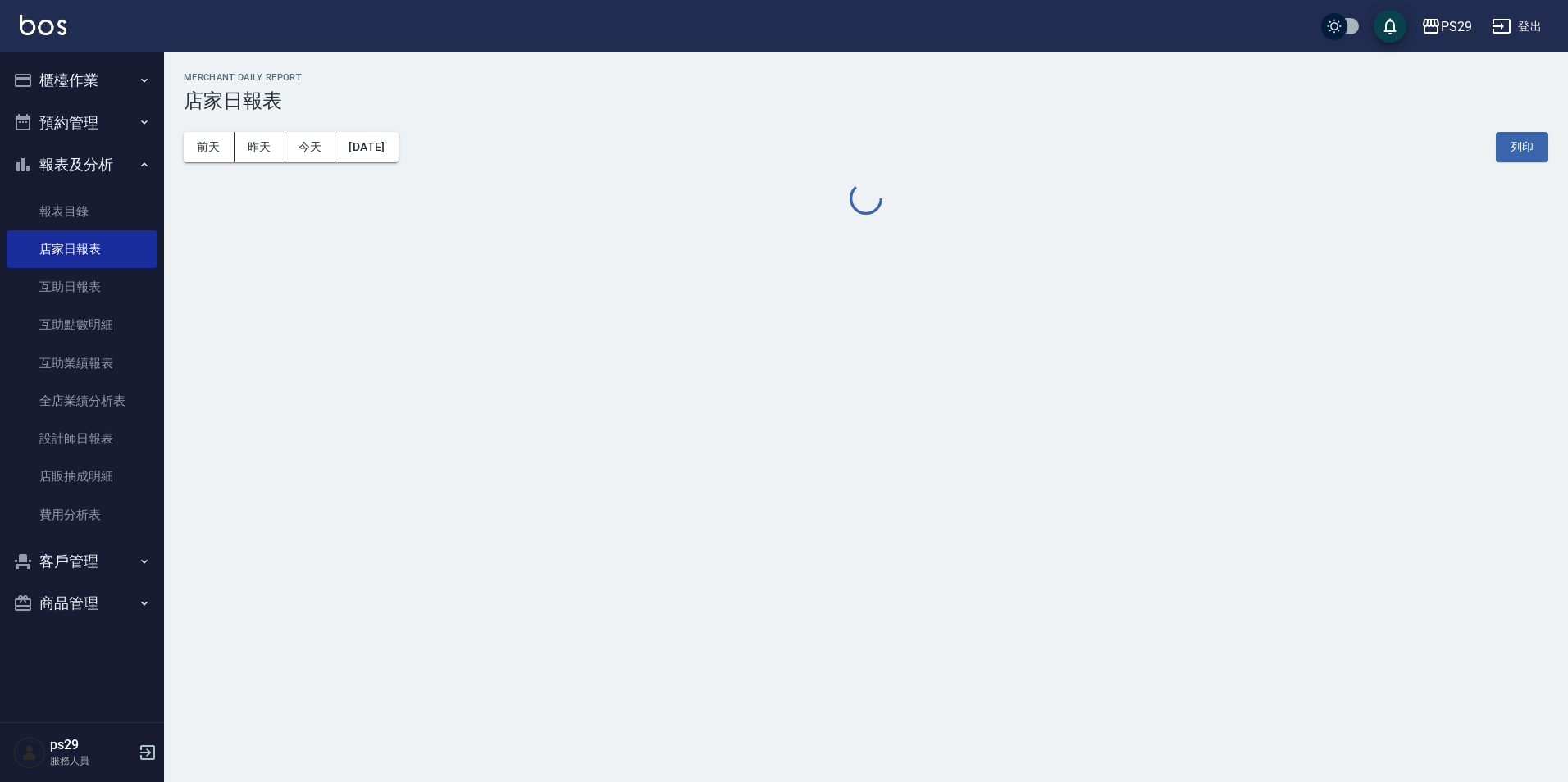
click at [411, 162] on div "[DATE] [DATE] [DATE] [DATE] 列印" at bounding box center [866, 147] width 1365 height 70
click at [398, 149] on button "[DATE]" at bounding box center [366, 147] width 63 height 30
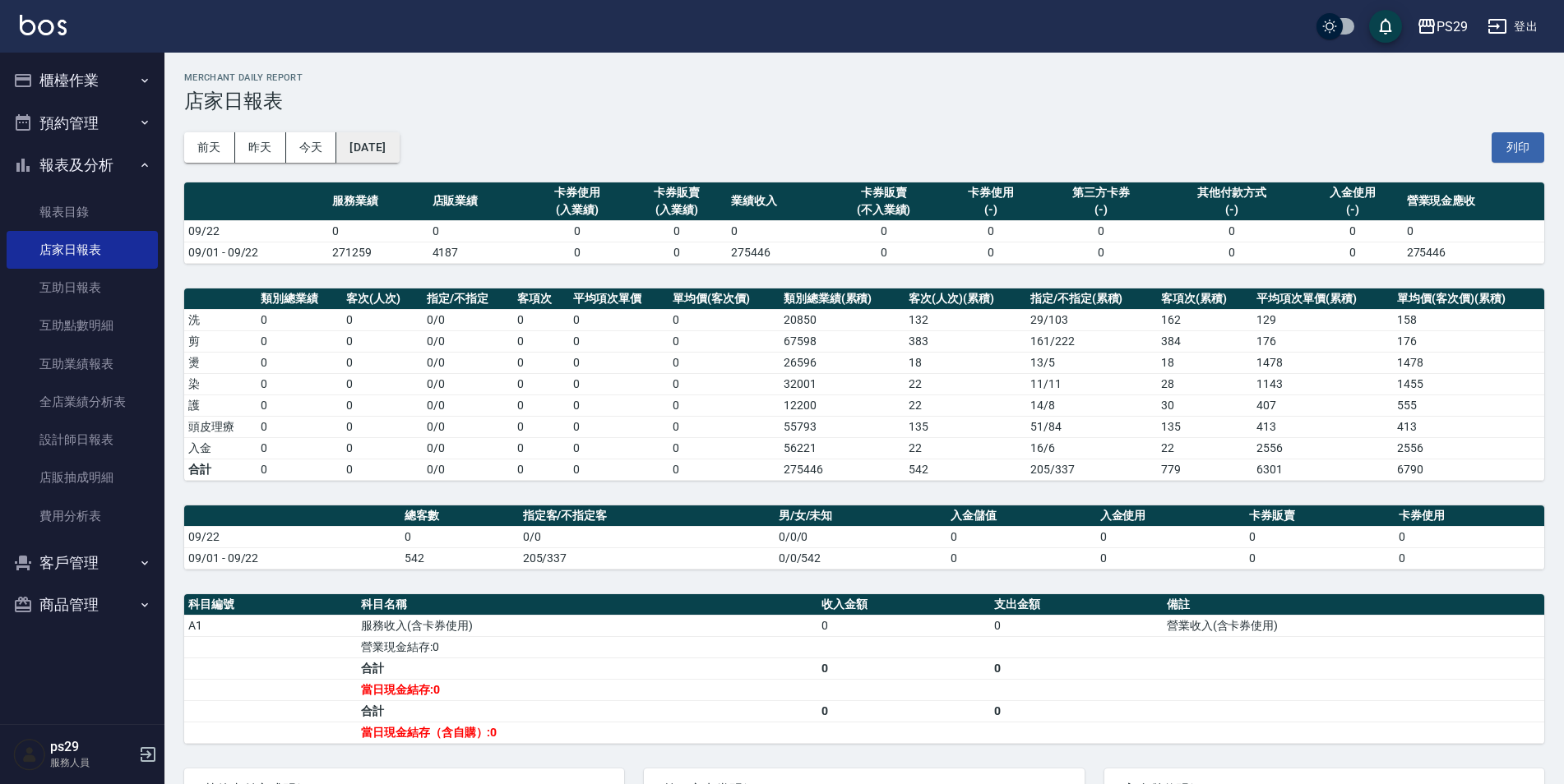
click at [393, 160] on button "[DATE]" at bounding box center [367, 147] width 63 height 31
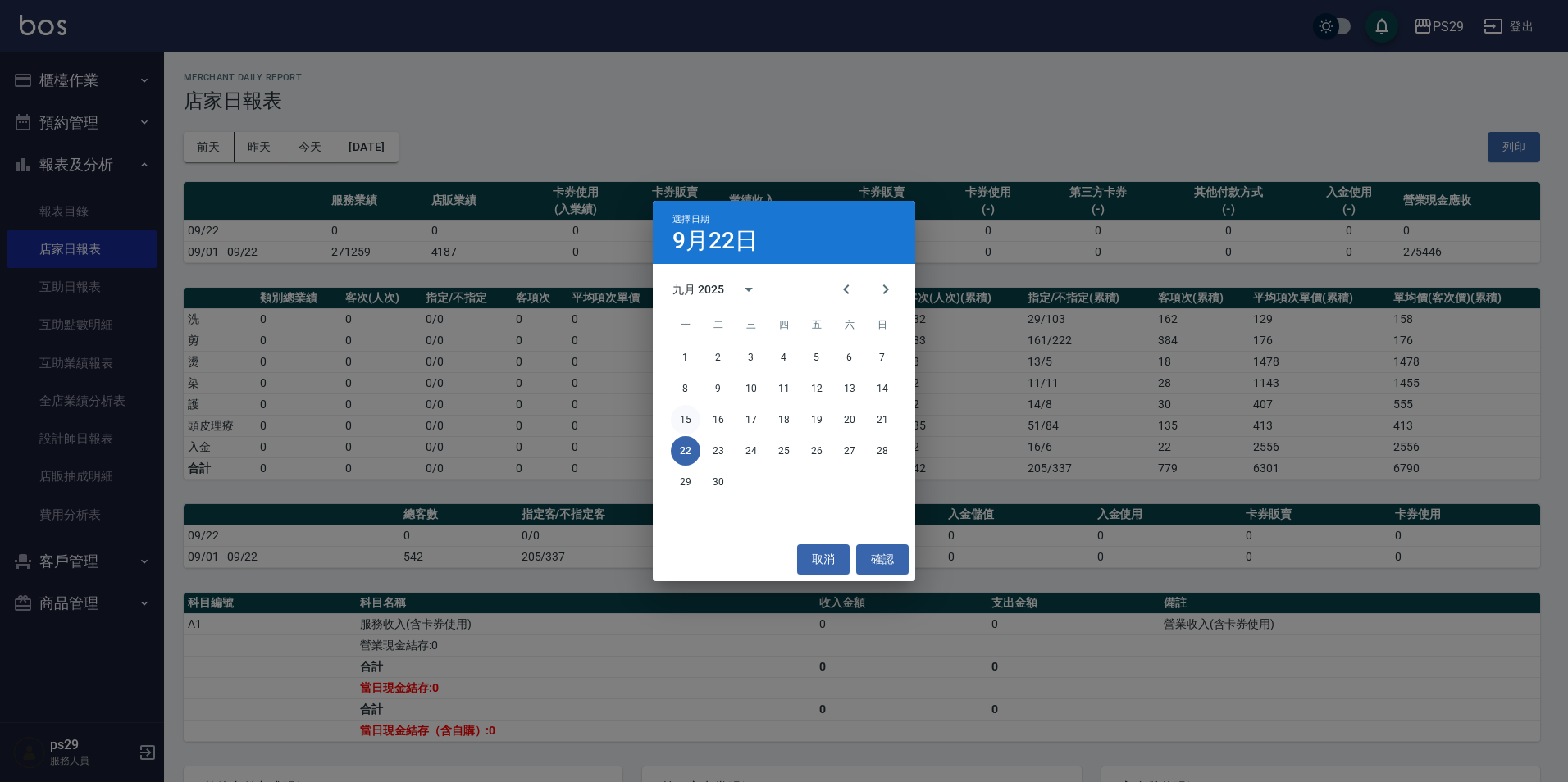
click at [678, 417] on button "15" at bounding box center [685, 419] width 30 height 30
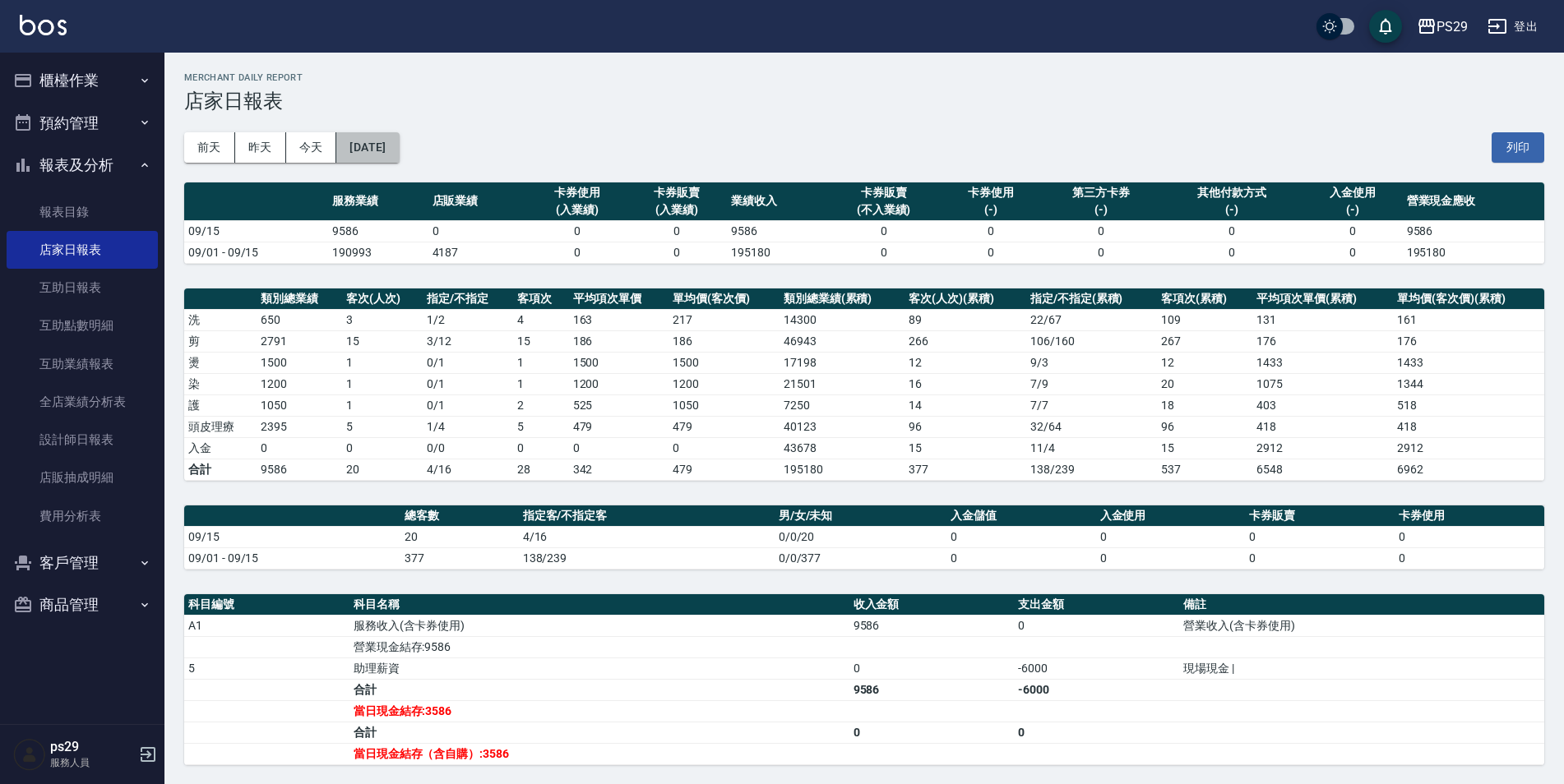
click at [389, 147] on button "[DATE]" at bounding box center [367, 147] width 63 height 31
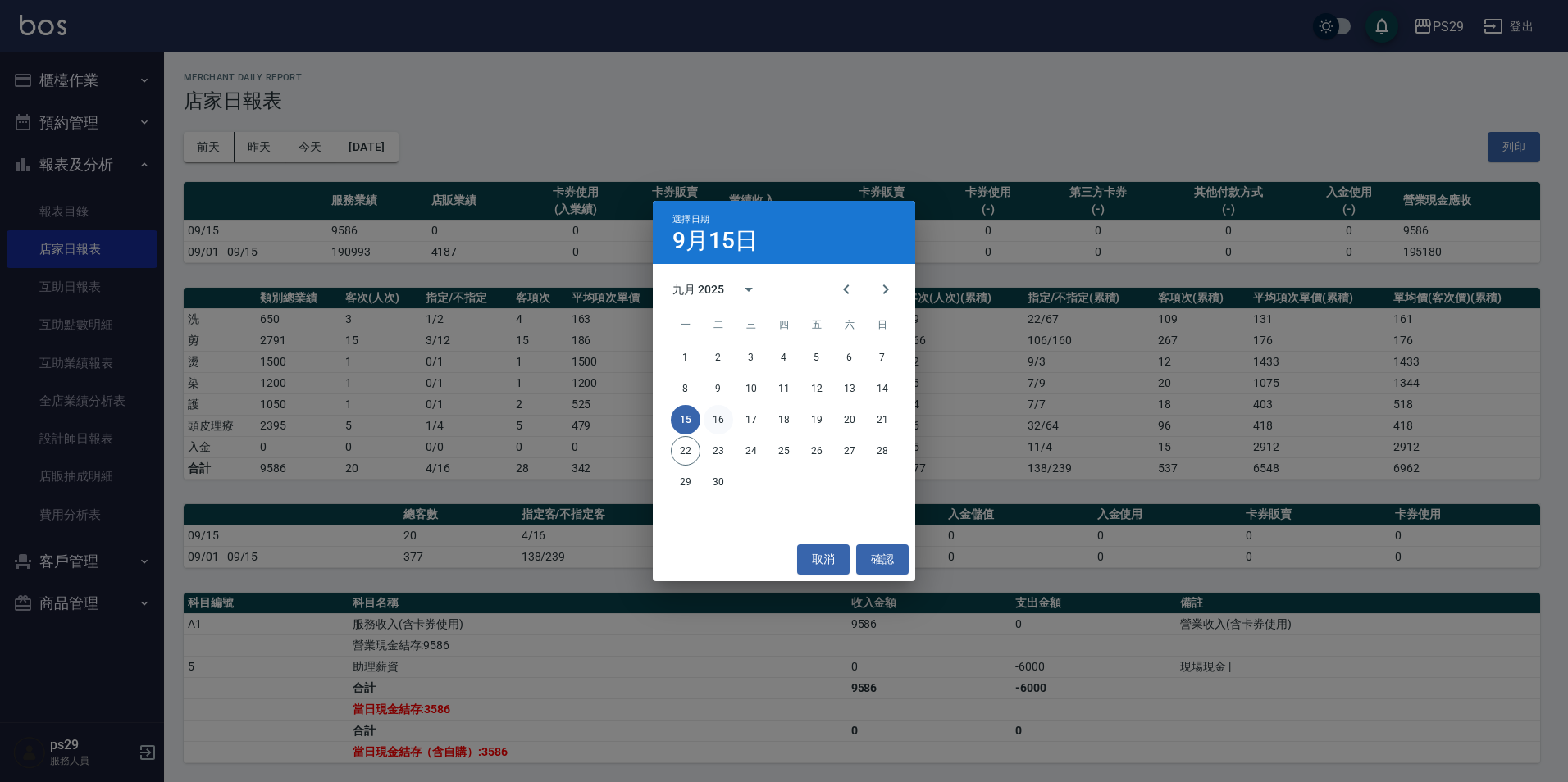
click at [711, 416] on button "16" at bounding box center [718, 419] width 30 height 30
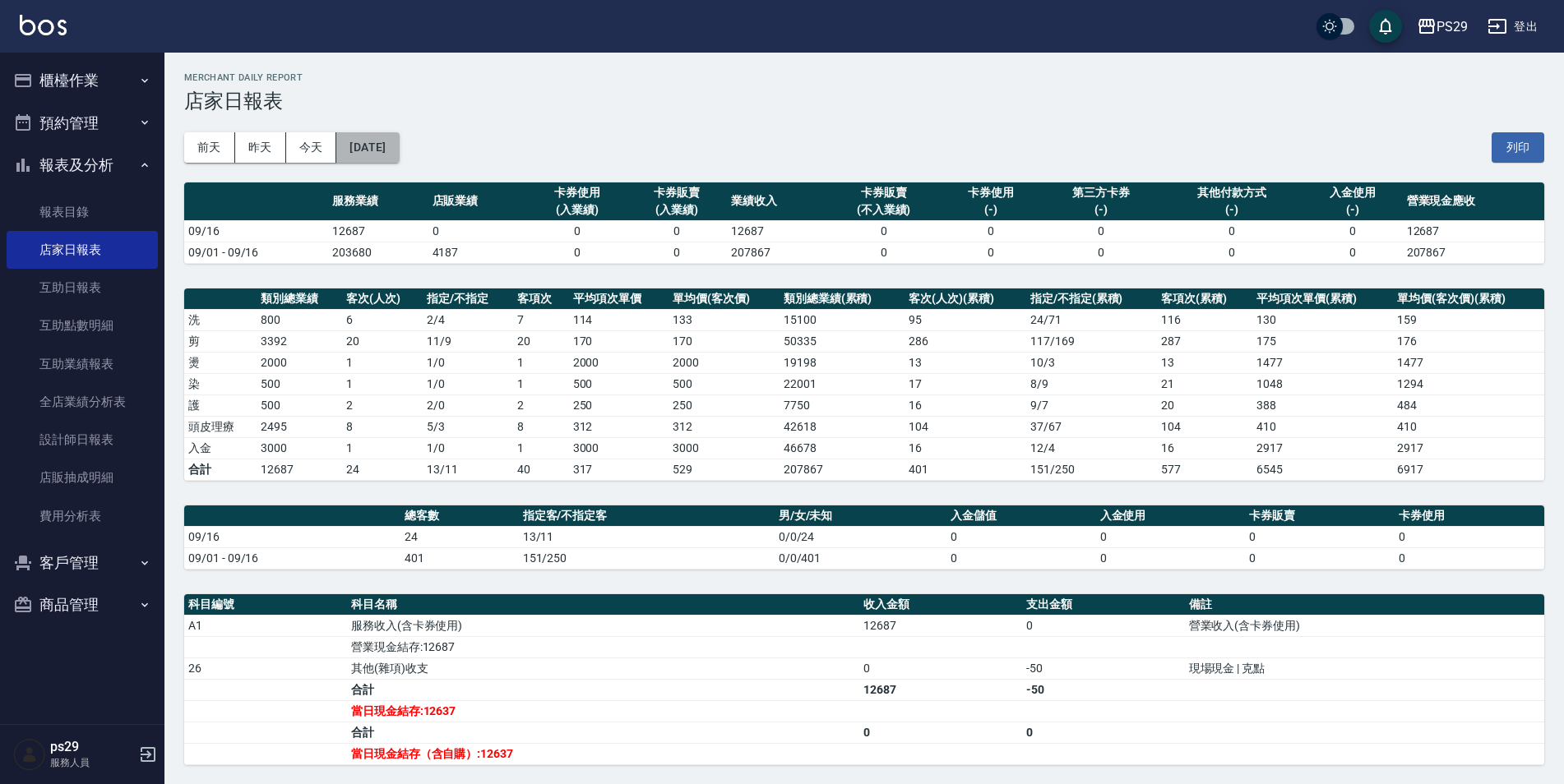
click at [387, 158] on button "[DATE]" at bounding box center [367, 147] width 63 height 31
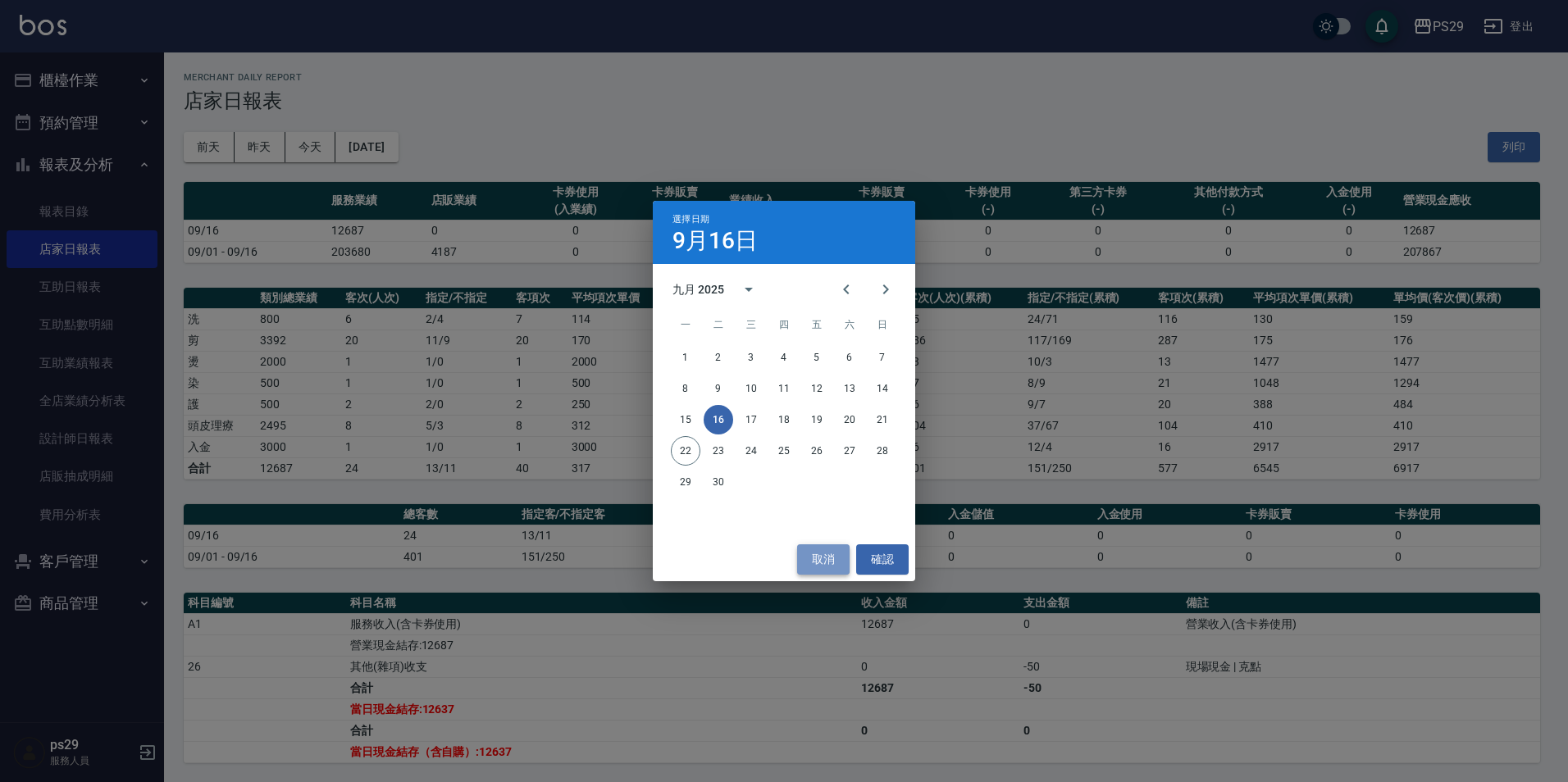
click at [823, 565] on button "取消" at bounding box center [823, 560] width 53 height 30
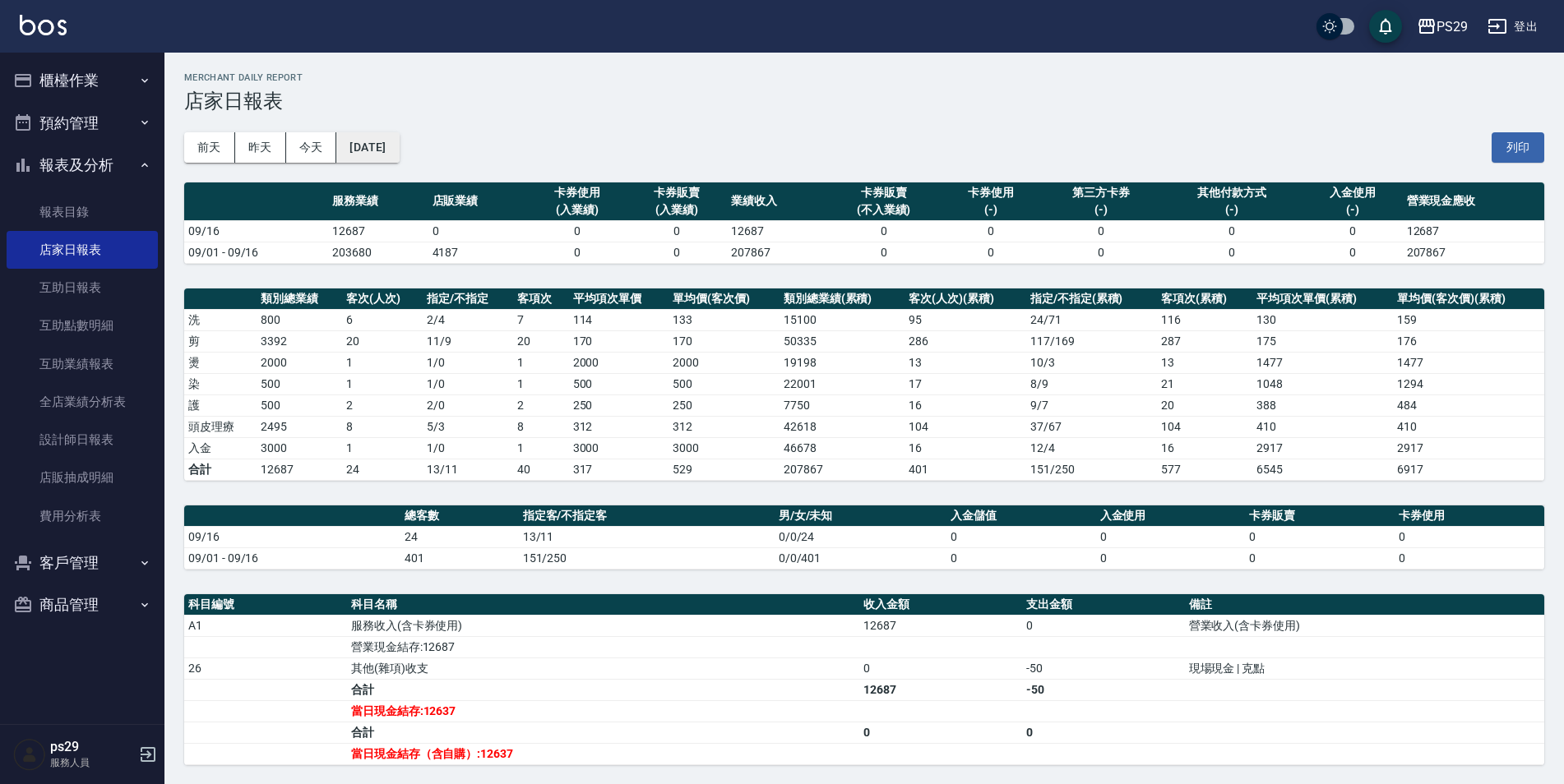
click at [375, 145] on button "[DATE]" at bounding box center [367, 147] width 63 height 31
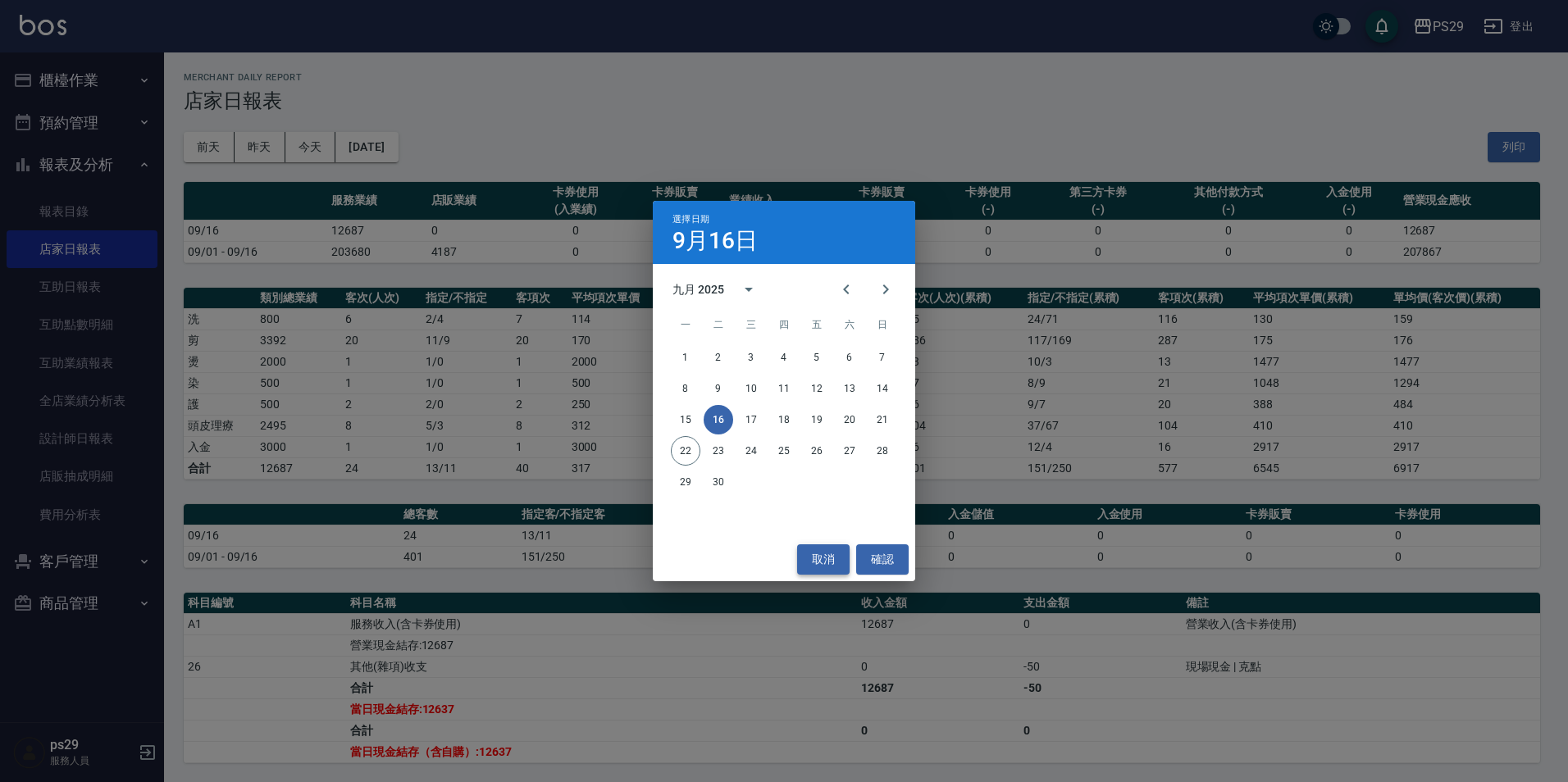
click at [814, 570] on button "取消" at bounding box center [823, 560] width 53 height 30
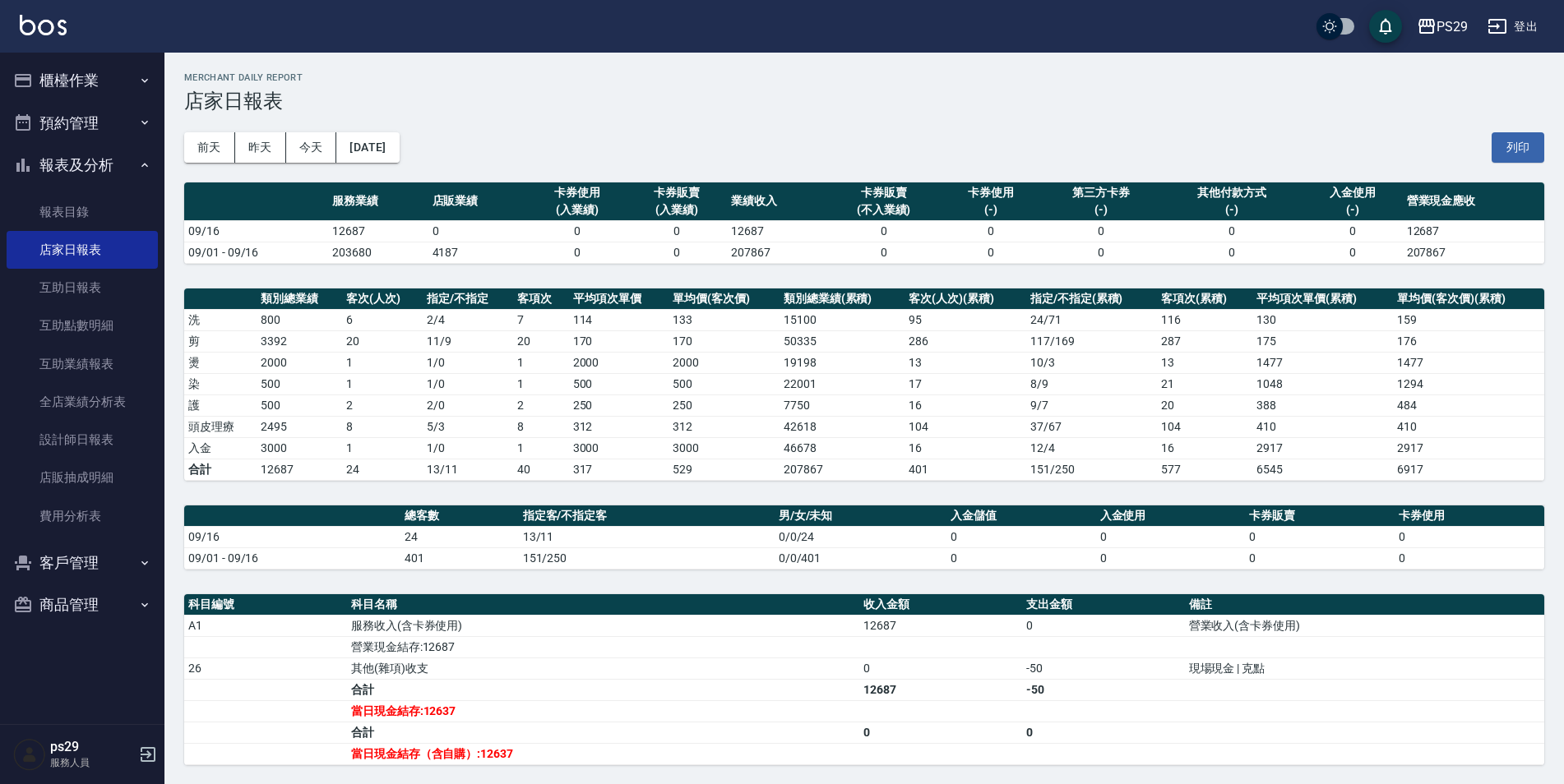
click at [60, 21] on img at bounding box center [43, 24] width 47 height 21
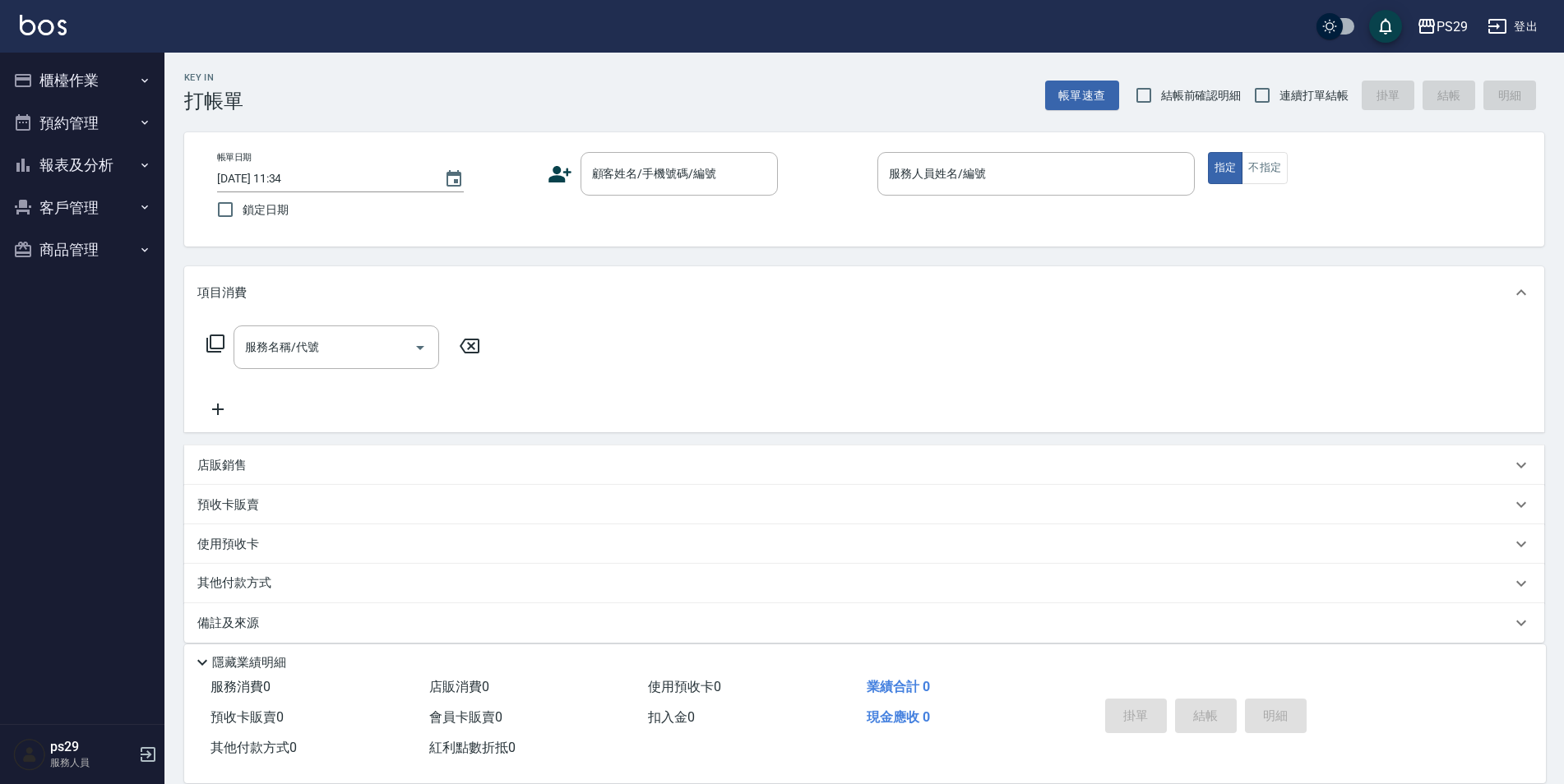
click at [65, 13] on div "PS29 登出" at bounding box center [782, 26] width 1564 height 53
click at [50, 29] on img at bounding box center [43, 24] width 47 height 21
click at [170, 142] on div "Key In 打帳單 帳單速查 結帳前確認明細 連續打單結帳 掛單 結帳 明細 帳單日期 [DATE] 11:34 鎖定日期 顧客姓名/手機號碼/編號 顧客姓…" at bounding box center [864, 427] width 1400 height 748
click at [155, 145] on button "報表及分析" at bounding box center [82, 165] width 151 height 43
click at [153, 157] on button "報表及分析" at bounding box center [82, 165] width 151 height 43
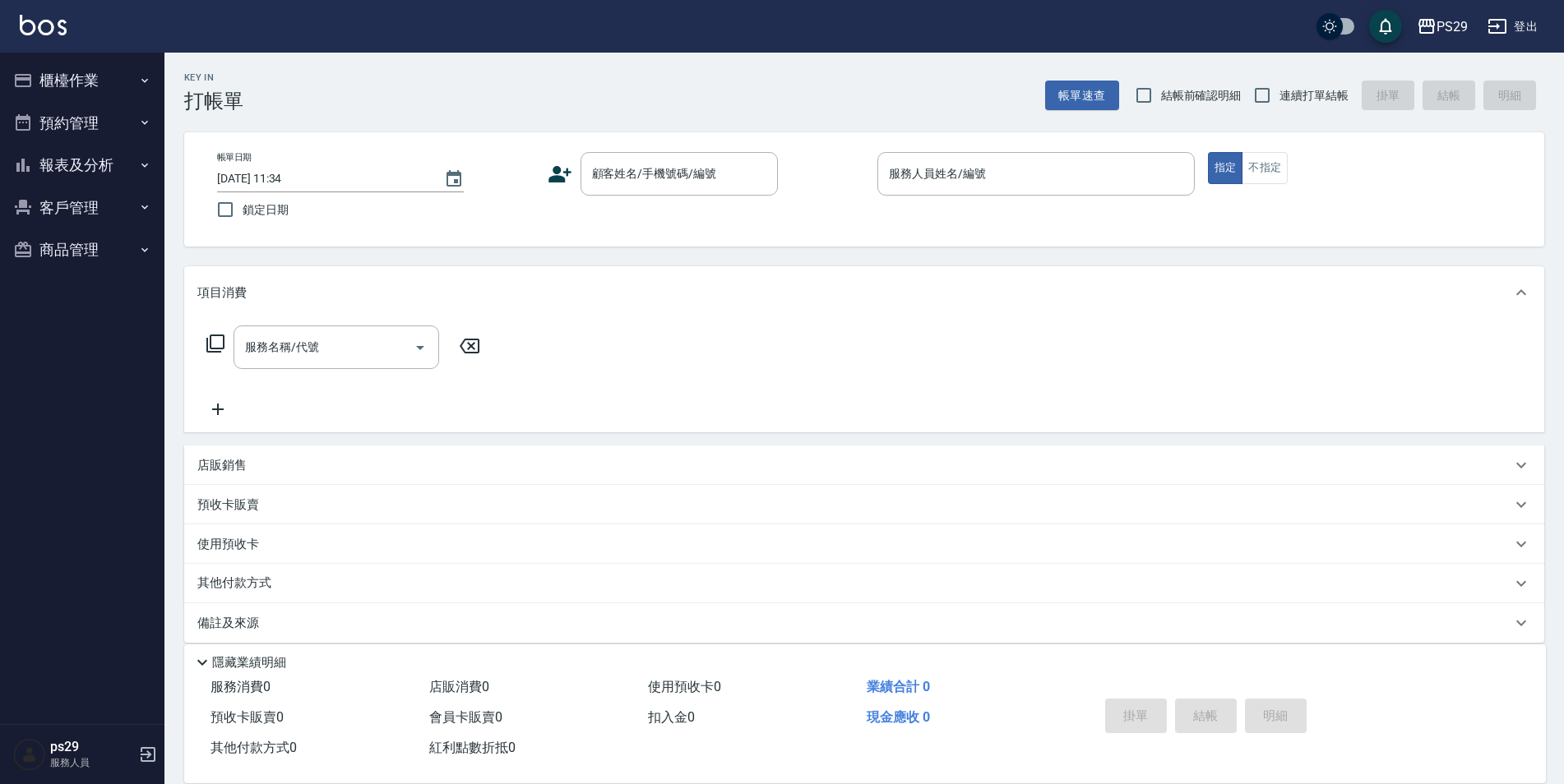
click at [153, 157] on button "報表及分析" at bounding box center [82, 165] width 151 height 43
click at [141, 159] on icon "button" at bounding box center [145, 165] width 13 height 13
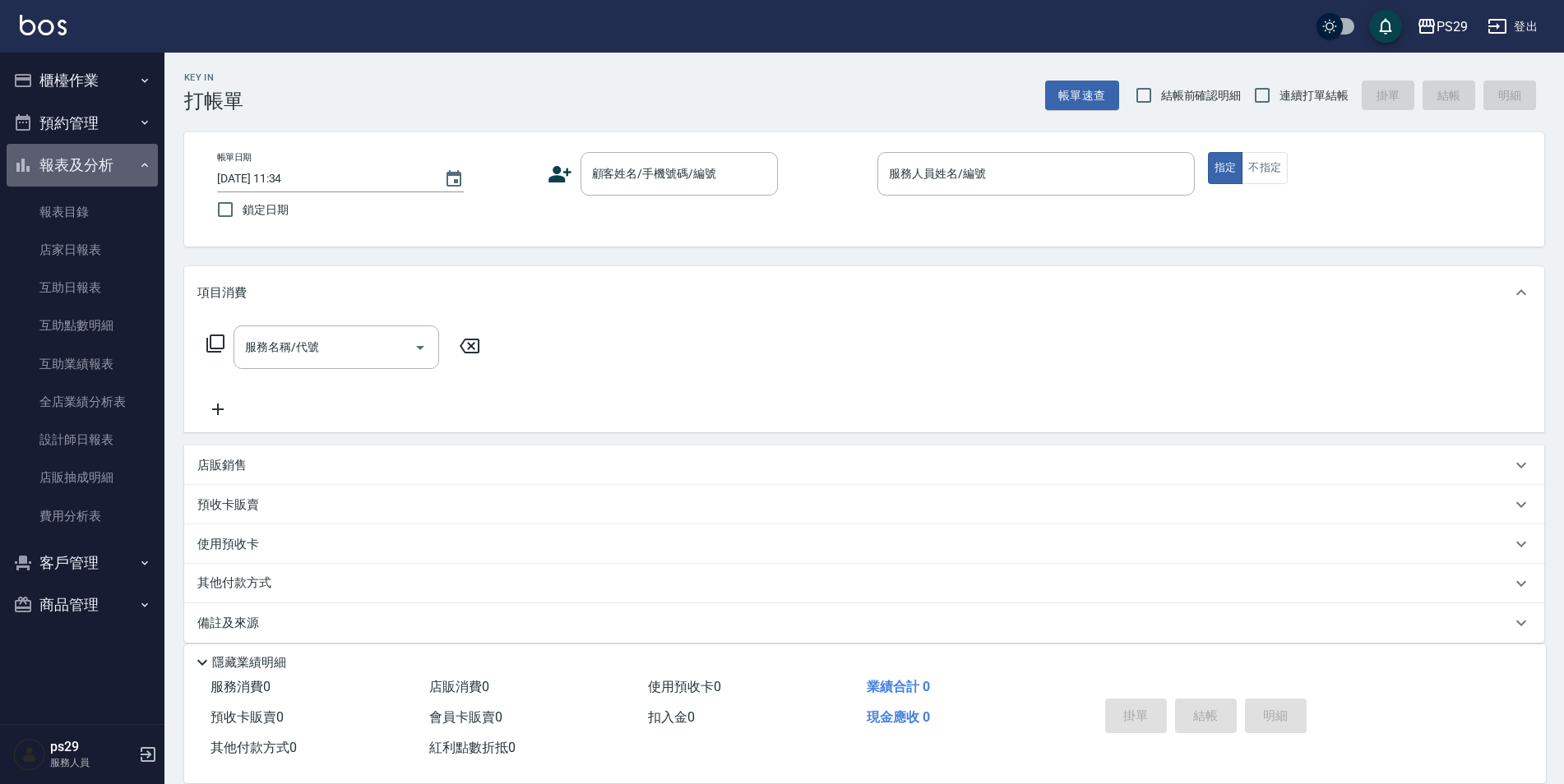
click at [141, 159] on icon "button" at bounding box center [145, 165] width 13 height 13
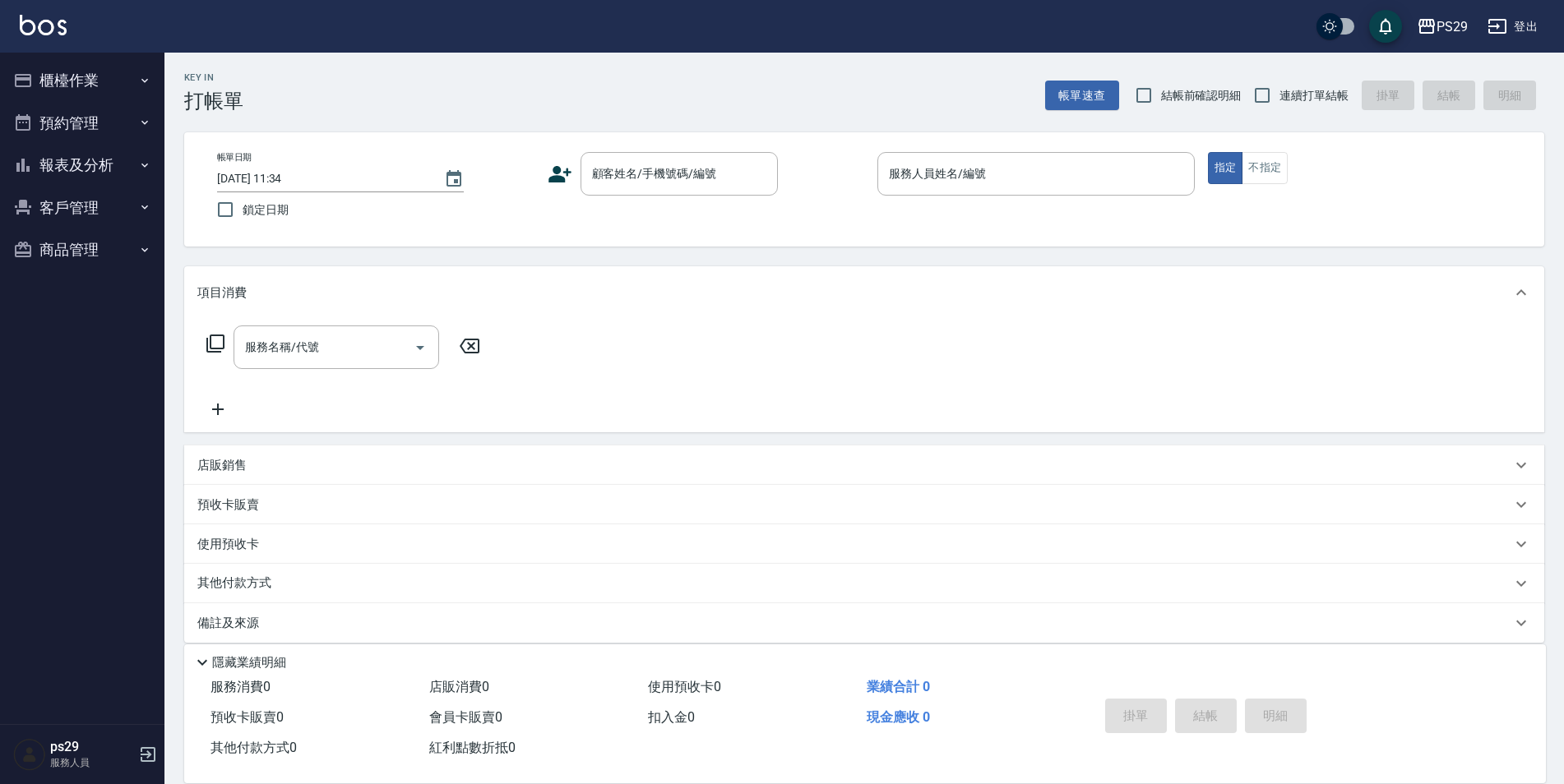
click at [141, 159] on icon "button" at bounding box center [145, 165] width 13 height 13
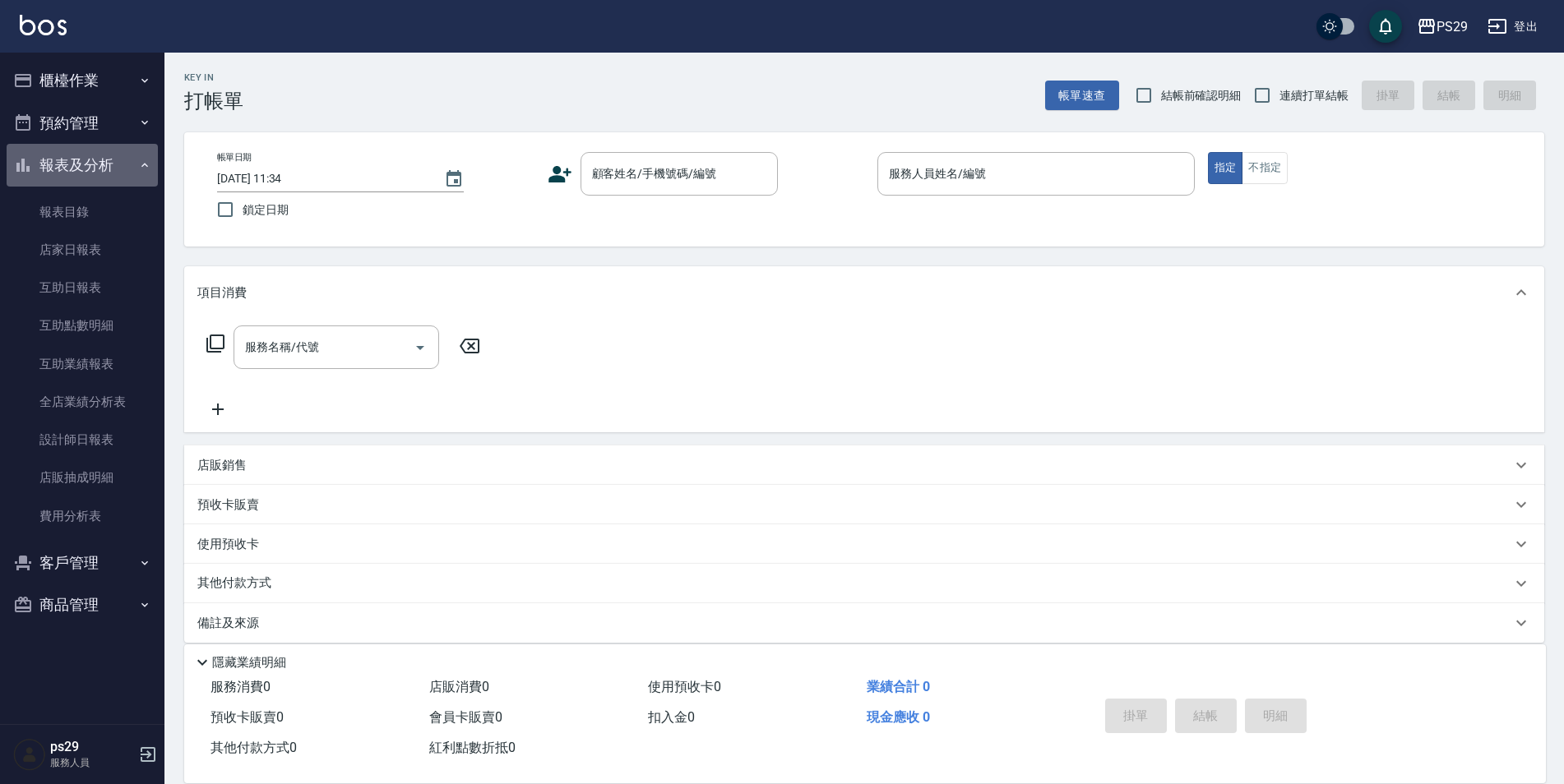
click at [141, 159] on icon "button" at bounding box center [145, 165] width 13 height 13
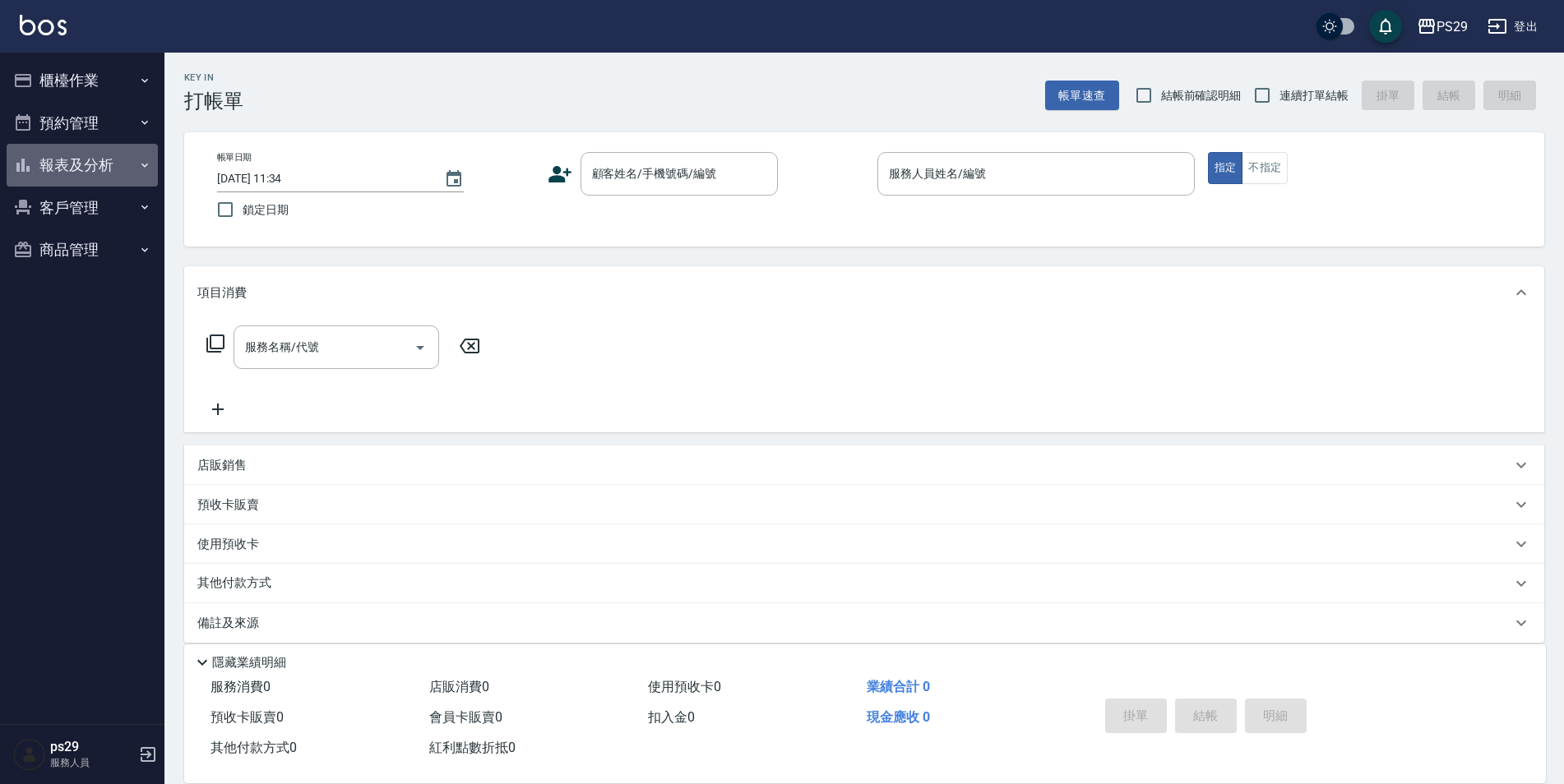
click at [141, 159] on icon "button" at bounding box center [145, 165] width 13 height 13
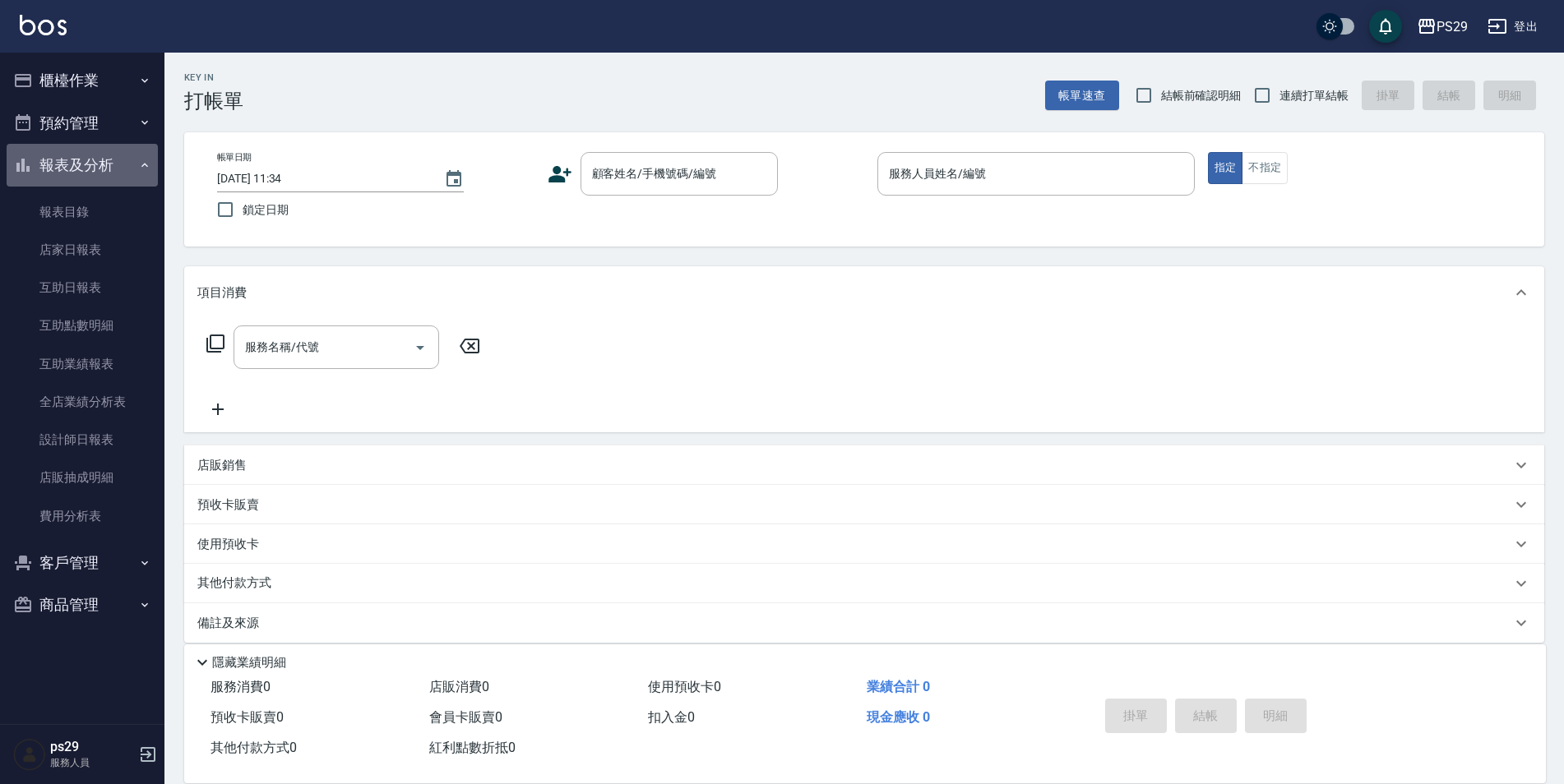
click at [141, 159] on icon "button" at bounding box center [145, 165] width 13 height 13
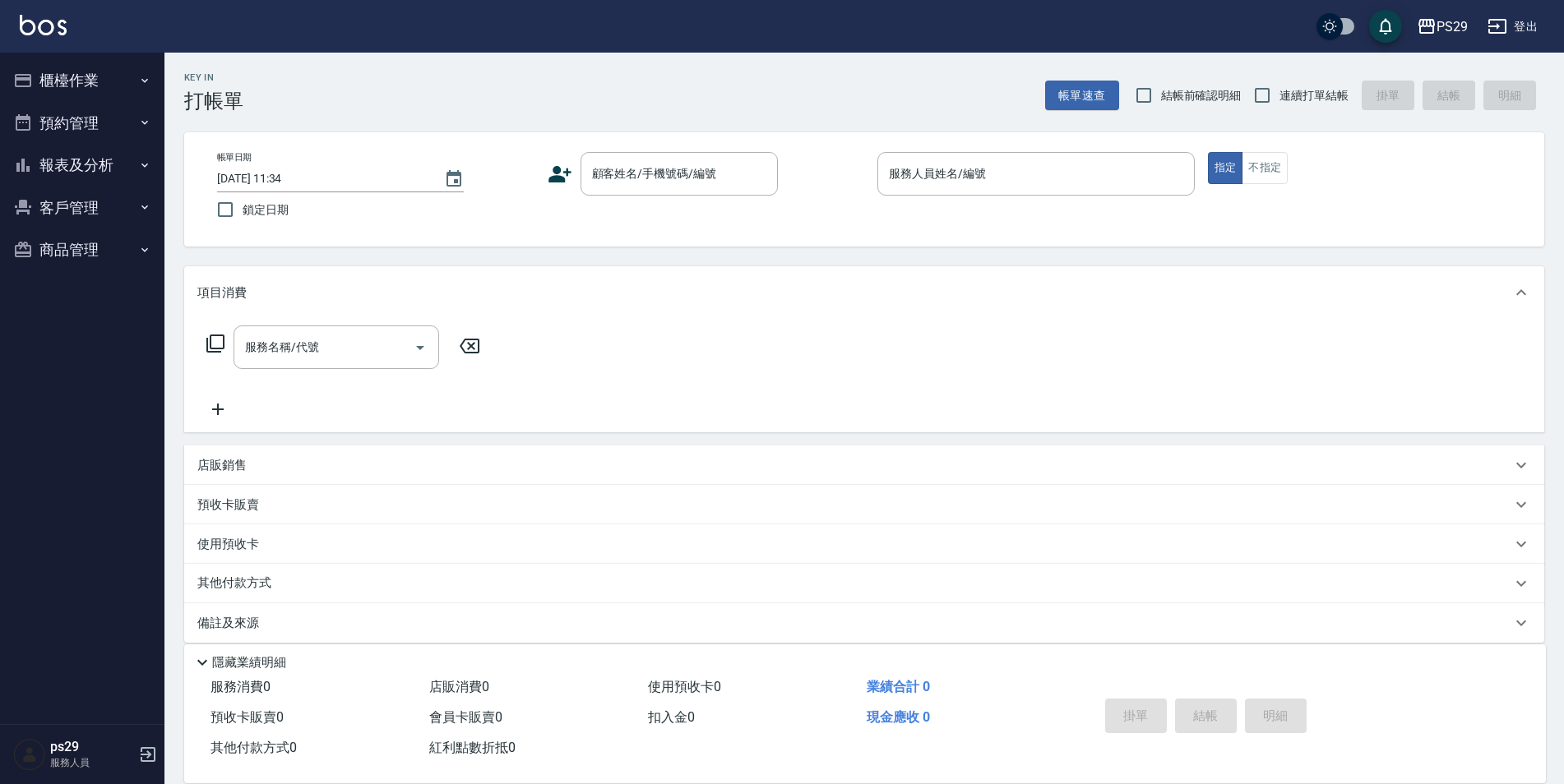
click at [141, 159] on icon "button" at bounding box center [145, 165] width 13 height 13
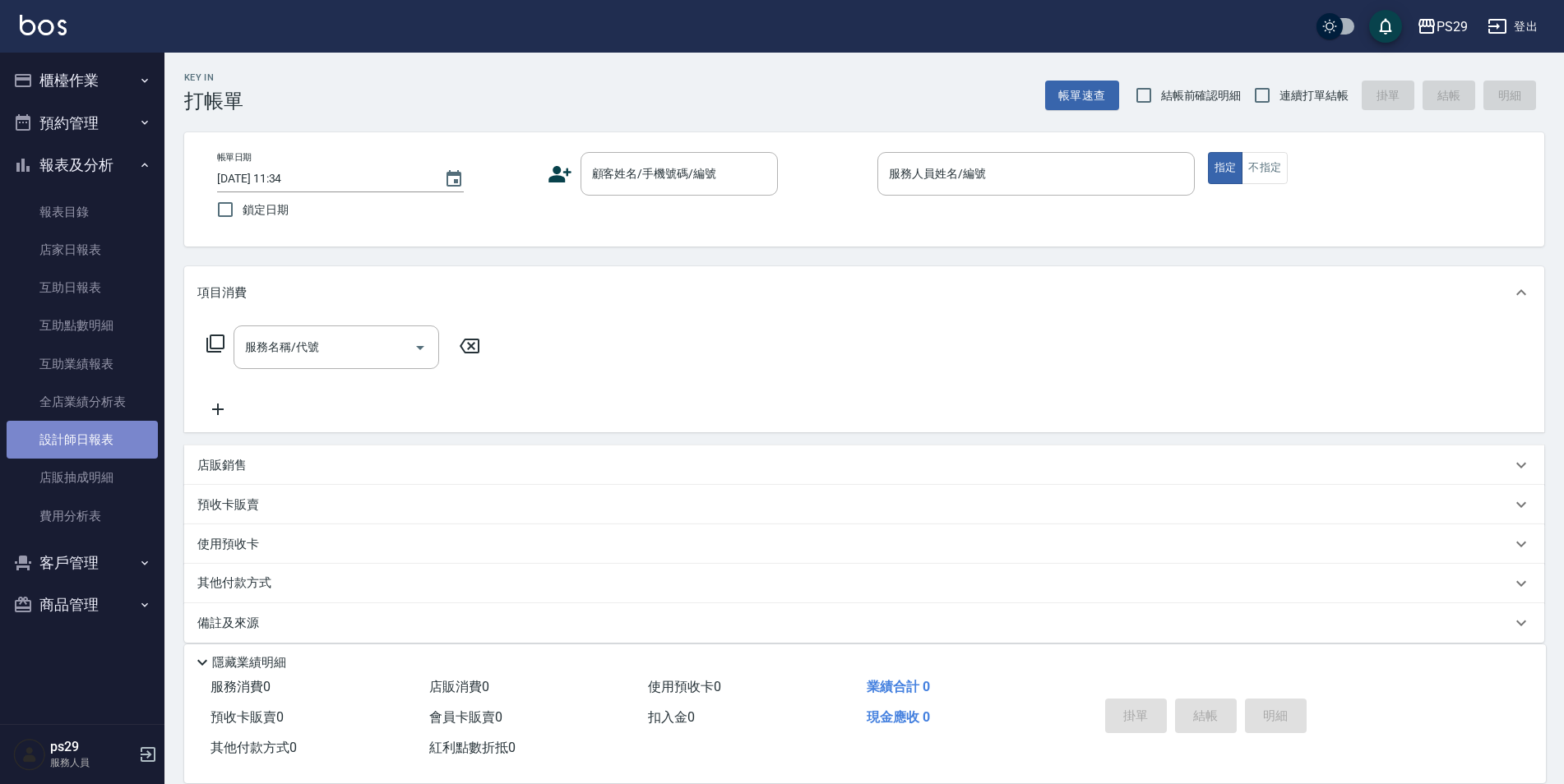
click at [63, 447] on link "設計師日報表" at bounding box center [82, 440] width 151 height 38
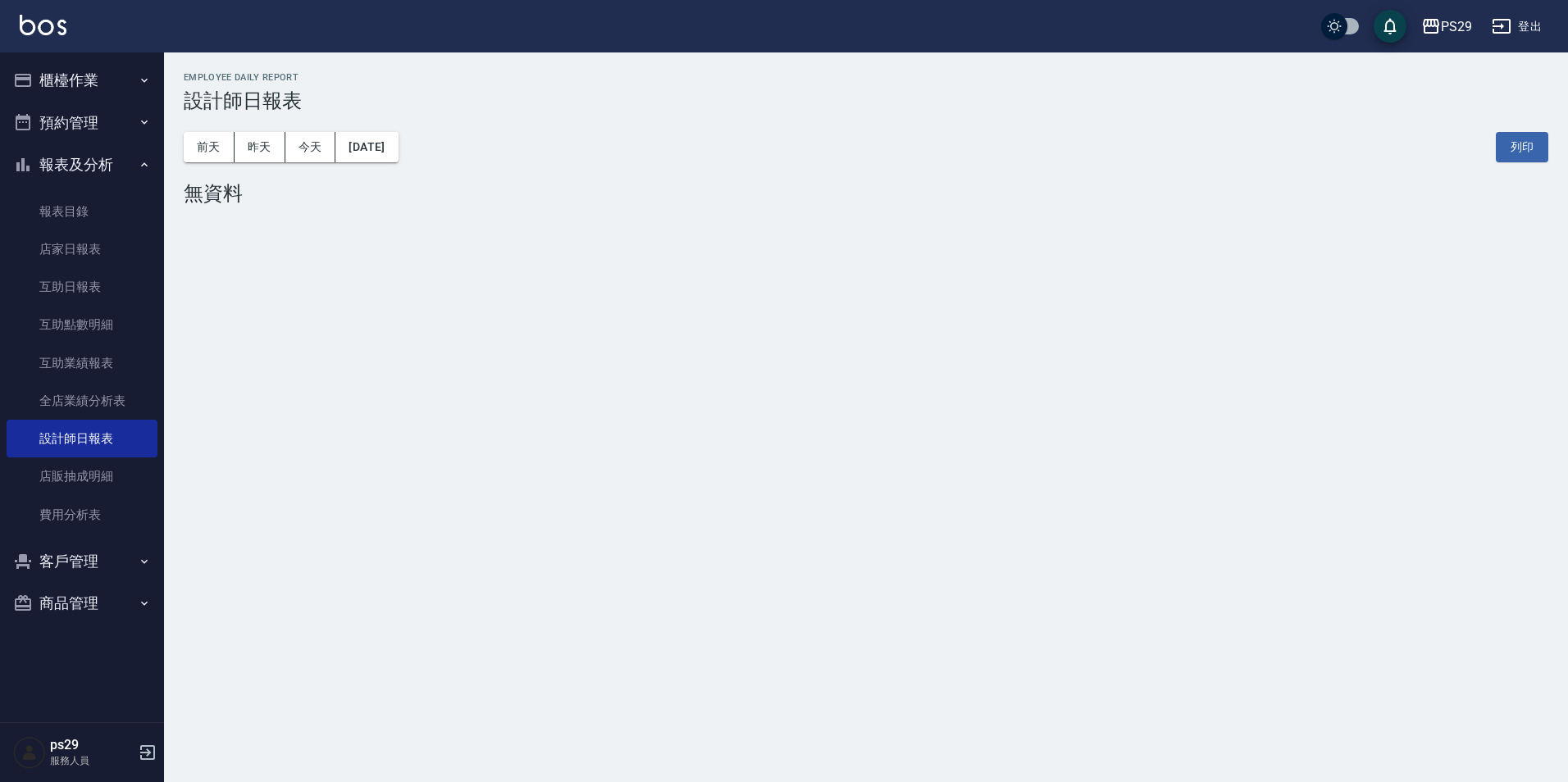
click at [44, 32] on img at bounding box center [43, 24] width 47 height 21
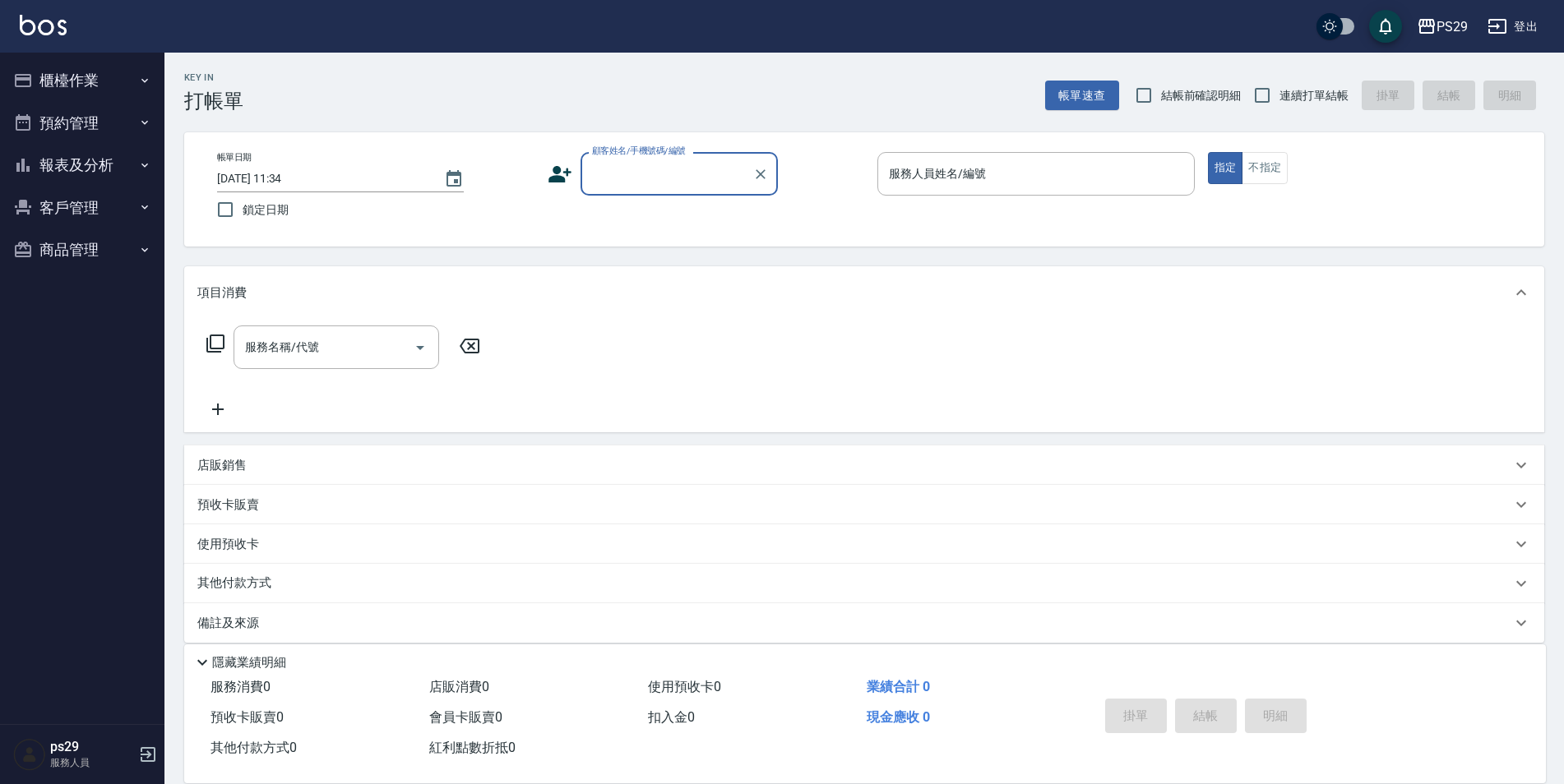
click at [105, 167] on button "報表及分析" at bounding box center [82, 165] width 151 height 43
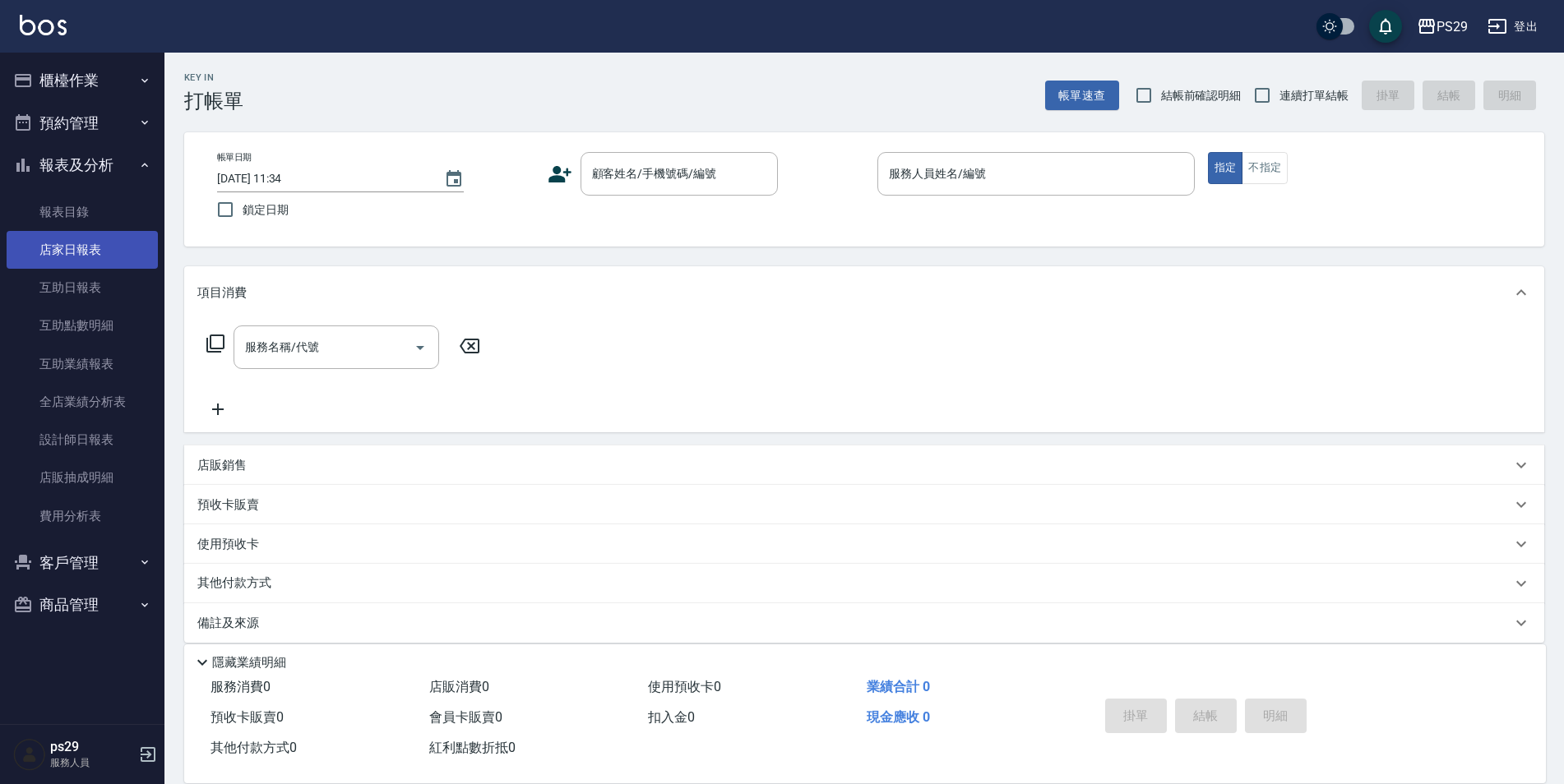
click at [110, 264] on link "店家日報表" at bounding box center [82, 250] width 151 height 38
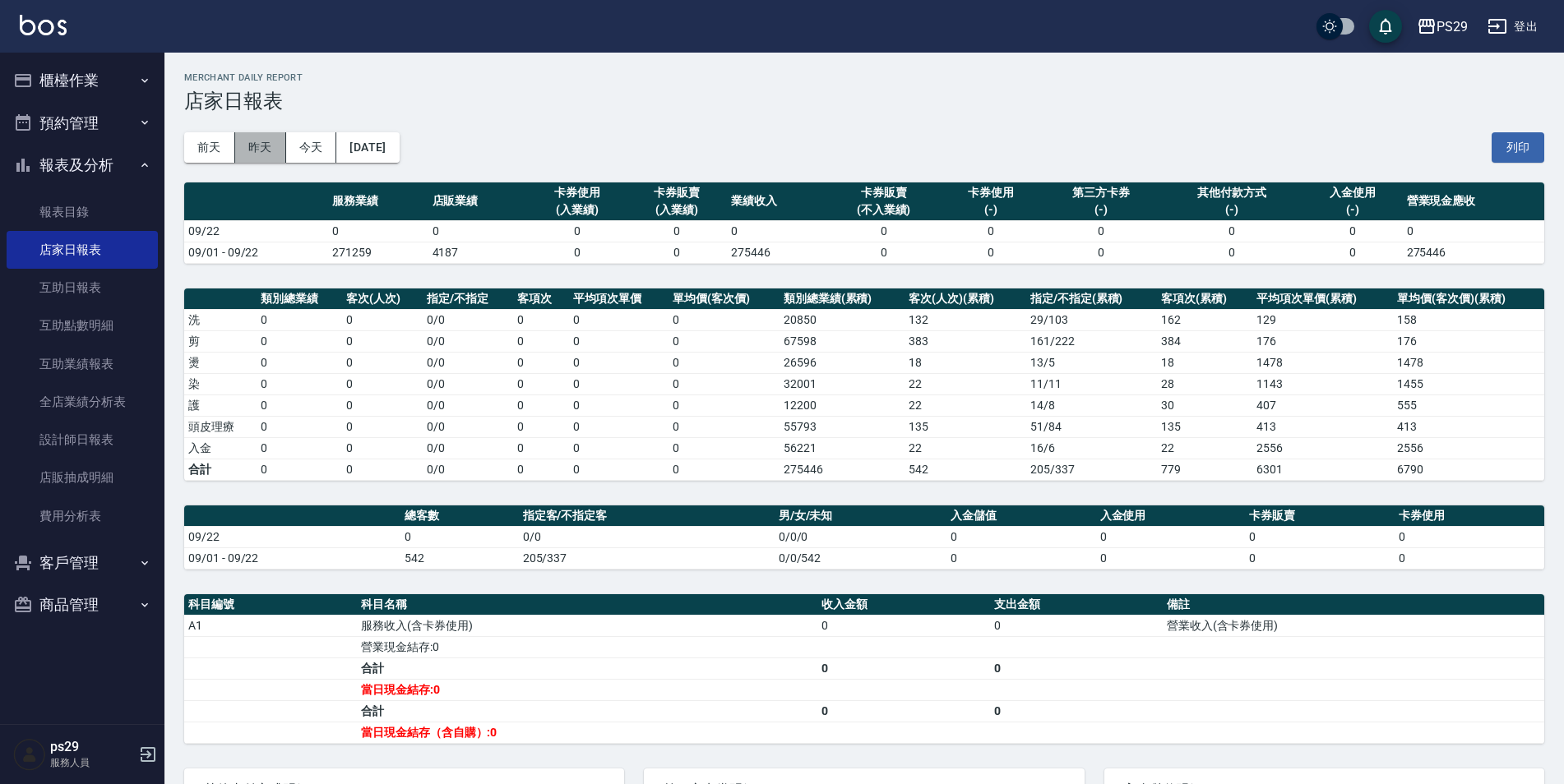
click at [262, 141] on button "昨天" at bounding box center [261, 147] width 51 height 31
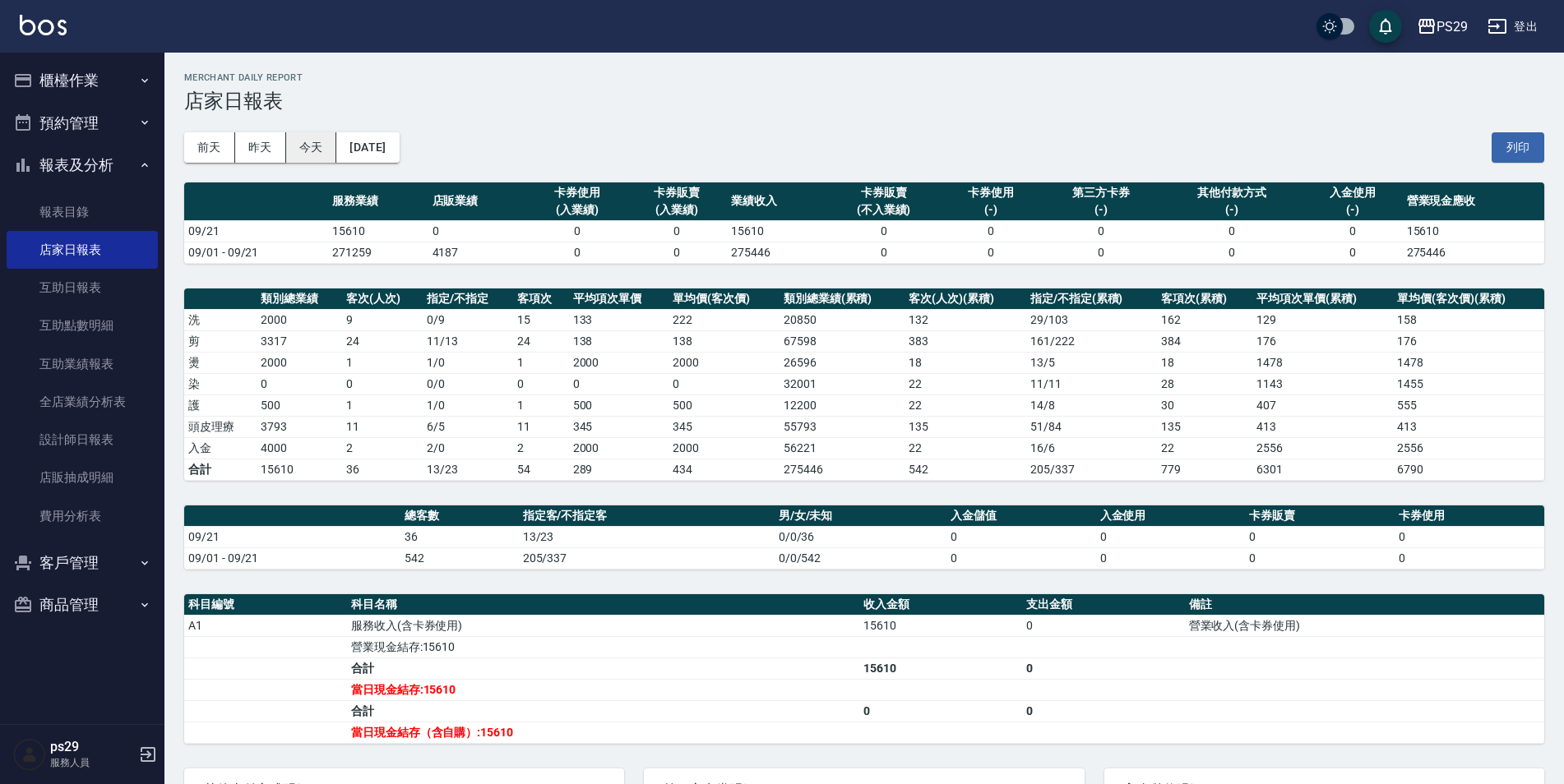
click at [295, 144] on button "今天" at bounding box center [312, 147] width 51 height 31
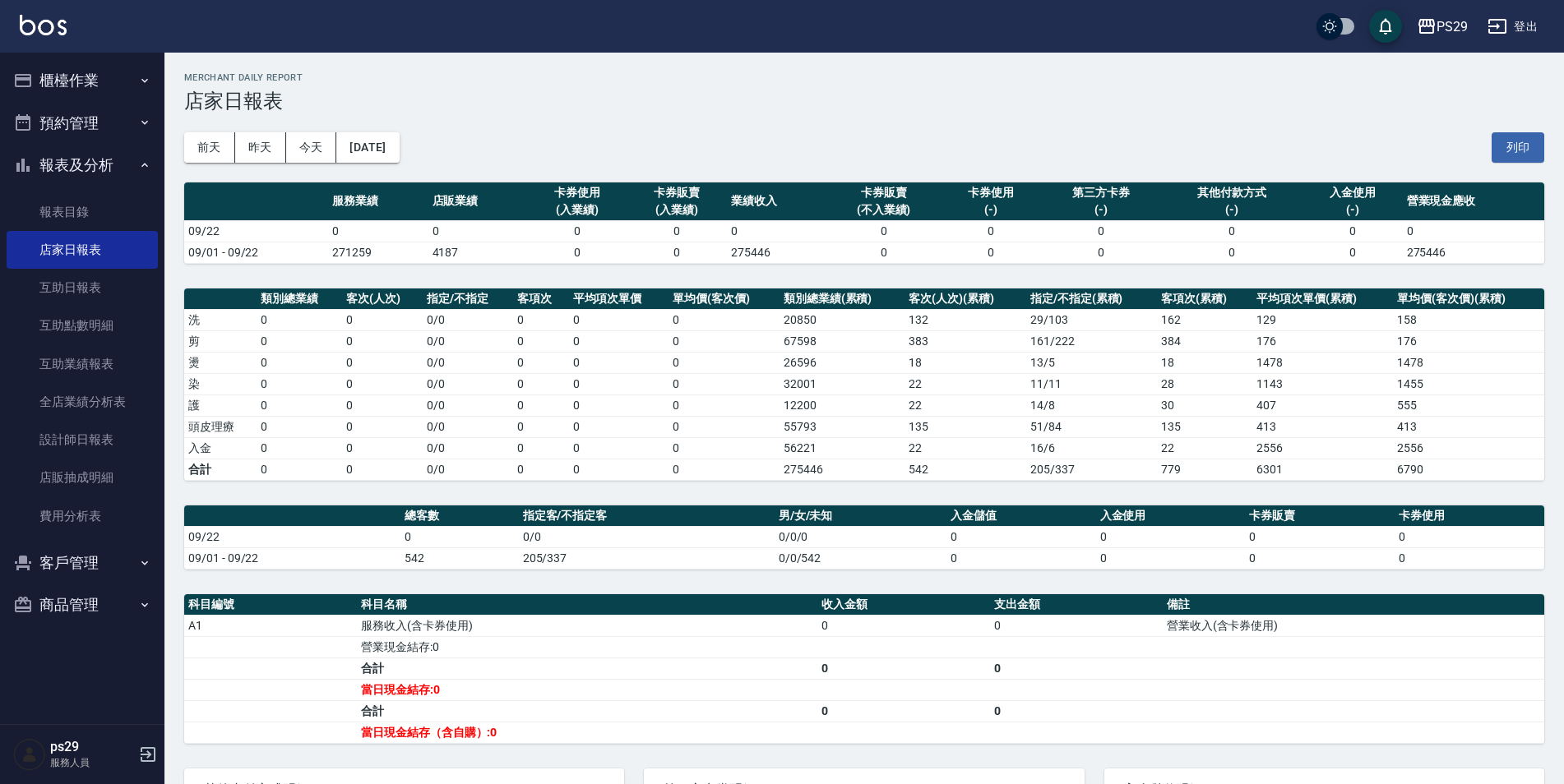
click at [270, 131] on div "[DATE] [DATE] [DATE] [DATE] 列印" at bounding box center [864, 147] width 1360 height 70
click at [261, 145] on button "昨天" at bounding box center [261, 147] width 51 height 31
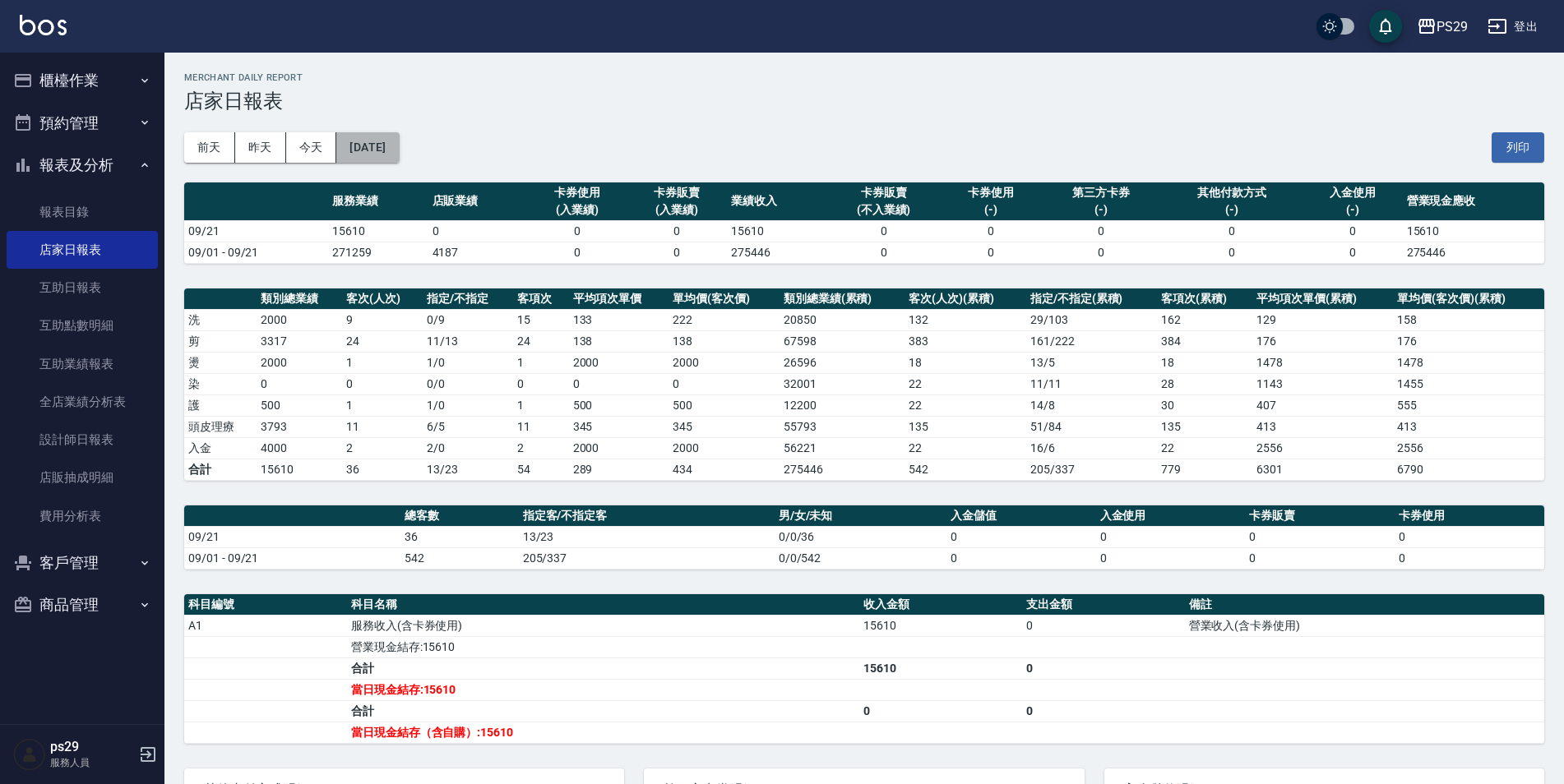
click at [379, 162] on button "[DATE]" at bounding box center [367, 147] width 63 height 31
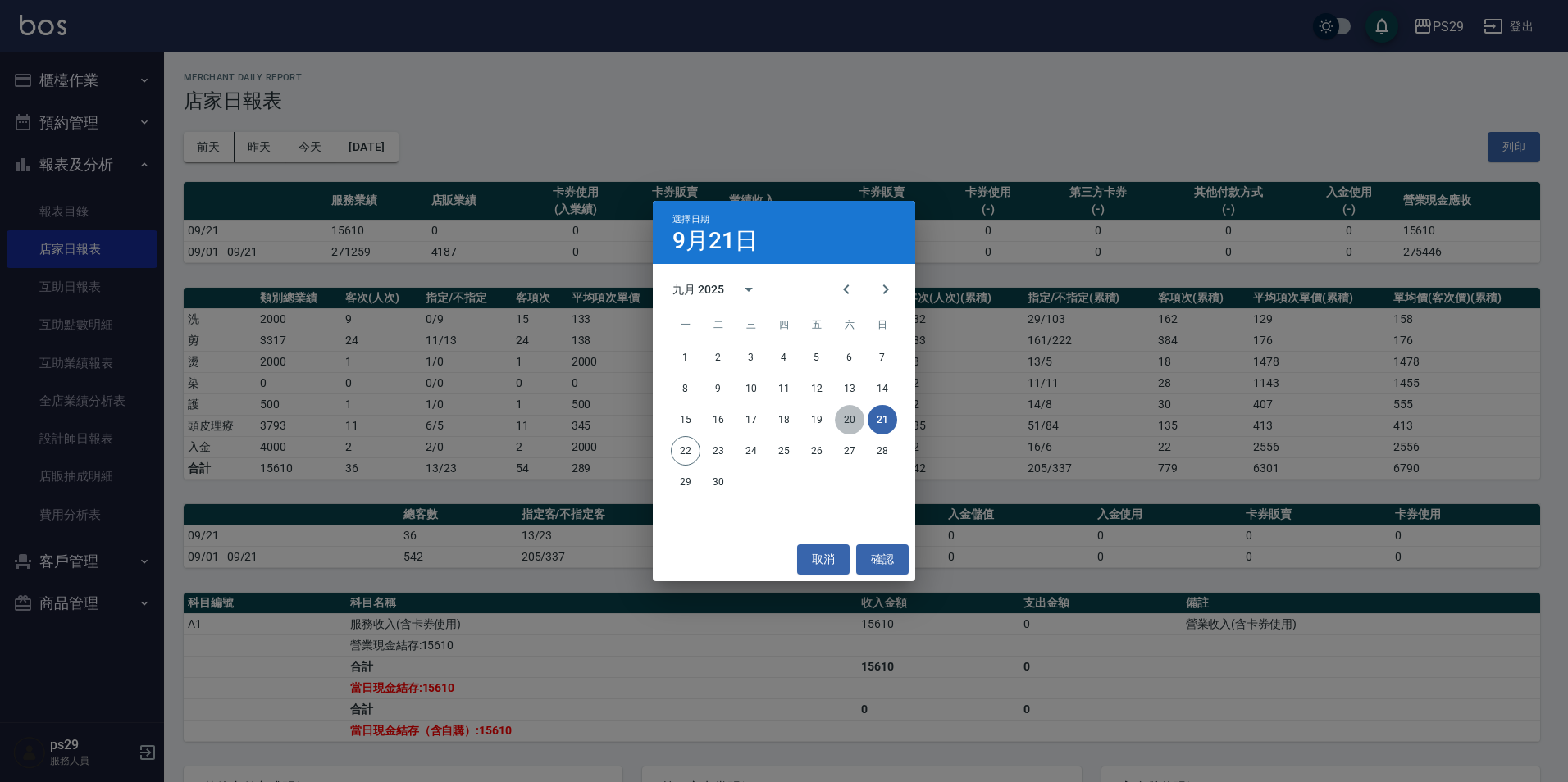
click at [849, 412] on button "20" at bounding box center [849, 419] width 30 height 30
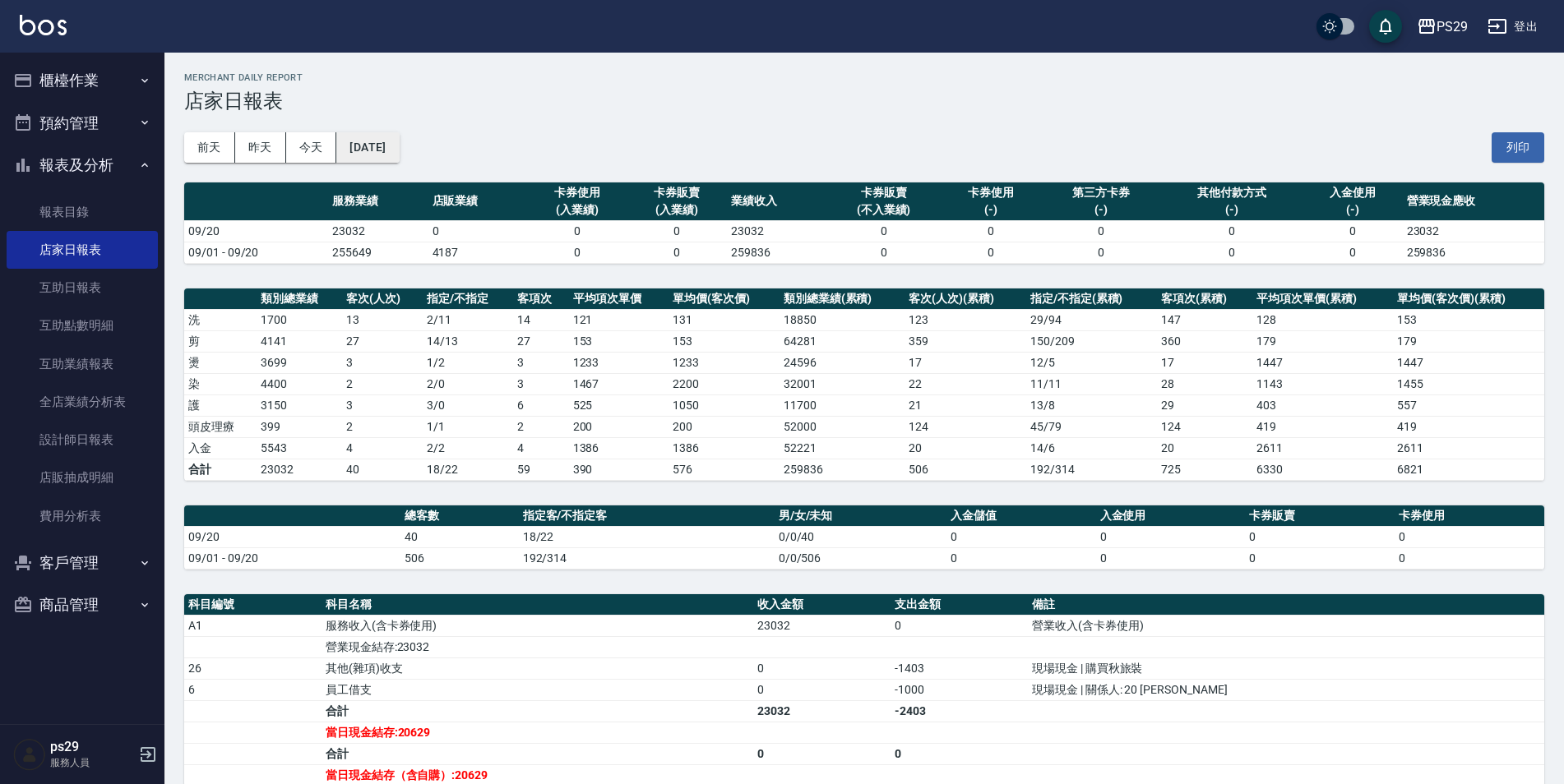
click at [359, 143] on button "[DATE]" at bounding box center [367, 147] width 63 height 31
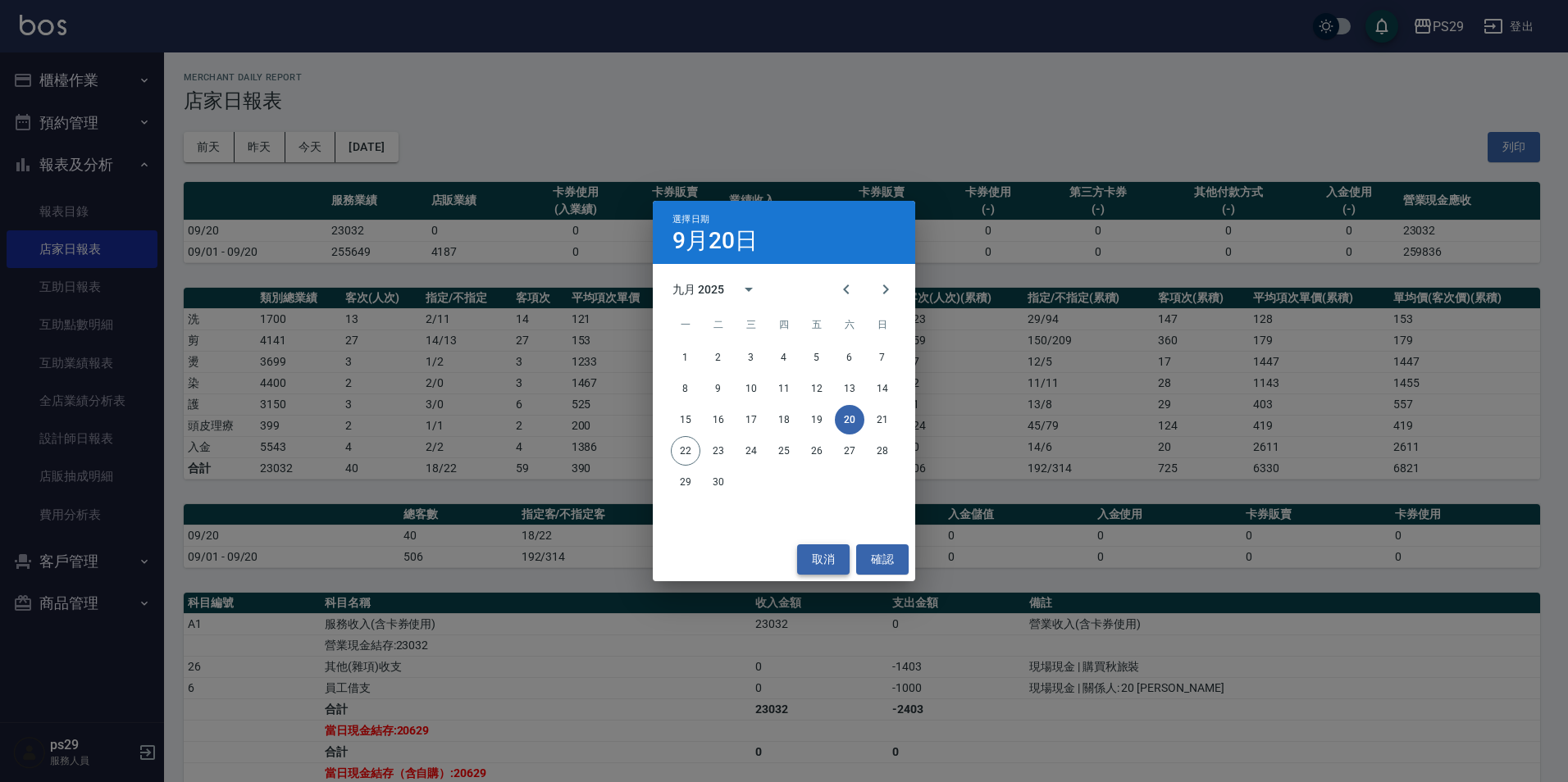
click at [833, 554] on button "取消" at bounding box center [823, 560] width 53 height 30
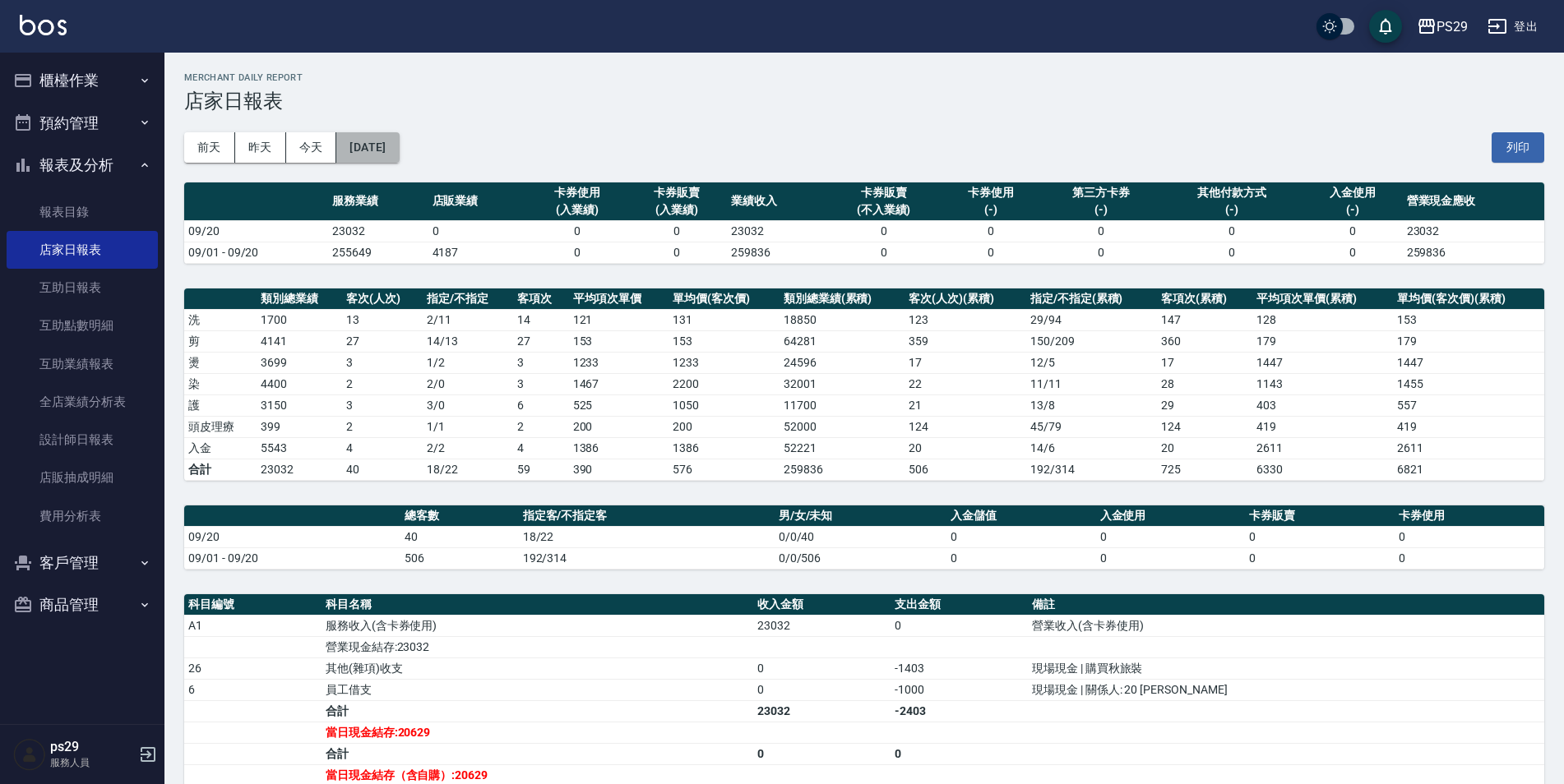
click at [383, 145] on button "[DATE]" at bounding box center [367, 147] width 63 height 31
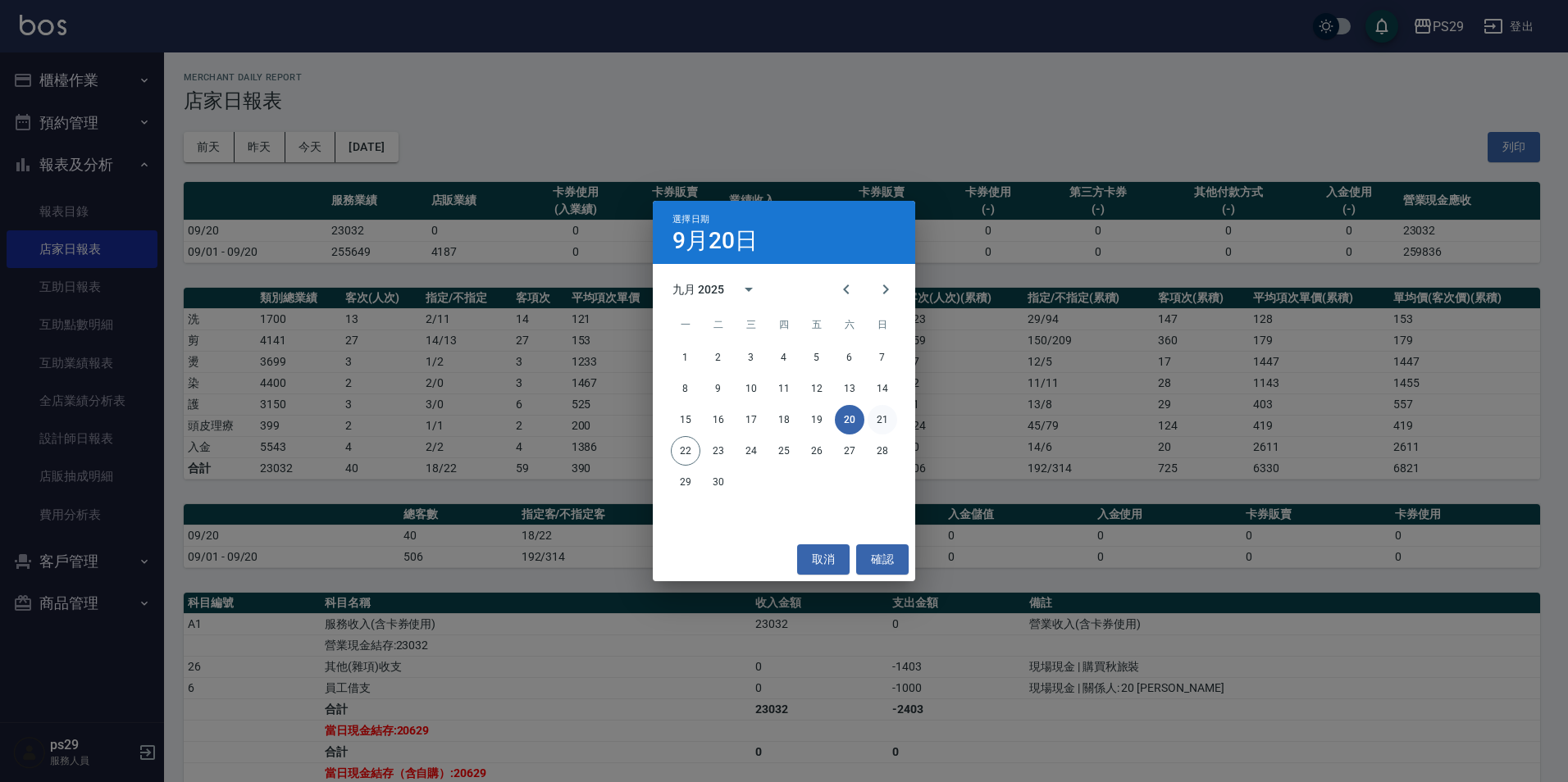
click at [881, 429] on button "21" at bounding box center [882, 419] width 30 height 30
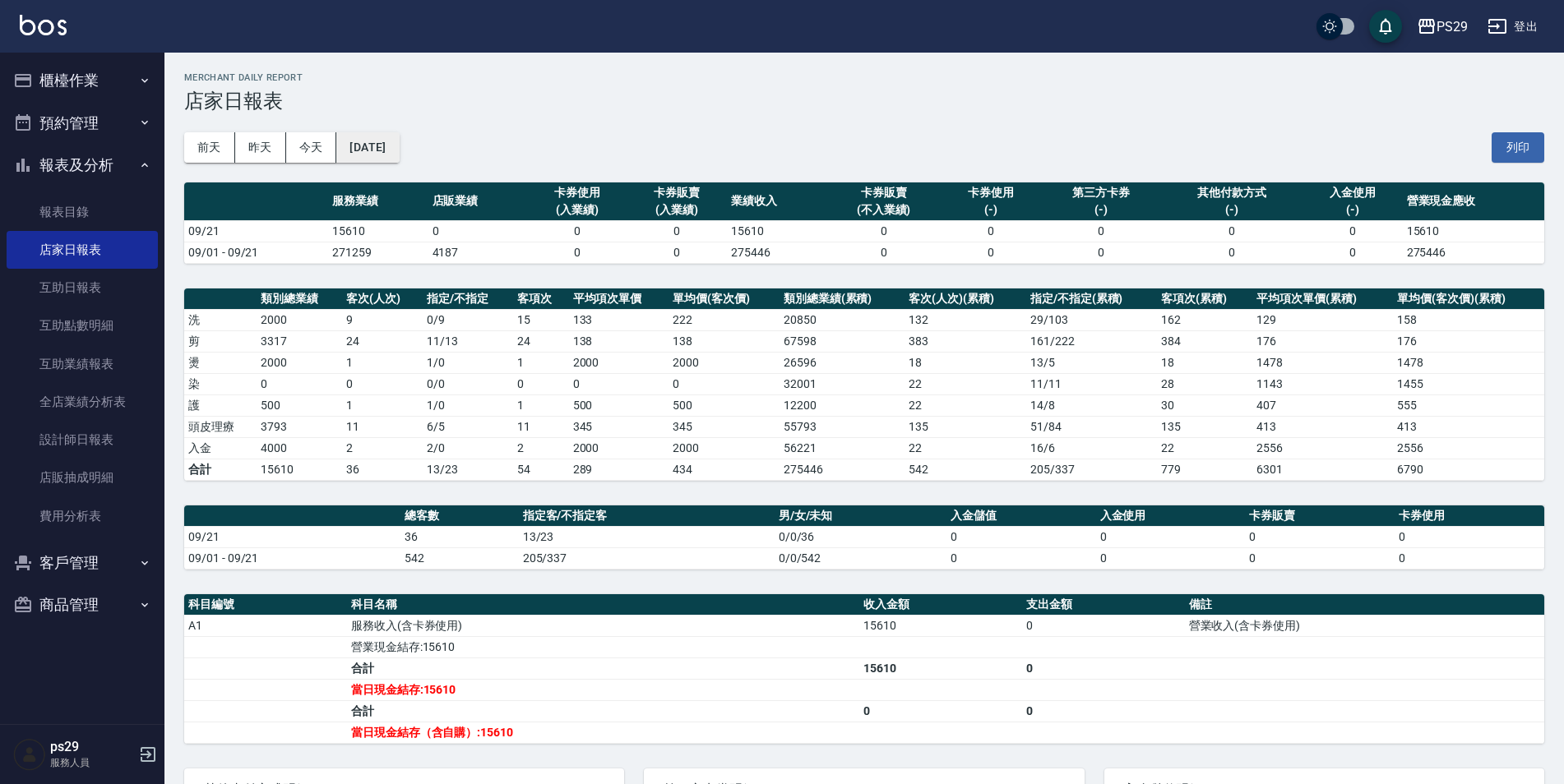
click at [383, 142] on button "[DATE]" at bounding box center [367, 147] width 63 height 31
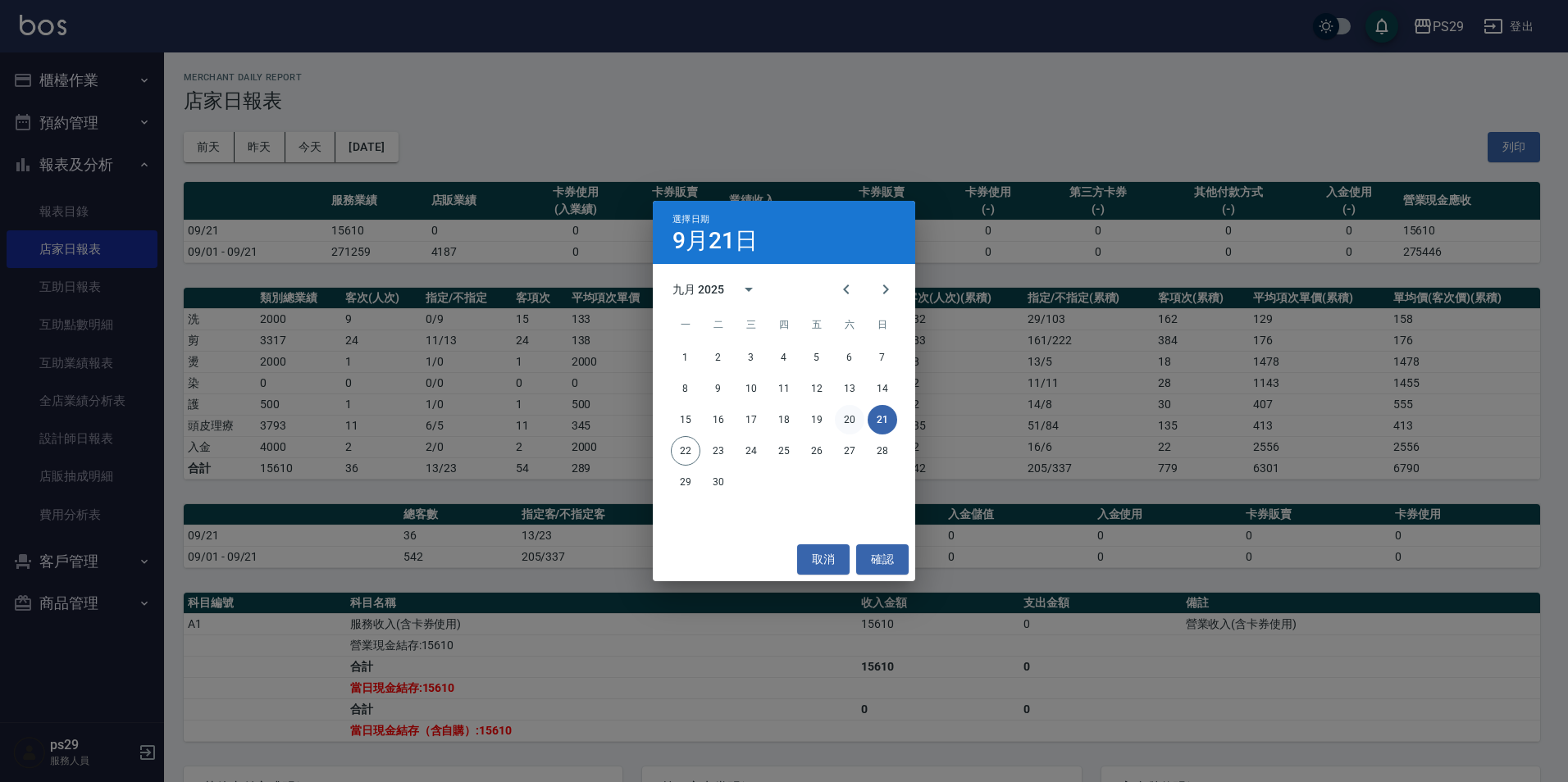
click at [842, 422] on button "20" at bounding box center [849, 419] width 30 height 30
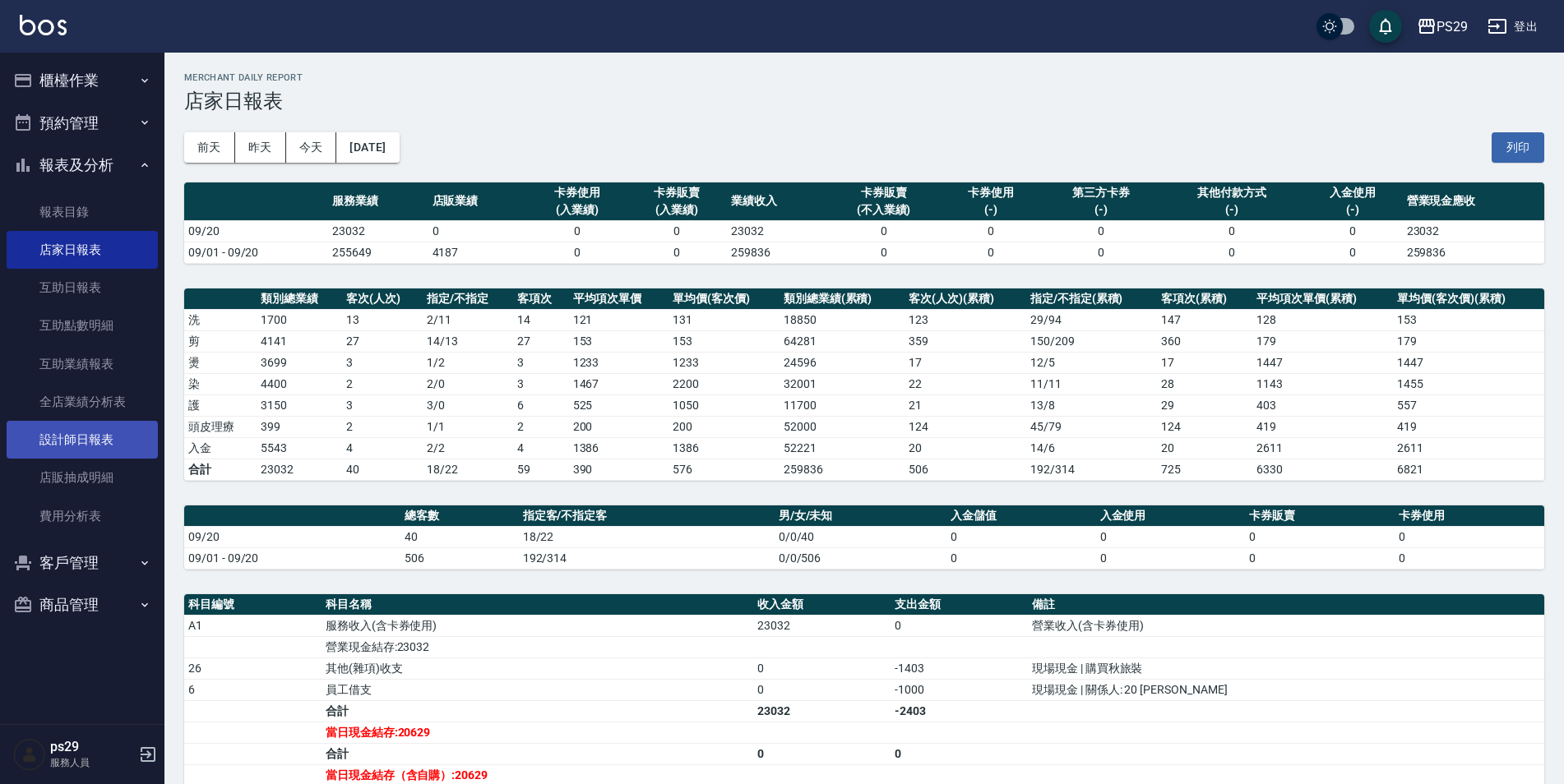
click at [106, 428] on link "設計師日報表" at bounding box center [82, 440] width 151 height 38
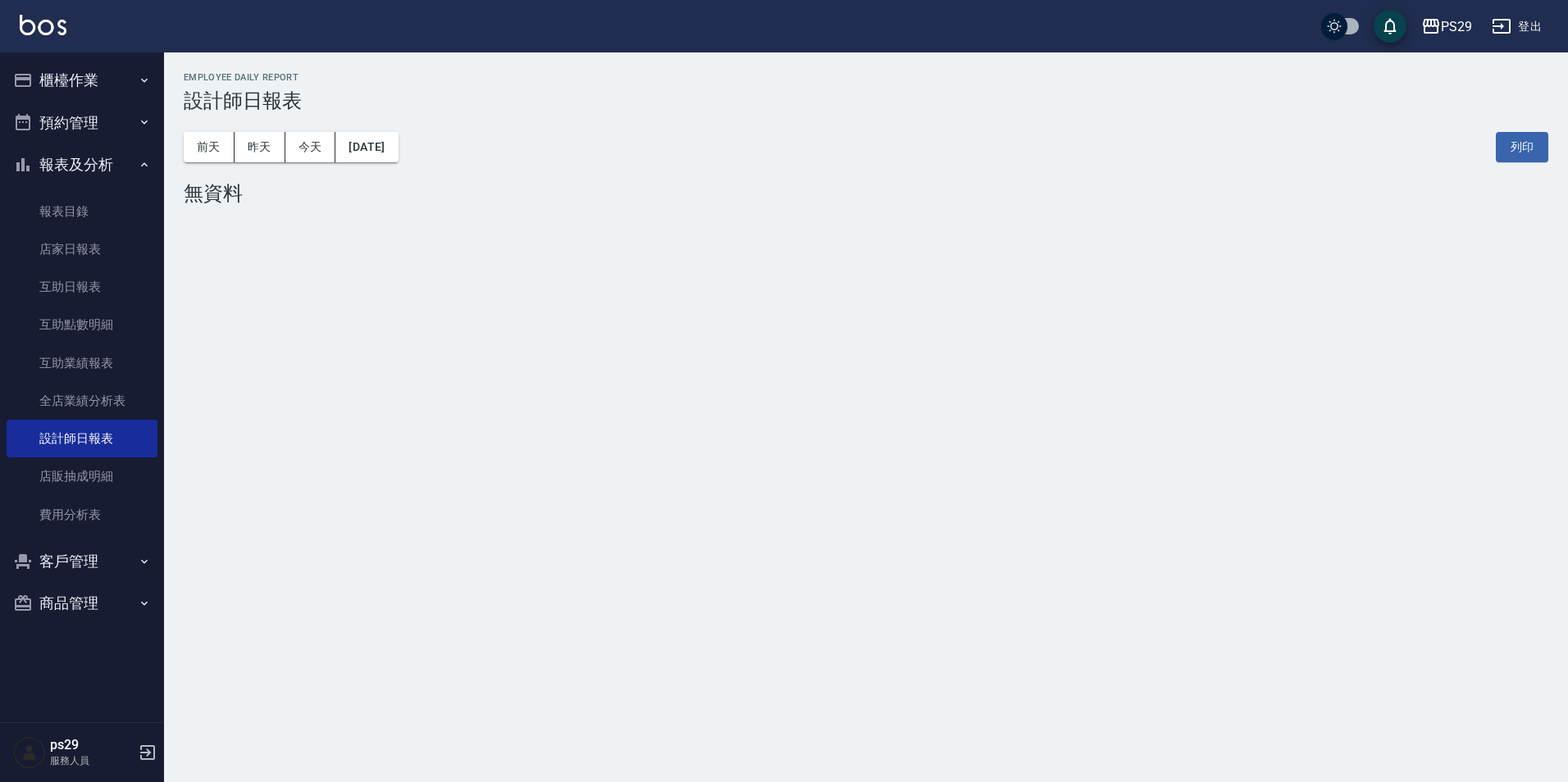
click at [377, 168] on div "[DATE] [DATE] [DATE] [DATE] 列印" at bounding box center [866, 147] width 1365 height 70
click at [392, 147] on button "[DATE]" at bounding box center [366, 147] width 63 height 30
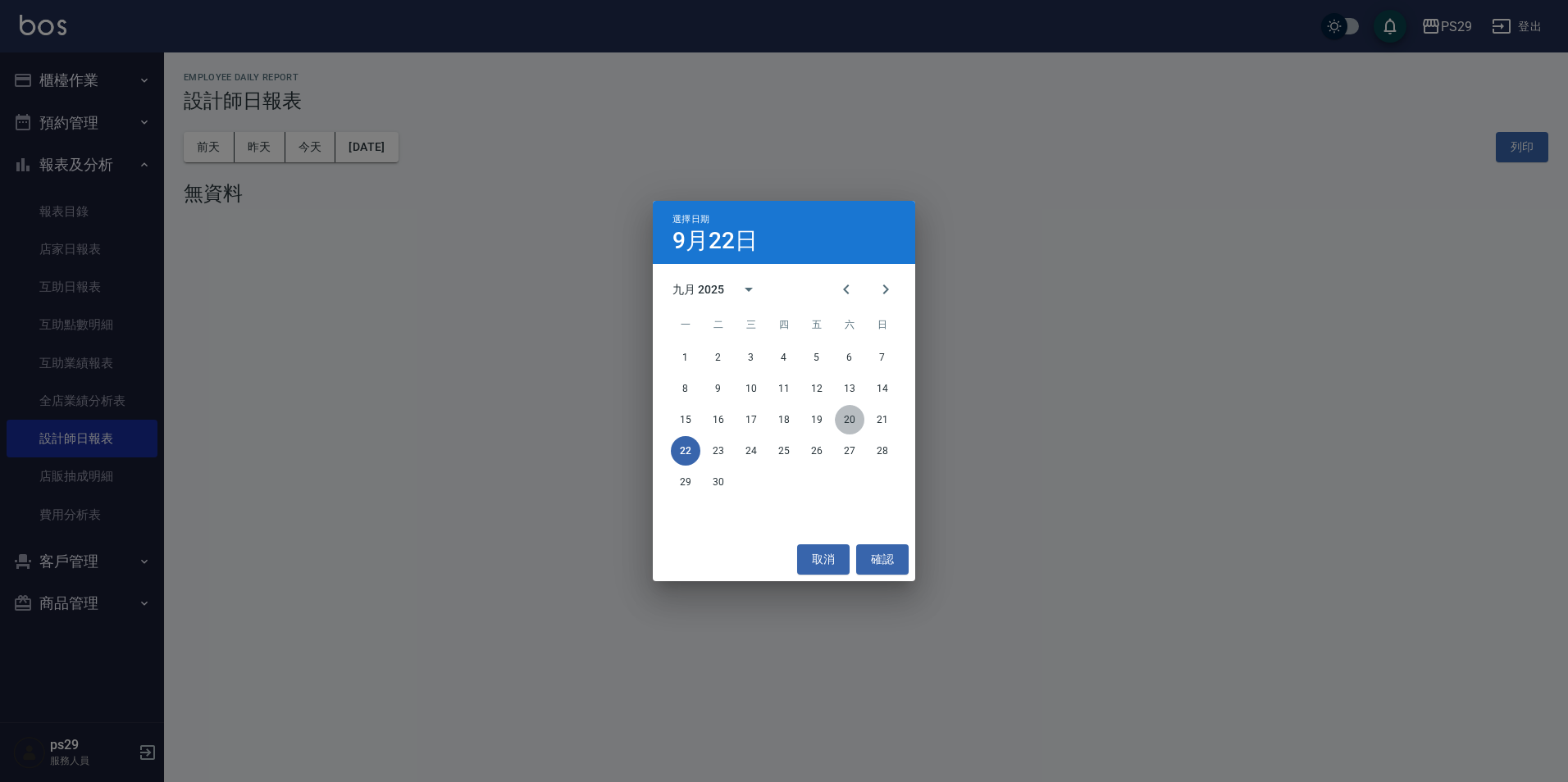
click at [843, 426] on button "20" at bounding box center [849, 419] width 30 height 30
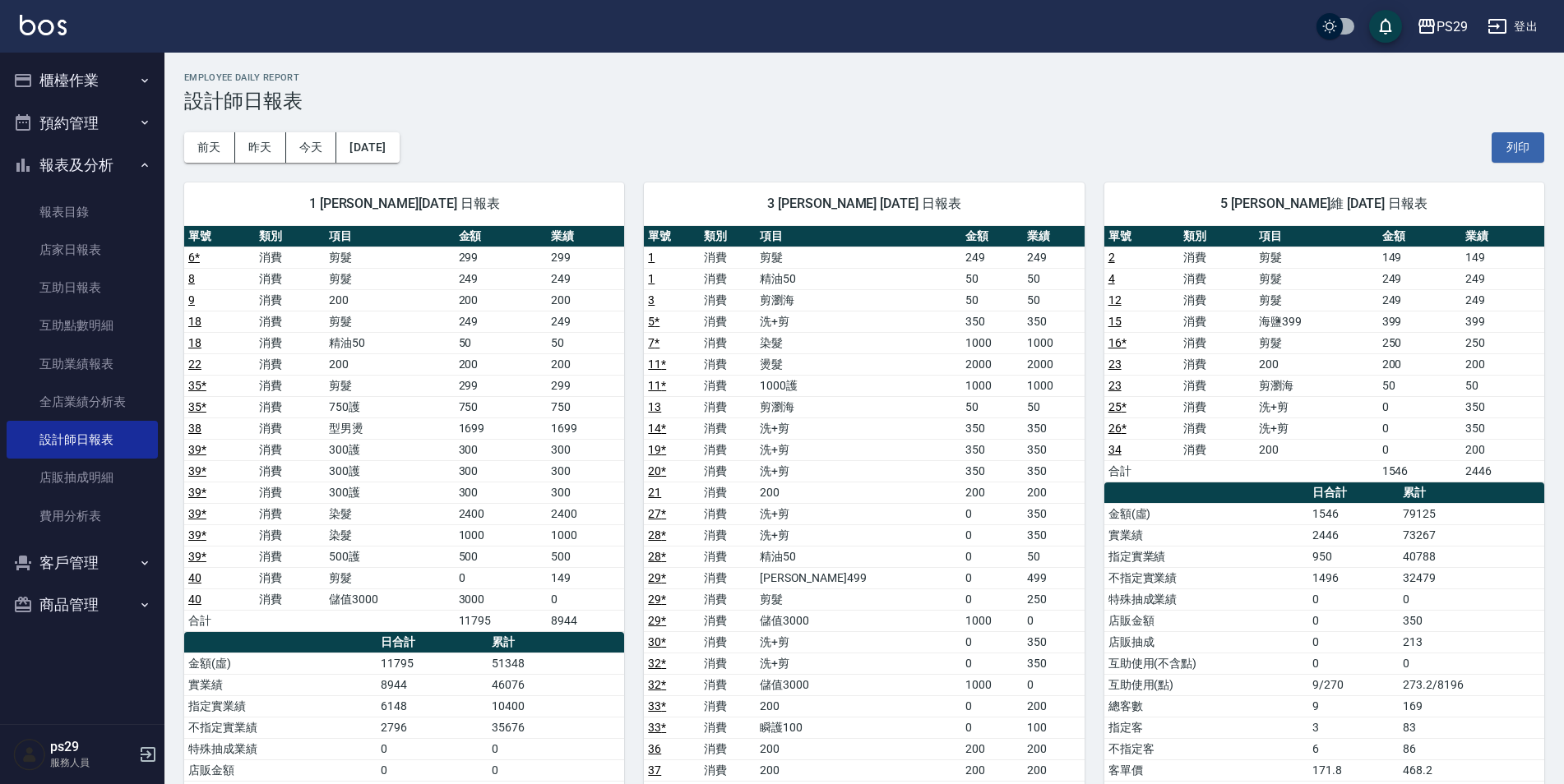
click at [45, 29] on img at bounding box center [43, 24] width 47 height 21
